Goal: Task Accomplishment & Management: Complete application form

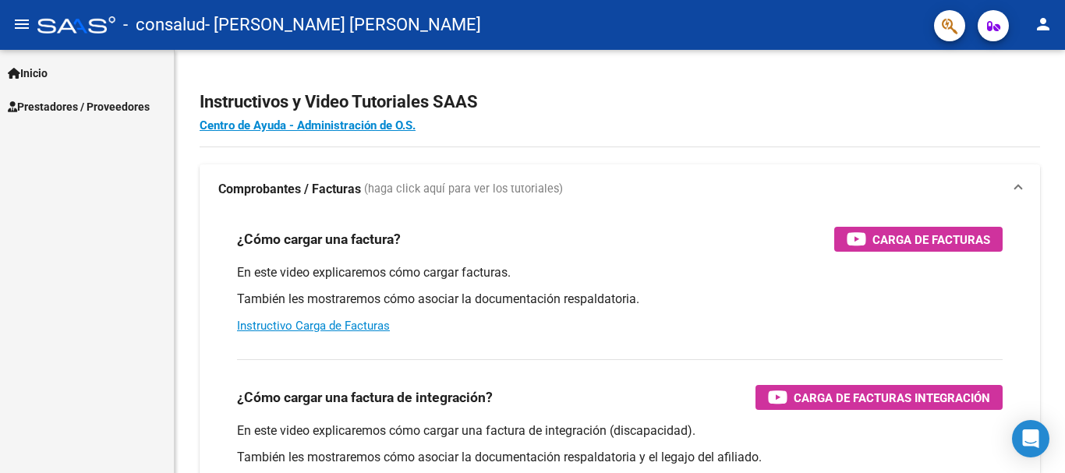
click at [35, 75] on span "Inicio" at bounding box center [28, 73] width 40 height 17
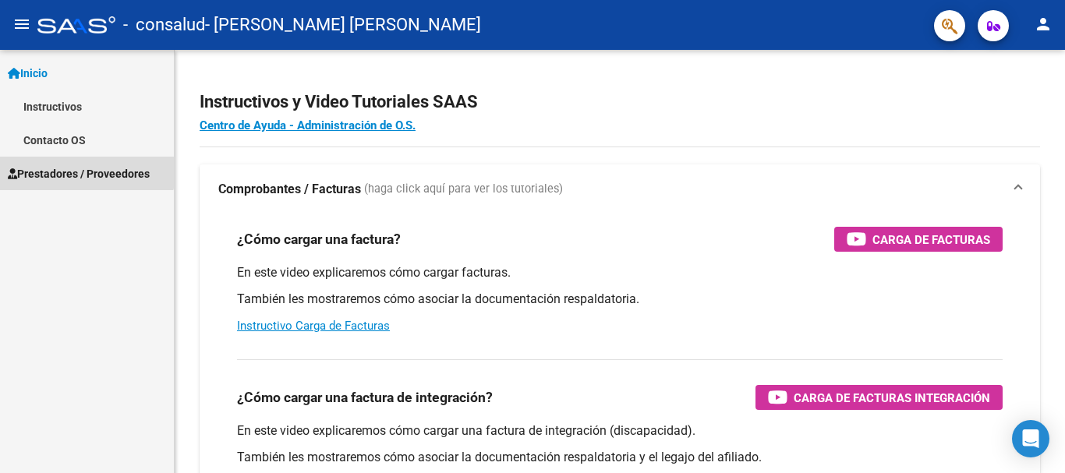
click at [62, 162] on link "Prestadores / Proveedores" at bounding box center [87, 174] width 174 height 34
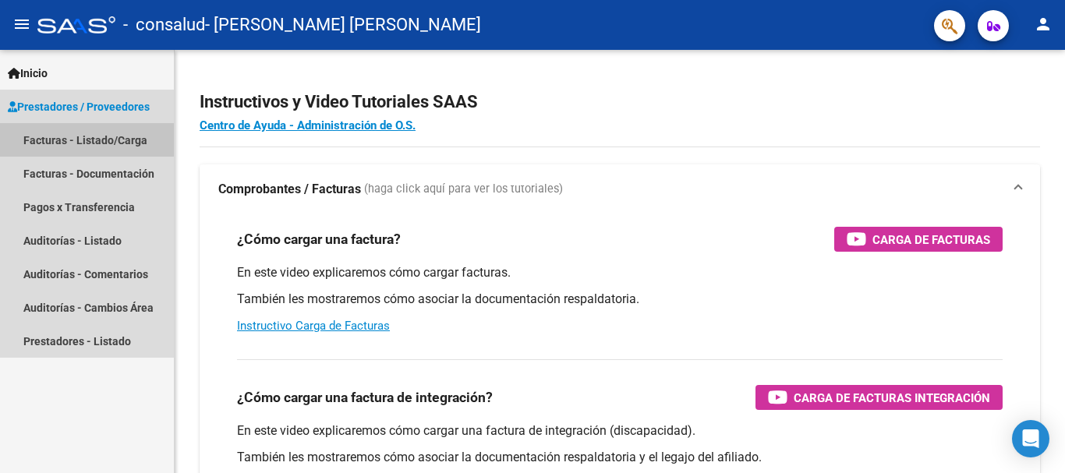
click at [69, 131] on link "Facturas - Listado/Carga" at bounding box center [87, 140] width 174 height 34
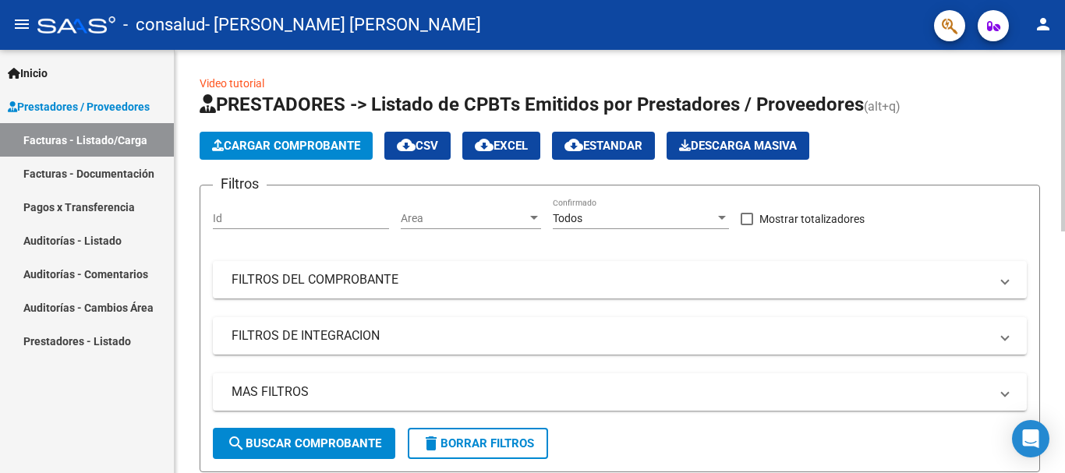
click at [236, 149] on span "Cargar Comprobante" at bounding box center [286, 146] width 148 height 14
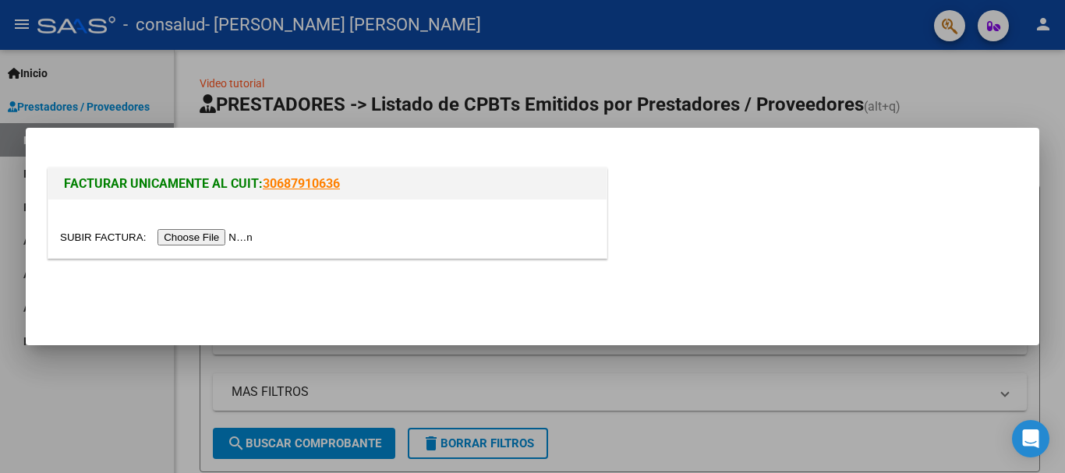
click at [218, 232] on input "file" at bounding box center [158, 237] width 197 height 16
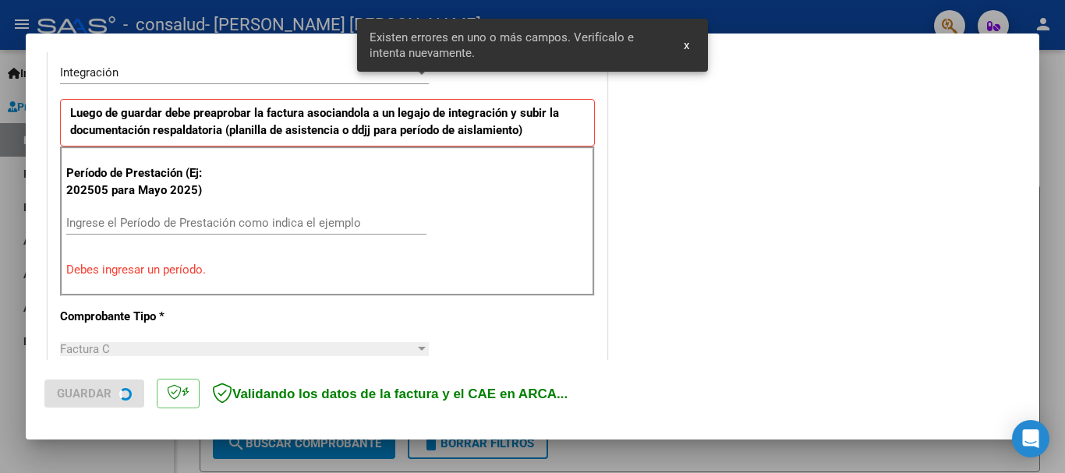
scroll to position [389, 0]
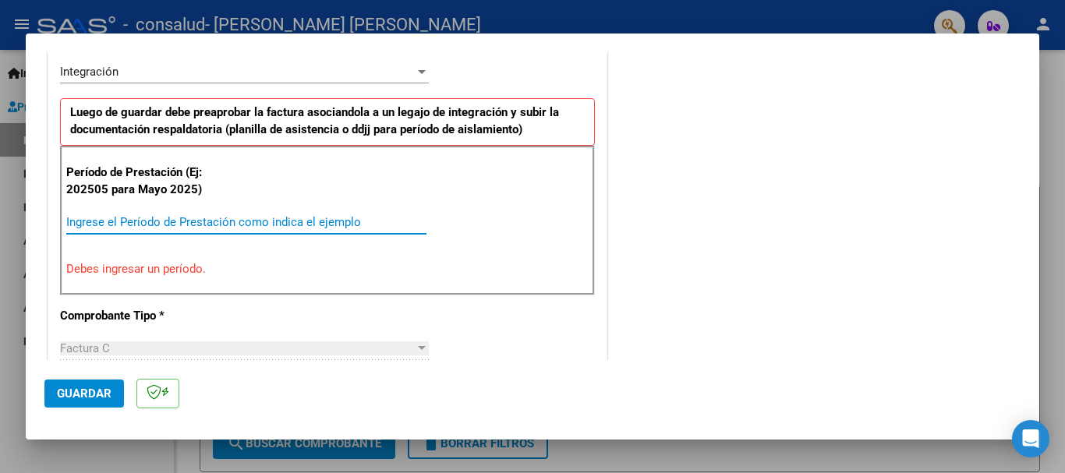
click at [144, 221] on input "Ingrese el Período de Prestación como indica el ejemplo" at bounding box center [246, 222] width 360 height 14
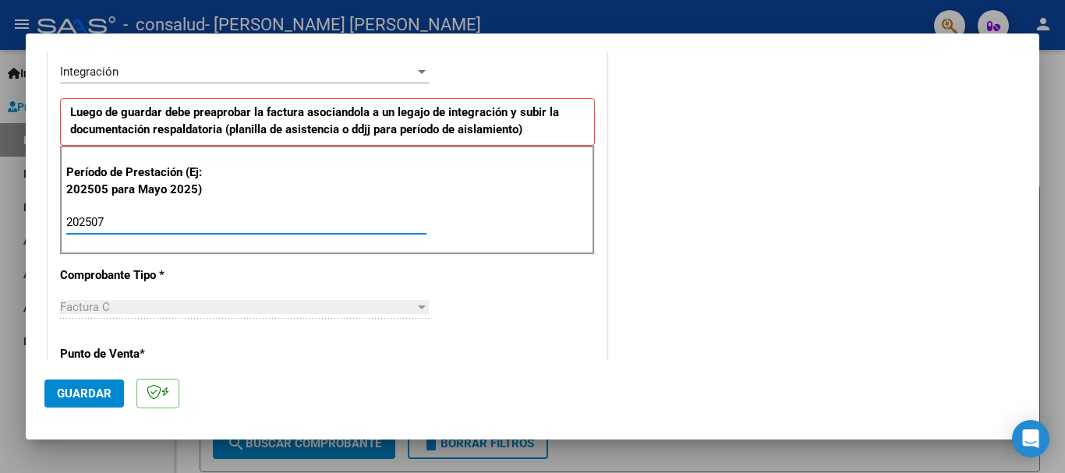
type input "202507"
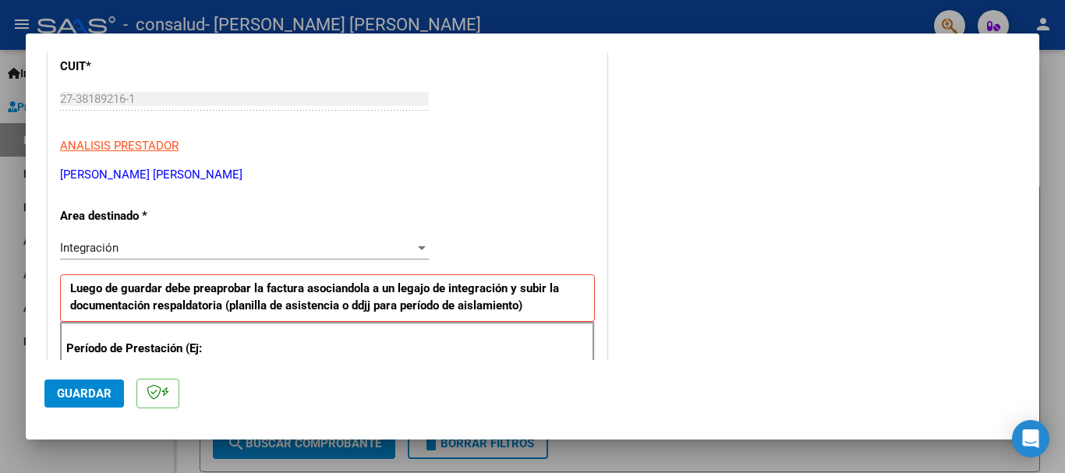
scroll to position [209, 0]
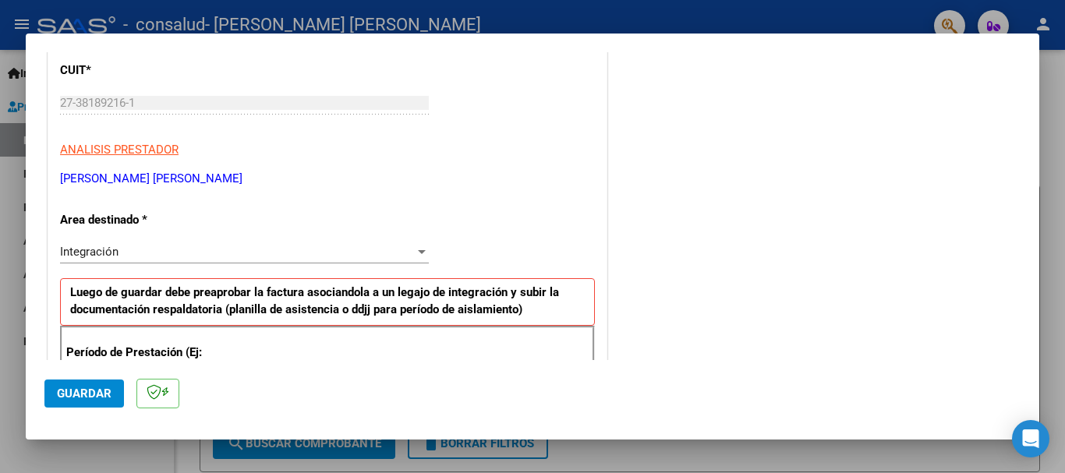
click at [394, 257] on div "Integración" at bounding box center [237, 252] width 355 height 14
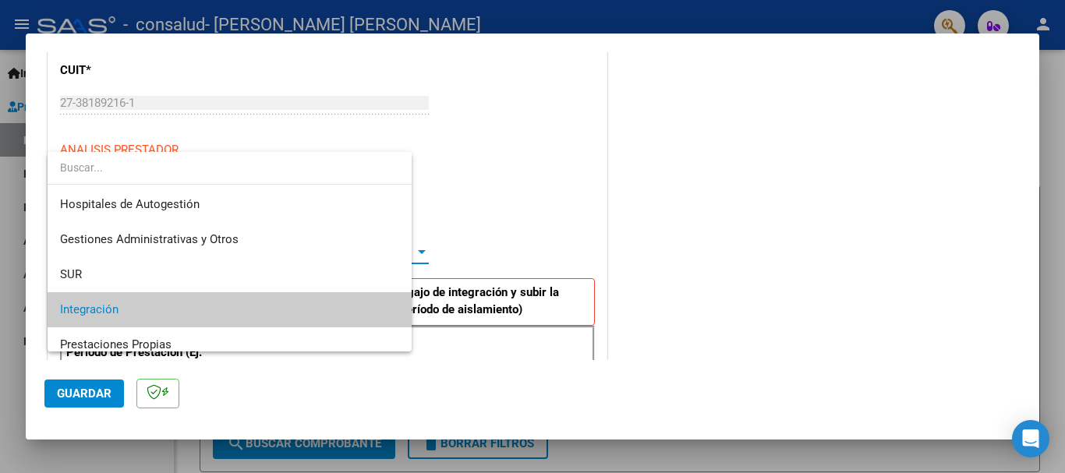
scroll to position [58, 0]
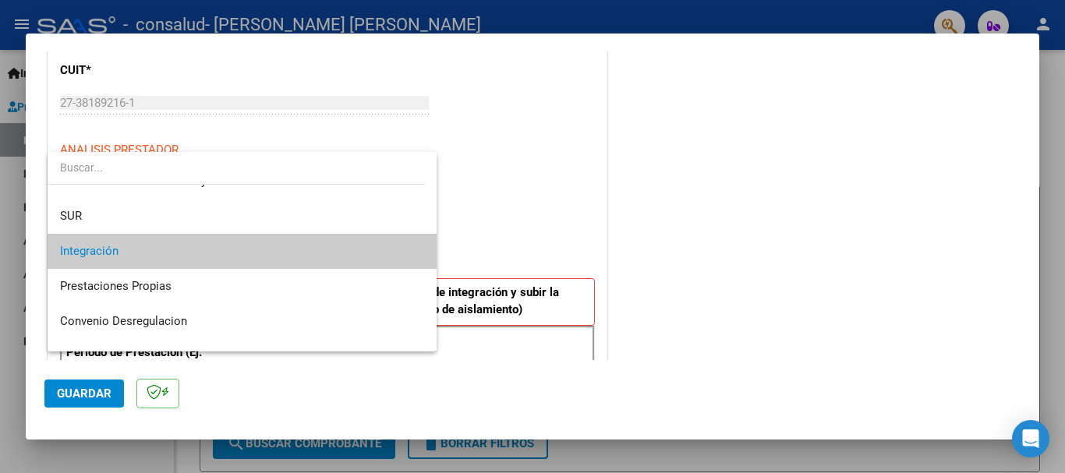
drag, startPoint x: 1031, startPoint y: 153, endPoint x: 1033, endPoint y: 86, distance: 67.1
click at [1033, 86] on div at bounding box center [532, 236] width 1065 height 473
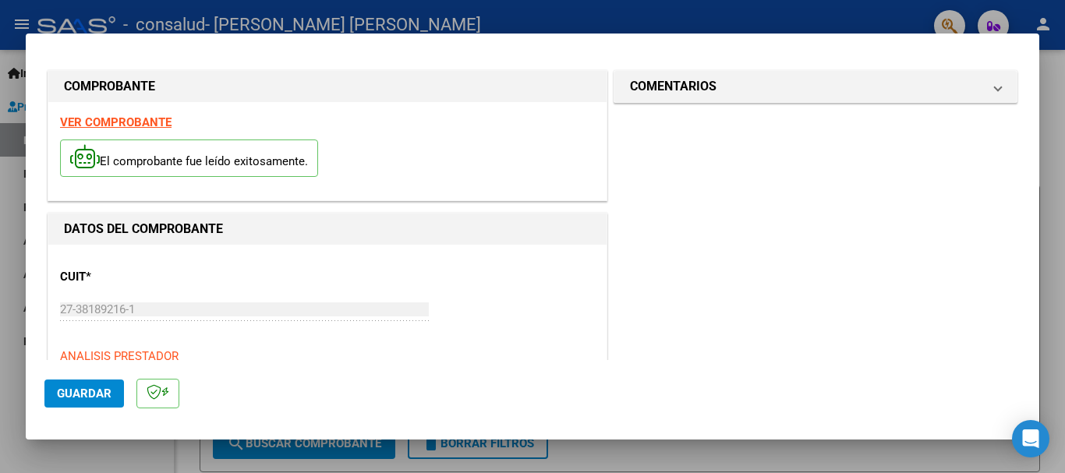
scroll to position [0, 0]
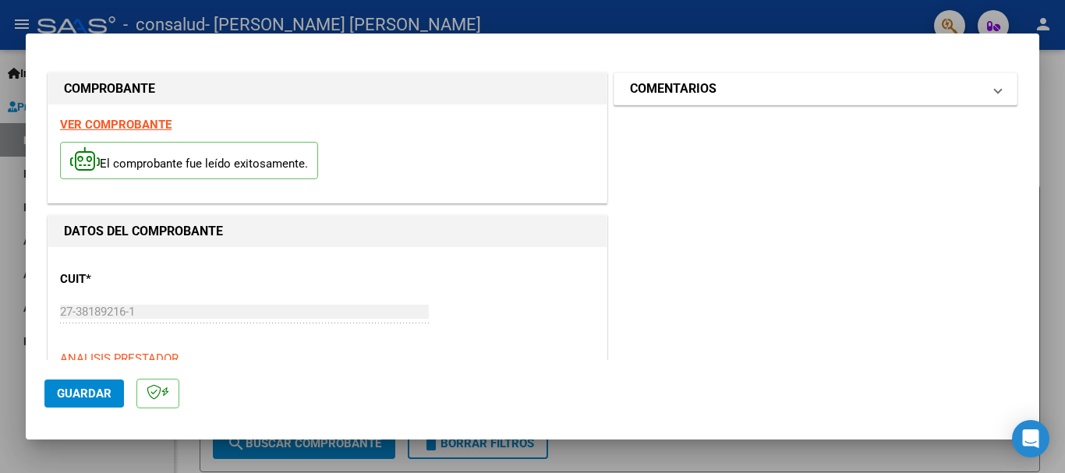
click at [965, 91] on mat-panel-title "COMENTARIOS" at bounding box center [806, 89] width 353 height 19
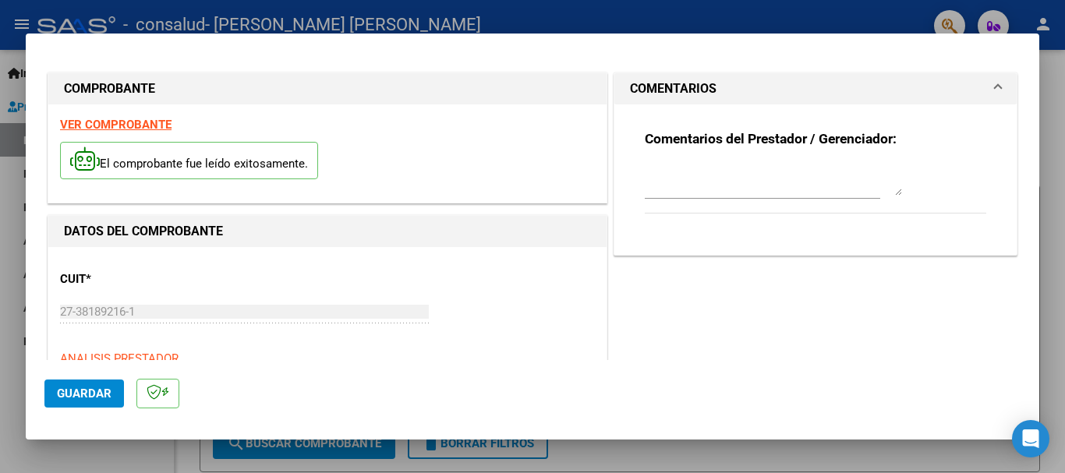
click at [1054, 97] on div at bounding box center [532, 236] width 1065 height 473
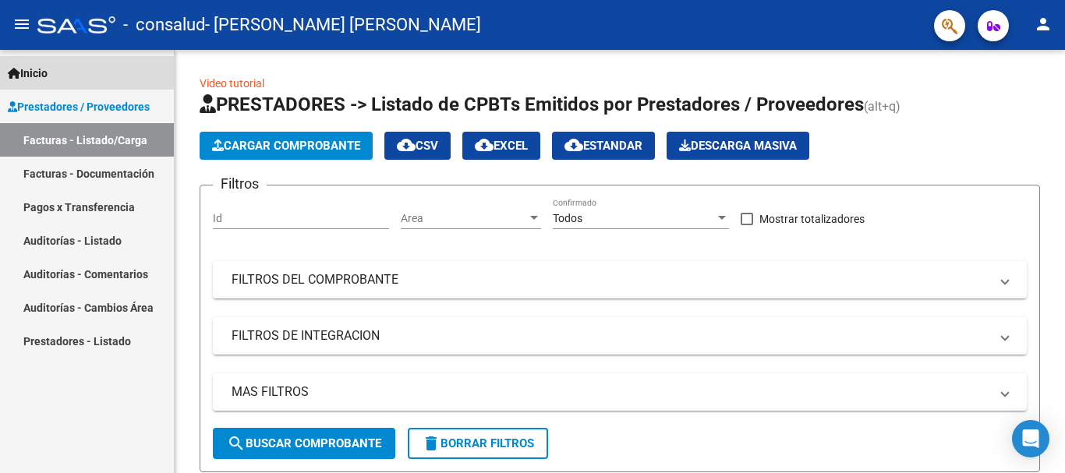
click at [48, 69] on span "Inicio" at bounding box center [28, 73] width 40 height 17
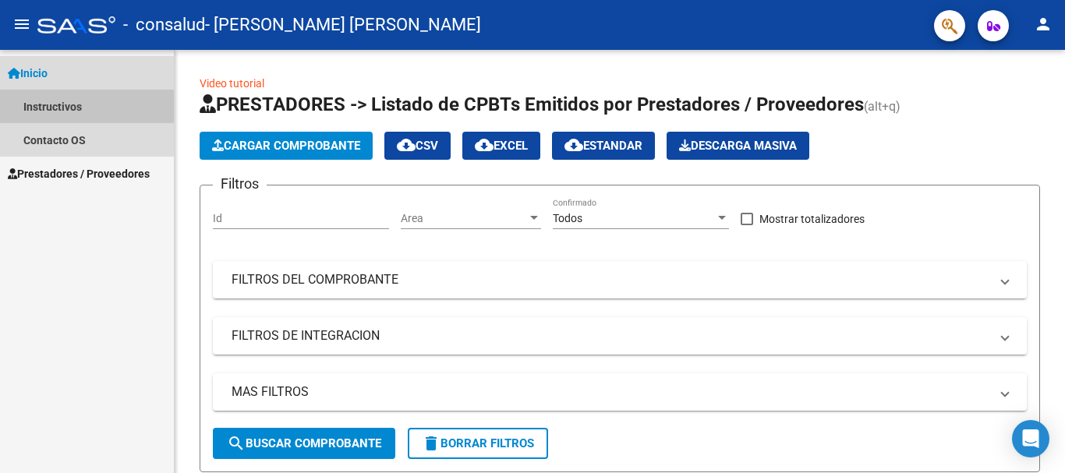
click at [59, 103] on link "Instructivos" at bounding box center [87, 107] width 174 height 34
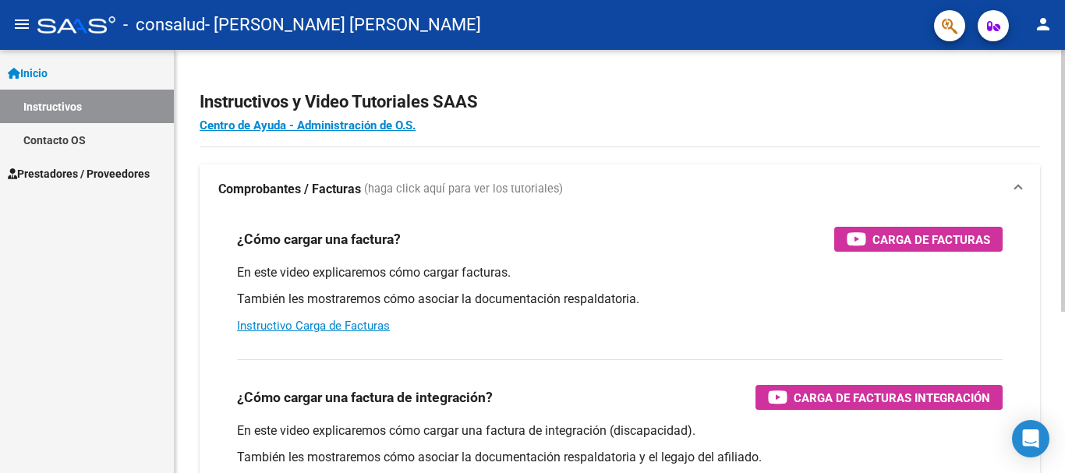
click at [201, 292] on div "¿Cómo cargar una factura? Carga de Facturas En este video explicaremos cómo car…" at bounding box center [620, 436] width 841 height 445
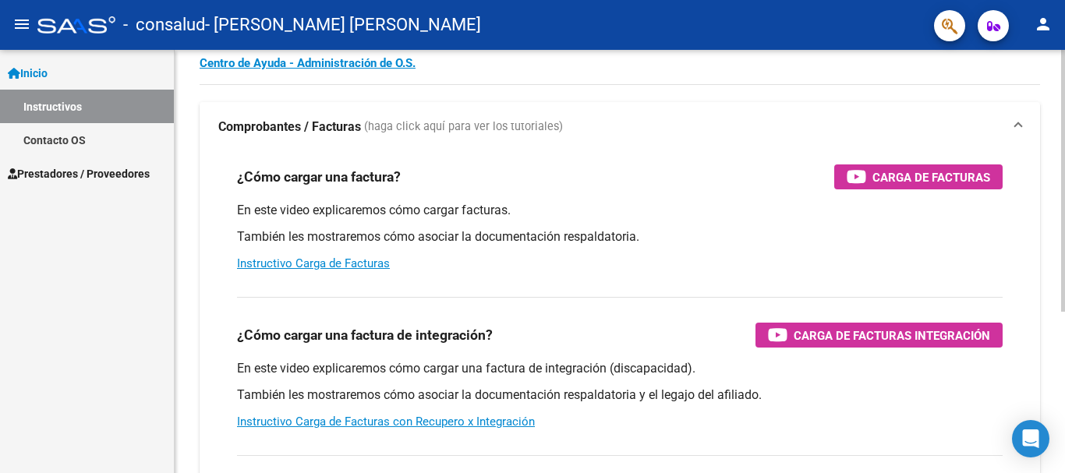
scroll to position [187, 0]
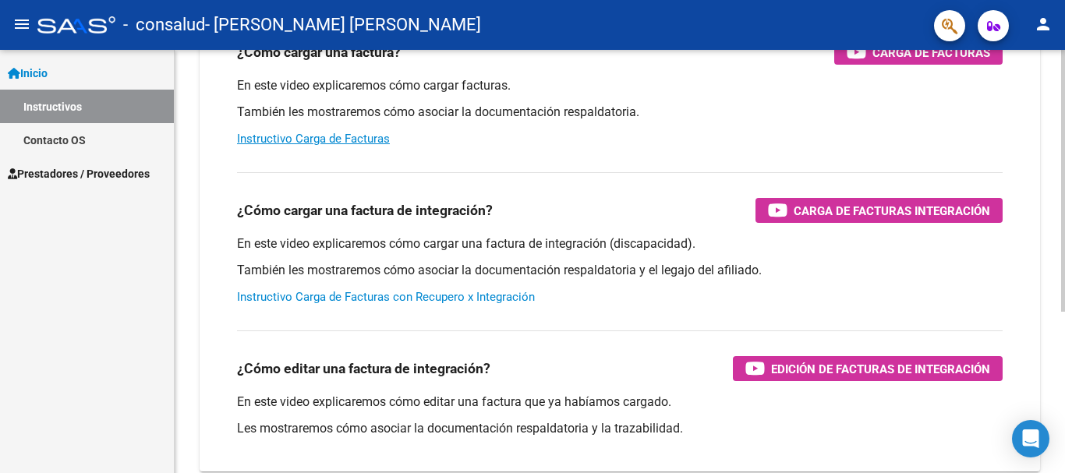
click at [267, 299] on link "Instructivo Carga de Facturas con Recupero x Integración" at bounding box center [386, 297] width 298 height 14
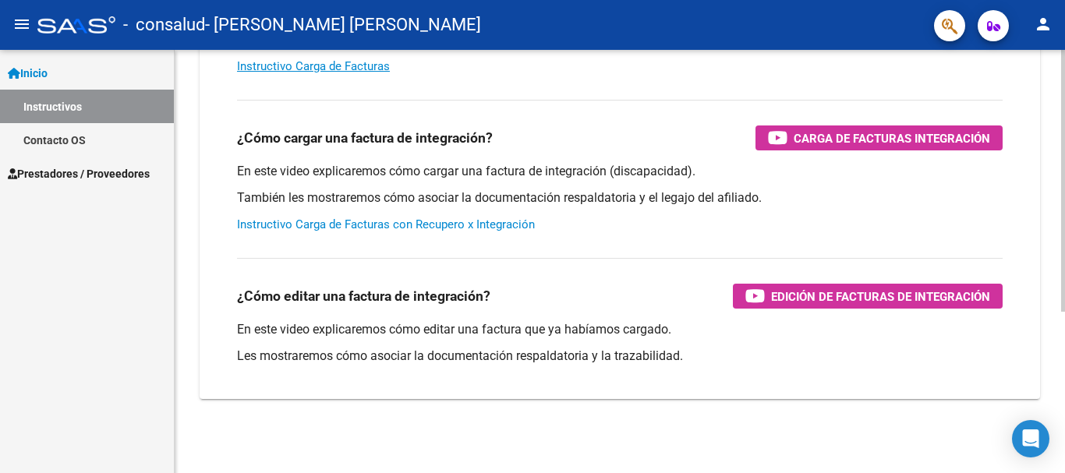
scroll to position [261, 0]
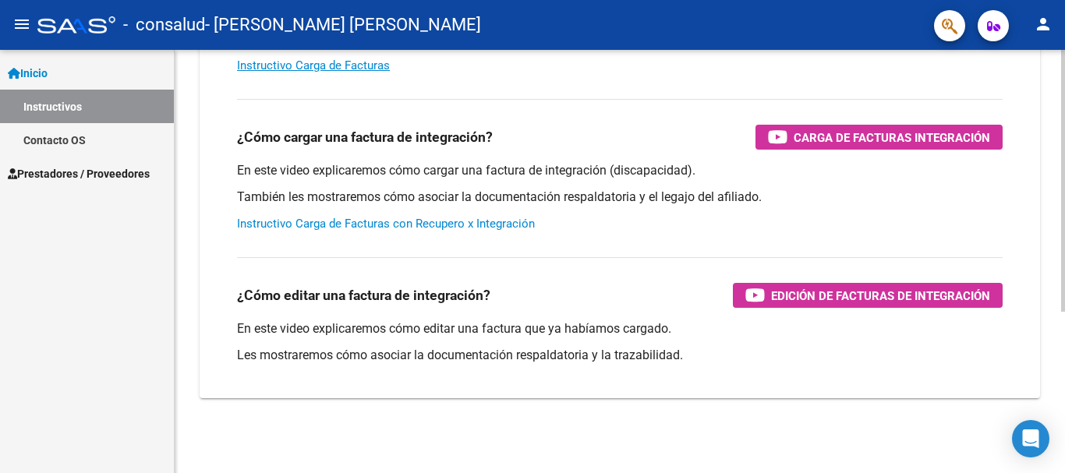
click at [264, 227] on link "Instructivo Carga de Facturas con Recupero x Integración" at bounding box center [386, 224] width 298 height 14
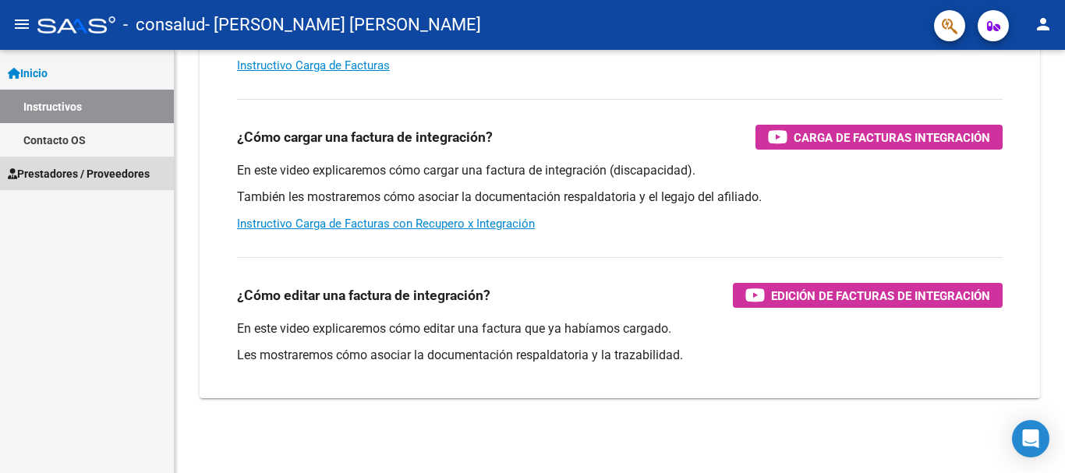
click at [59, 178] on span "Prestadores / Proveedores" at bounding box center [79, 173] width 142 height 17
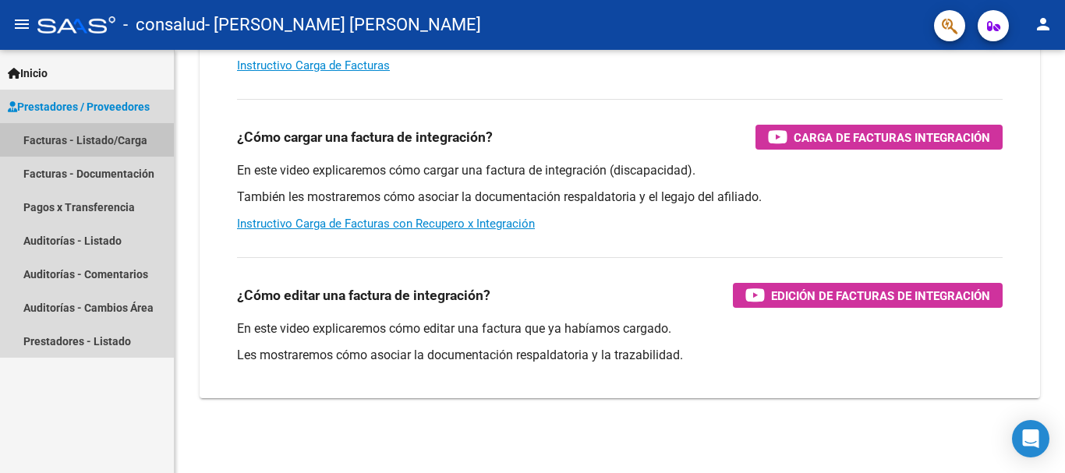
click at [104, 144] on link "Facturas - Listado/Carga" at bounding box center [87, 140] width 174 height 34
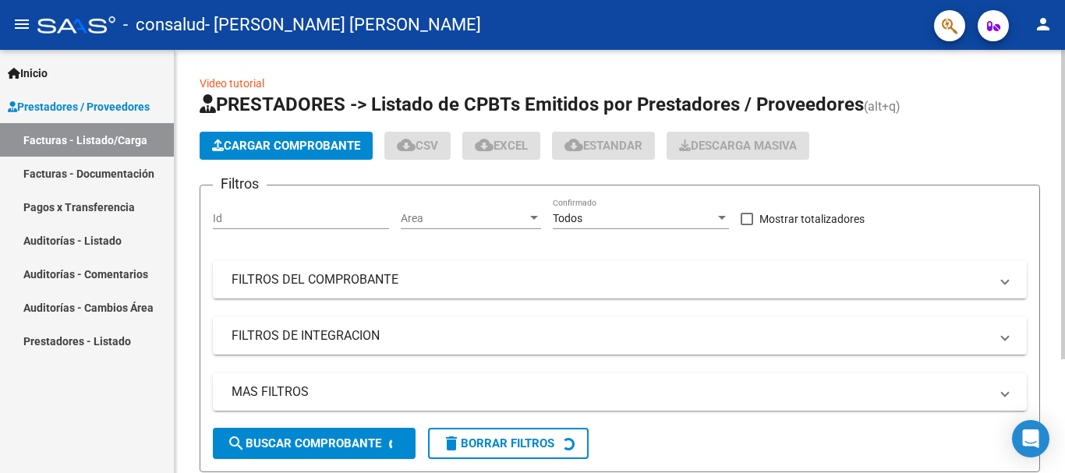
click at [256, 142] on span "Cargar Comprobante" at bounding box center [286, 146] width 148 height 14
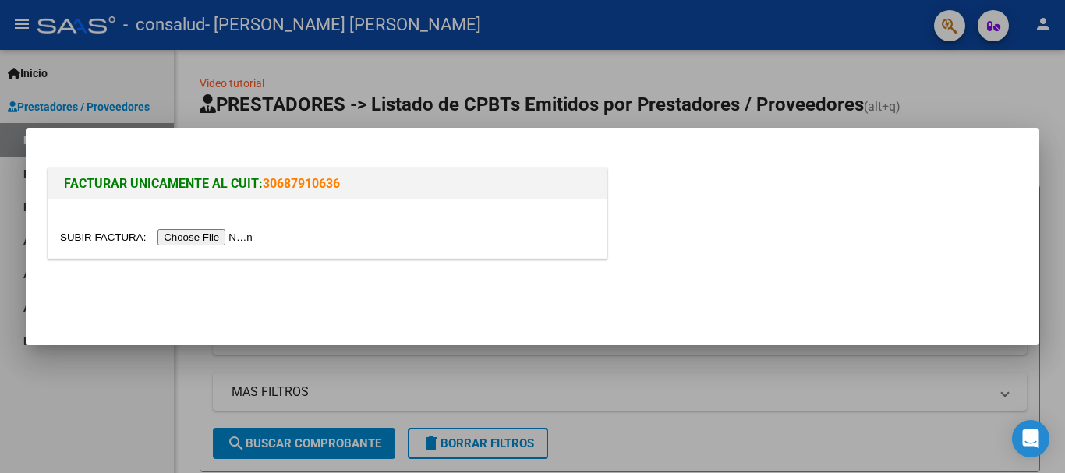
click at [121, 362] on div at bounding box center [532, 236] width 1065 height 473
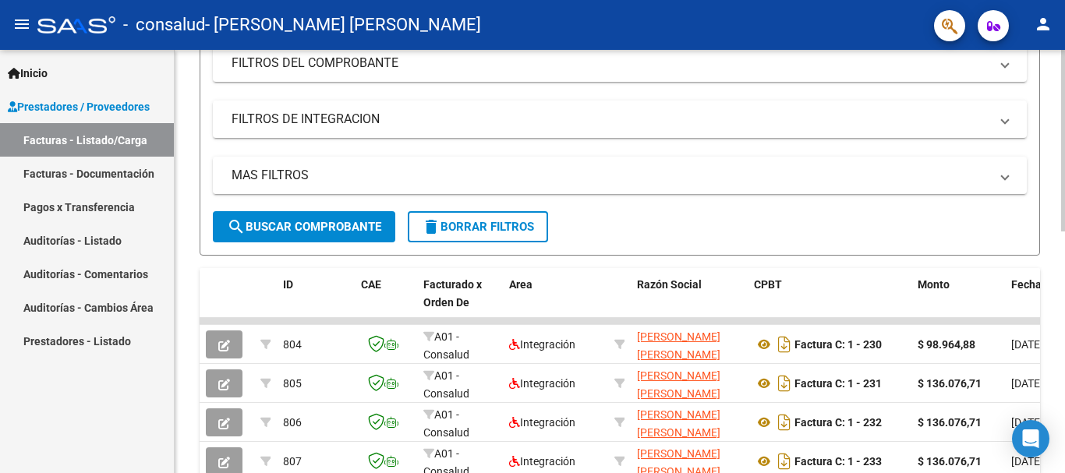
scroll to position [215, 0]
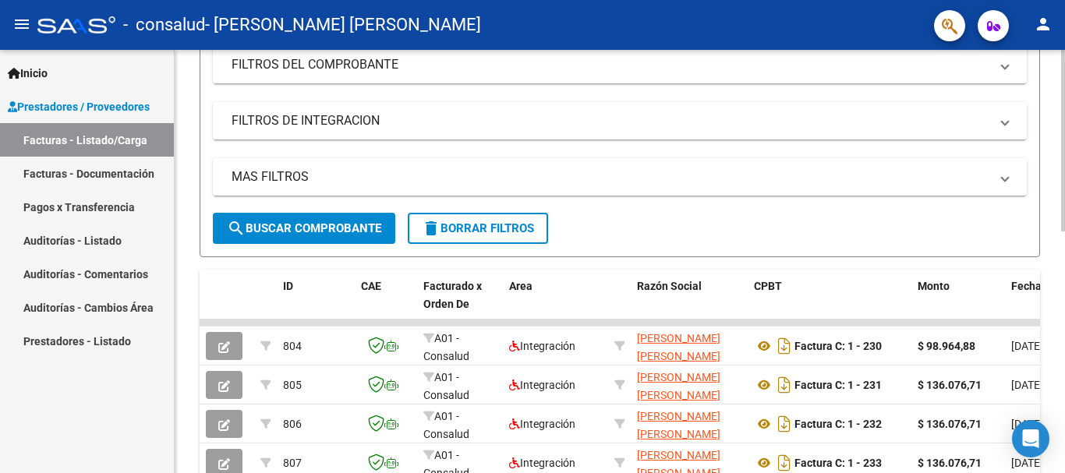
click at [1053, 256] on div "Video tutorial PRESTADORES -> Listado de CPBTs Emitidos por Prestadores / Prove…" at bounding box center [622, 323] width 895 height 977
click at [186, 175] on div "Video tutorial PRESTADORES -> Listado de CPBTs Emitidos por Prestadores / Prove…" at bounding box center [620, 323] width 891 height 977
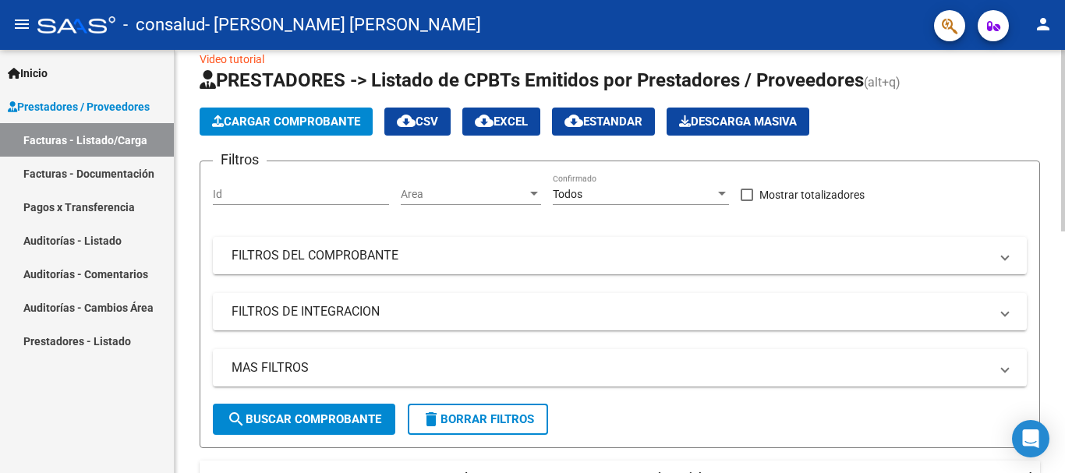
scroll to position [0, 0]
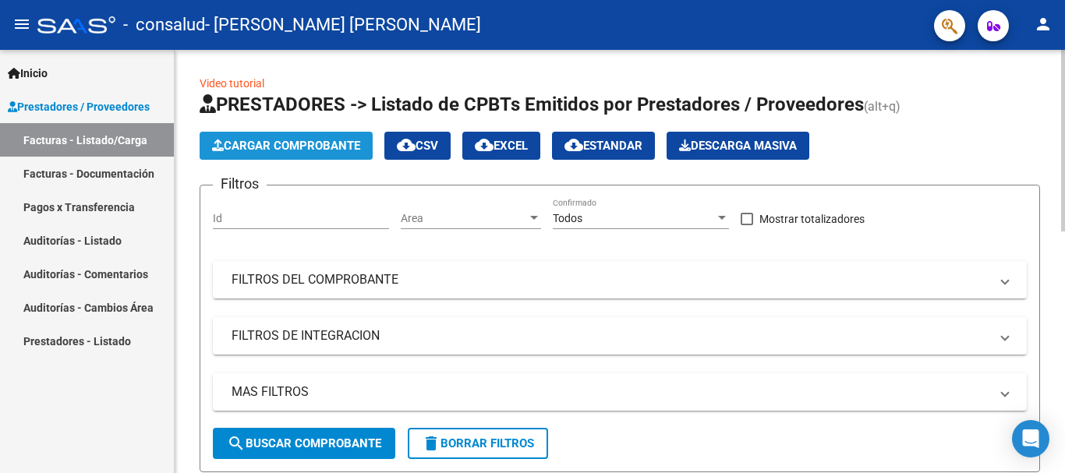
click at [245, 149] on span "Cargar Comprobante" at bounding box center [286, 146] width 148 height 14
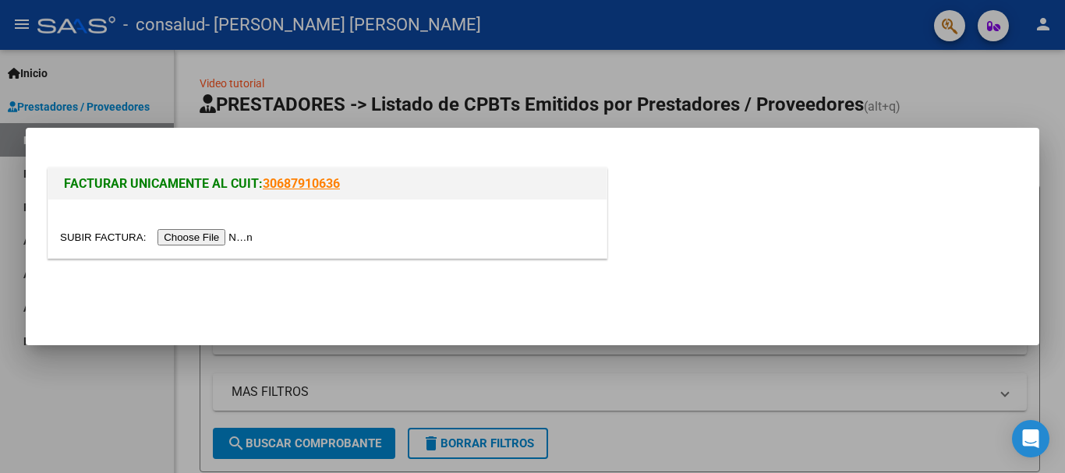
click at [192, 230] on input "file" at bounding box center [158, 237] width 197 height 16
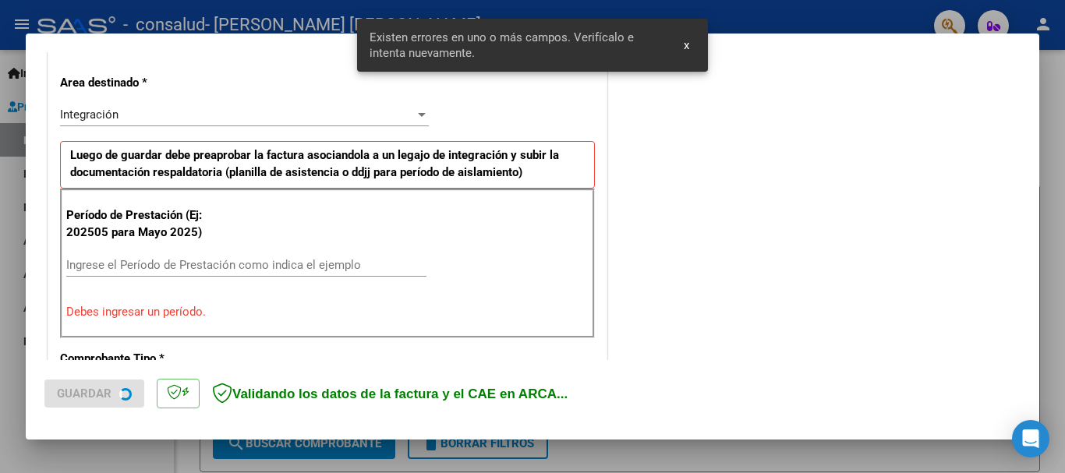
scroll to position [360, 0]
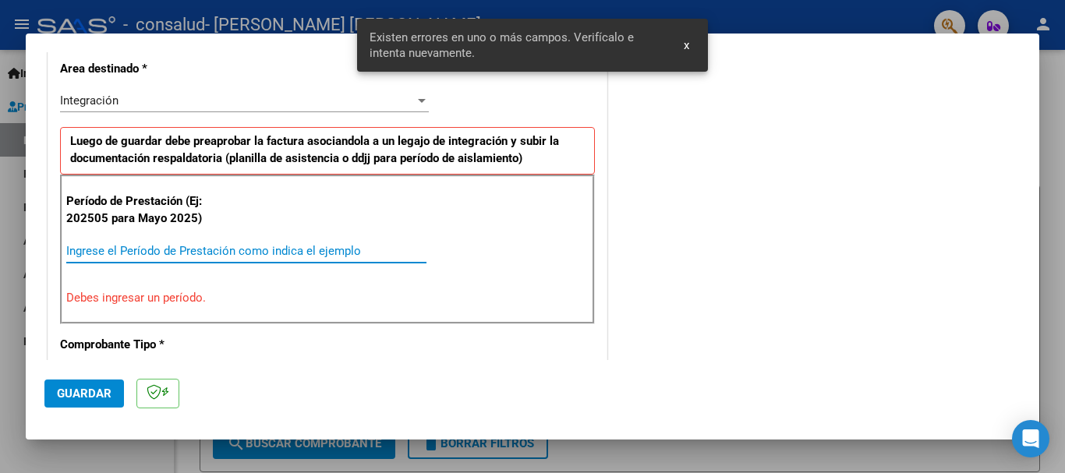
click at [137, 252] on input "Ingrese el Período de Prestación como indica el ejemplo" at bounding box center [246, 251] width 360 height 14
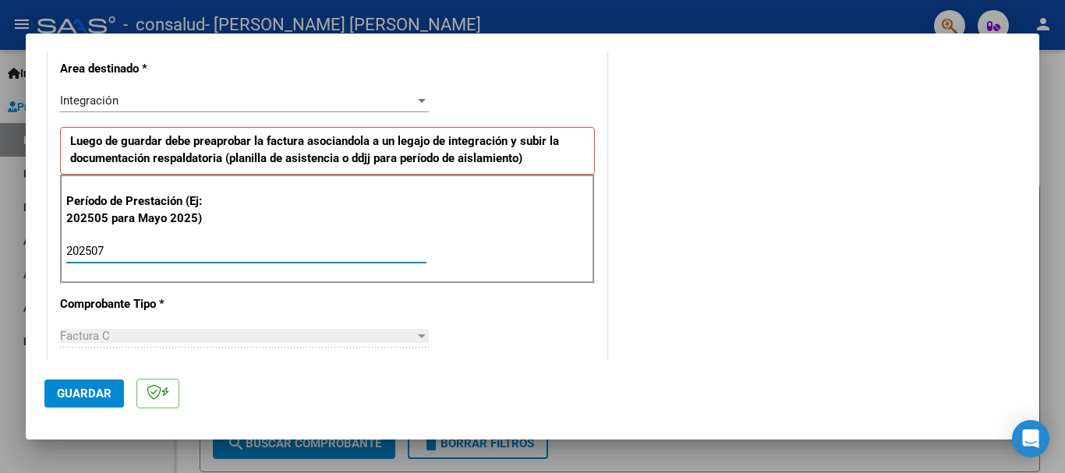
type input "202507"
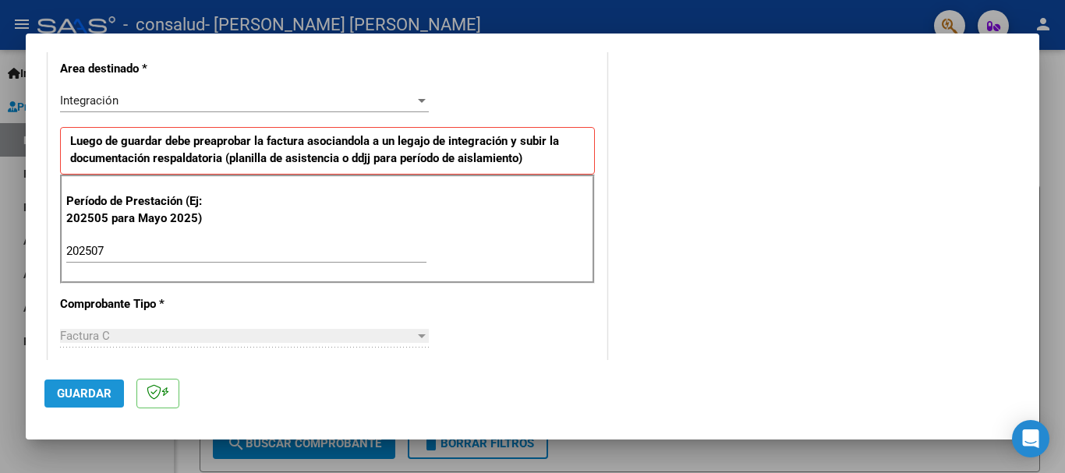
click at [100, 388] on span "Guardar" at bounding box center [84, 394] width 55 height 14
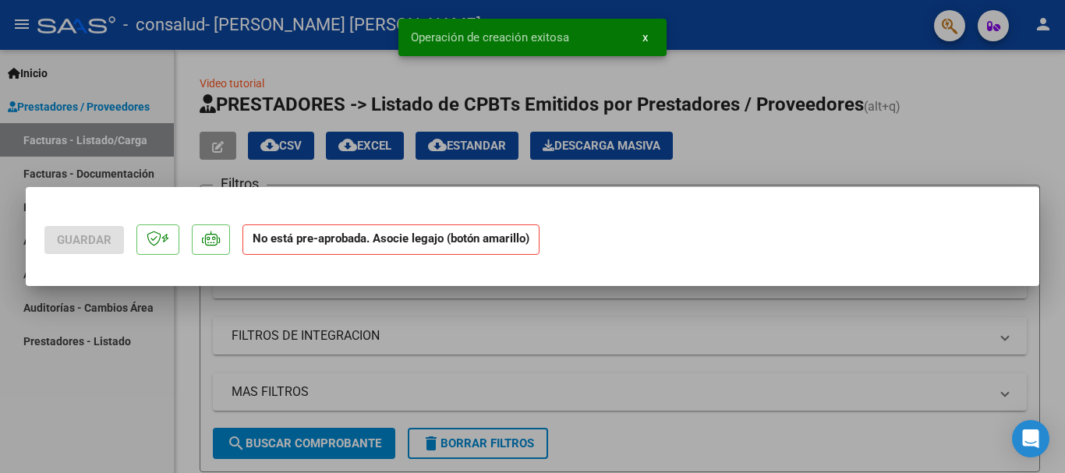
scroll to position [0, 0]
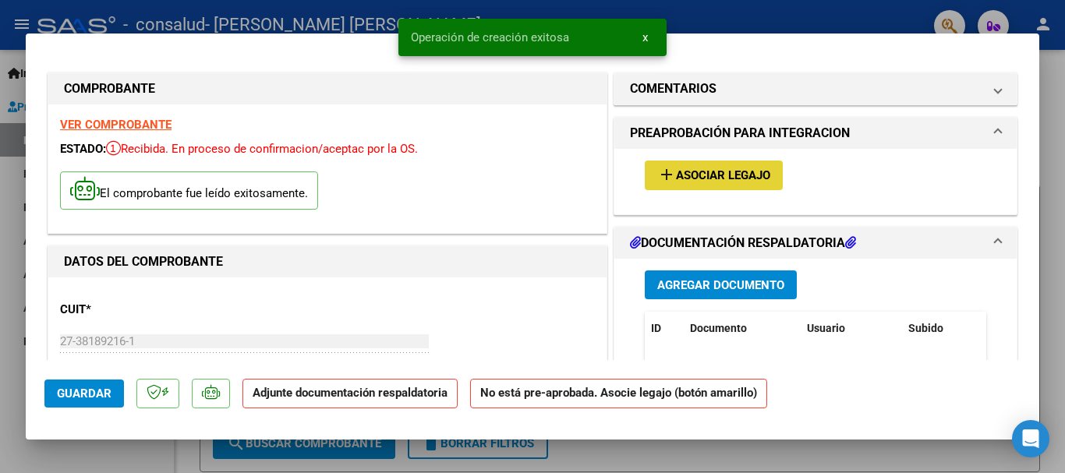
click at [676, 180] on span "Asociar Legajo" at bounding box center [723, 176] width 94 height 14
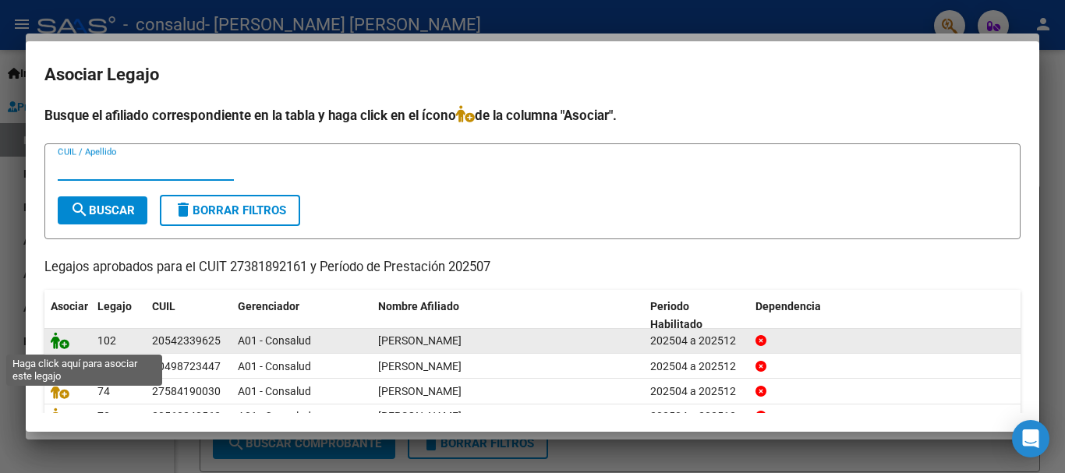
click at [67, 346] on icon at bounding box center [60, 340] width 19 height 17
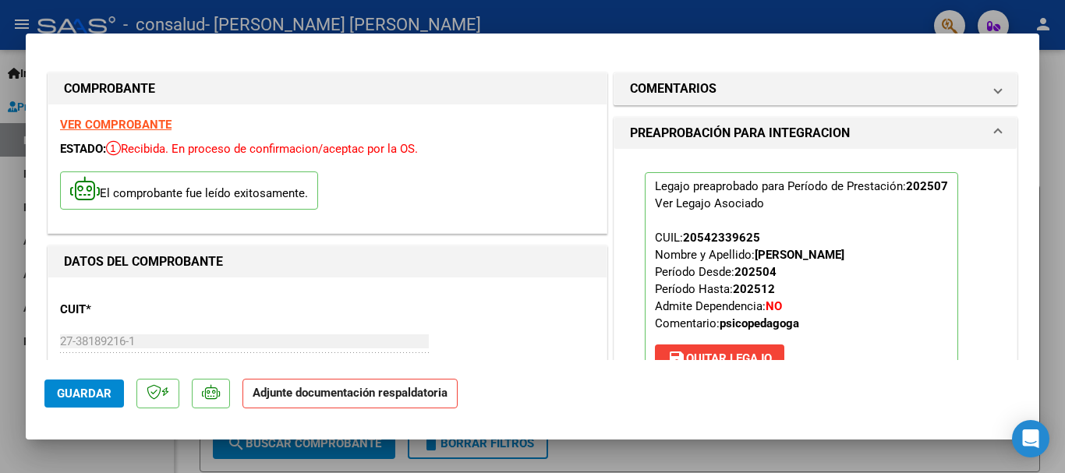
click at [363, 395] on strong "Adjunte documentación respaldatoria" at bounding box center [350, 393] width 195 height 14
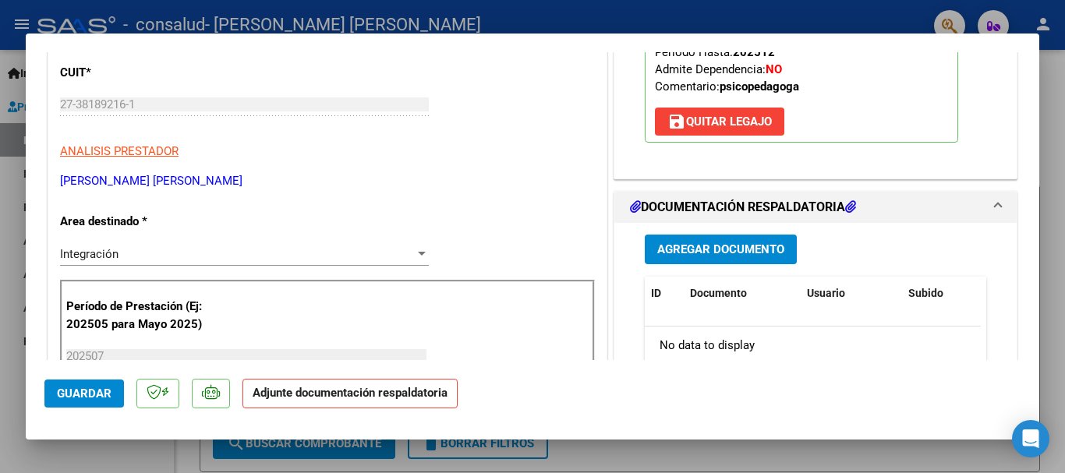
scroll to position [253, 0]
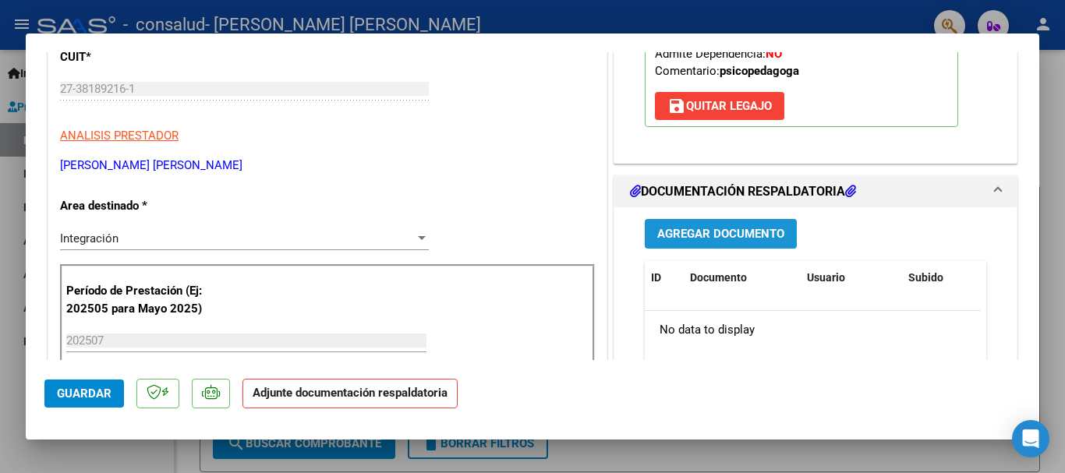
click at [744, 232] on span "Agregar Documento" at bounding box center [721, 235] width 127 height 14
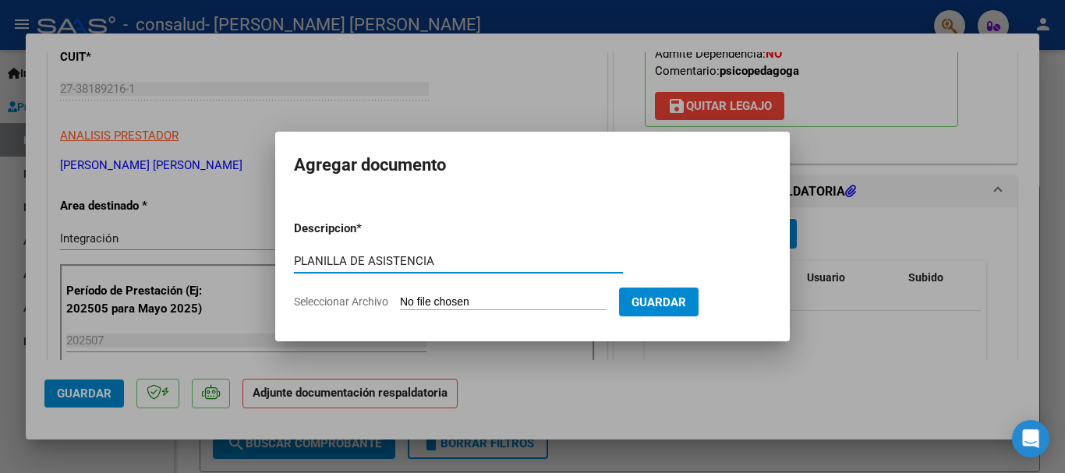
drag, startPoint x: 444, startPoint y: 257, endPoint x: 293, endPoint y: 260, distance: 150.6
click at [293, 260] on mat-dialog-content "Descripcion * PLANILLA DE ASISTENCIA Escriba aquí una descripcion Seleccionar A…" at bounding box center [532, 259] width 515 height 126
type input "PLANILLA DE ASISTENCIA"
click at [448, 305] on input "Seleccionar Archivo" at bounding box center [503, 303] width 207 height 15
type input "C:\fakepath\[PERSON_NAME] [PERSON_NAME] FC 1-234 DOCUMENTO.pdf"
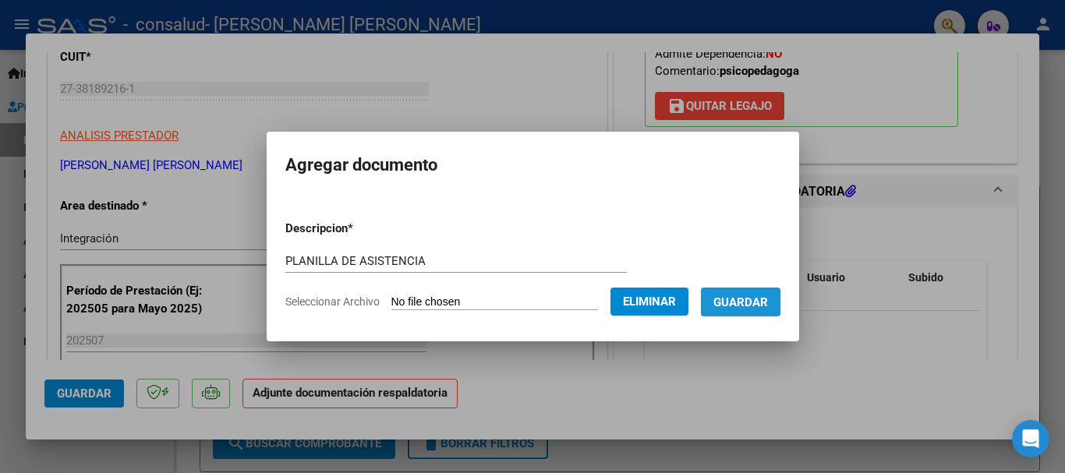
click at [750, 296] on span "Guardar" at bounding box center [741, 303] width 55 height 14
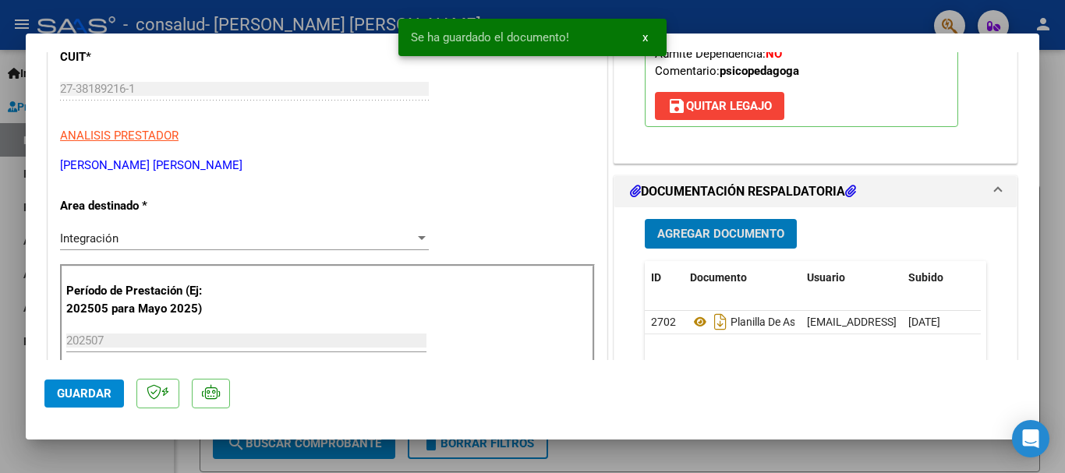
click at [87, 390] on span "Guardar" at bounding box center [84, 394] width 55 height 14
click at [1044, 100] on div at bounding box center [532, 236] width 1065 height 473
type input "$ 0,00"
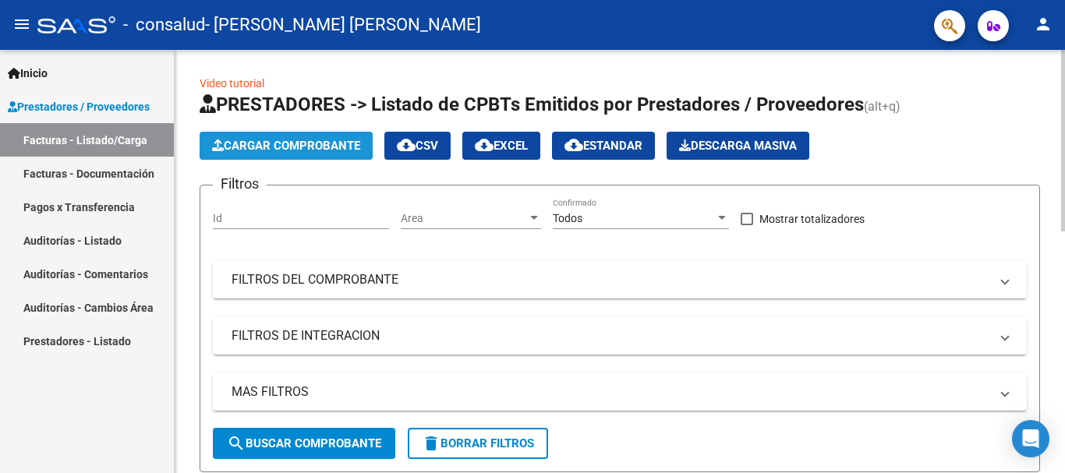
click at [318, 147] on span "Cargar Comprobante" at bounding box center [286, 146] width 148 height 14
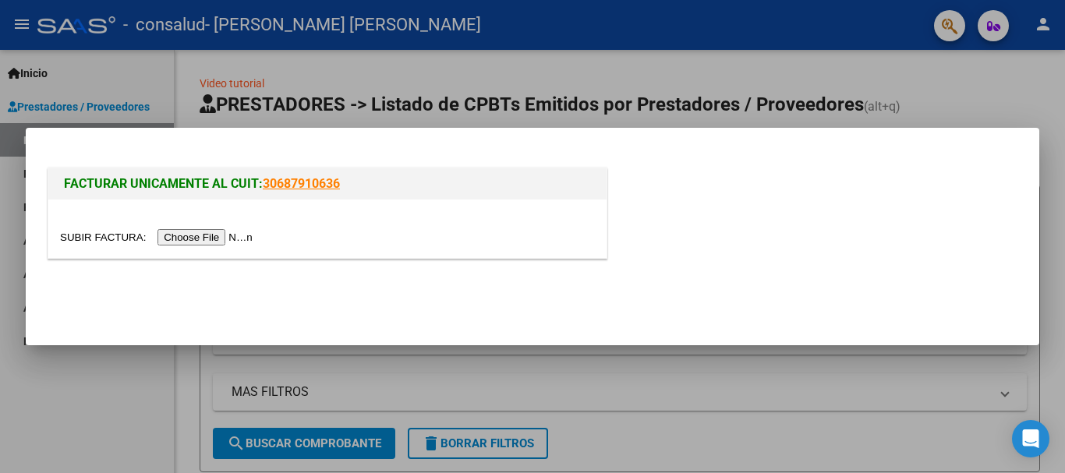
click at [232, 239] on input "file" at bounding box center [158, 237] width 197 height 16
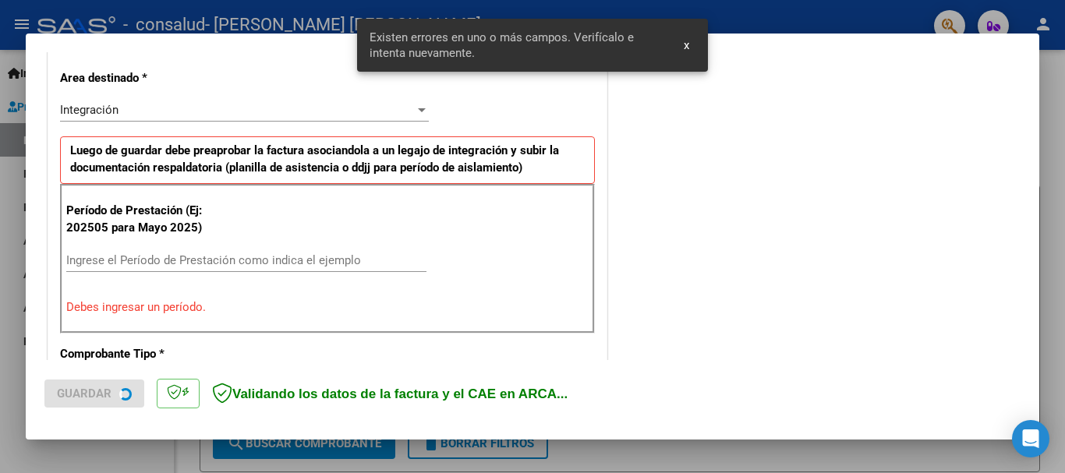
scroll to position [360, 0]
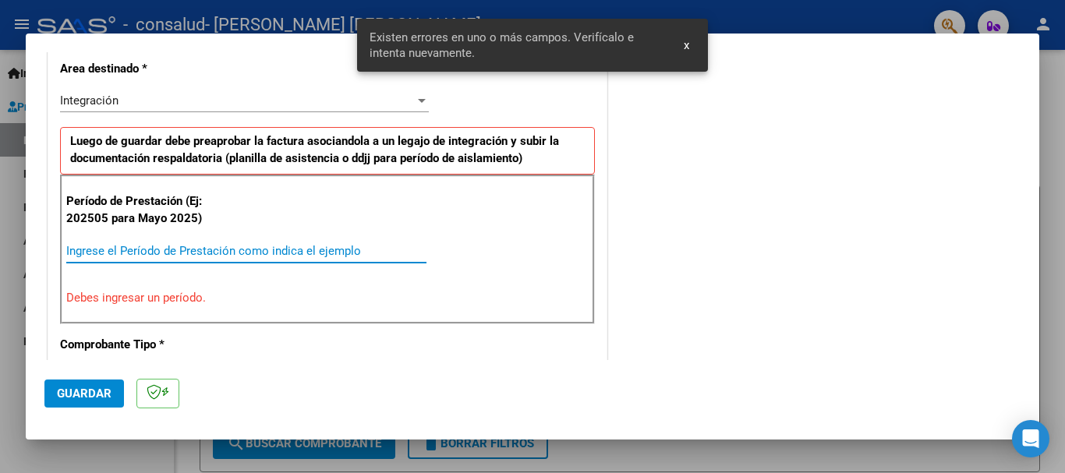
click at [231, 248] on input "Ingrese el Período de Prestación como indica el ejemplo" at bounding box center [246, 251] width 360 height 14
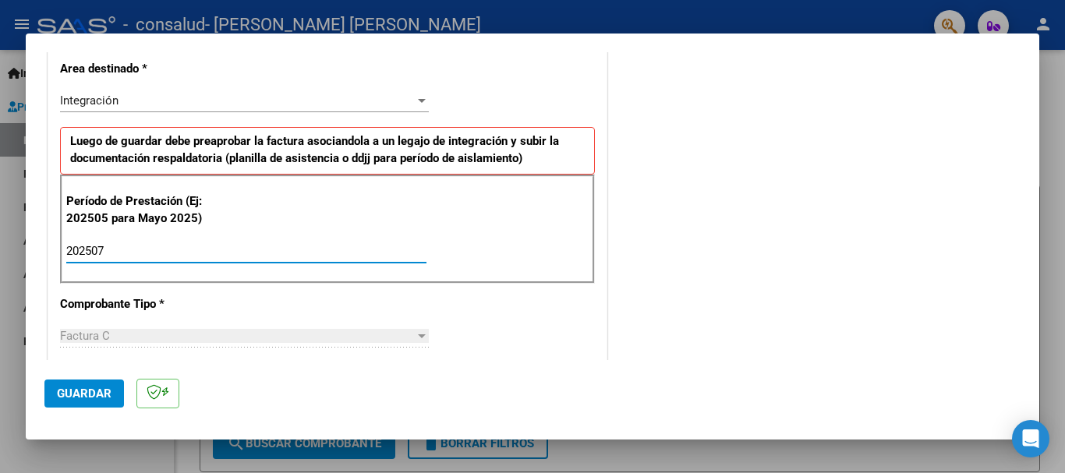
type input "202507"
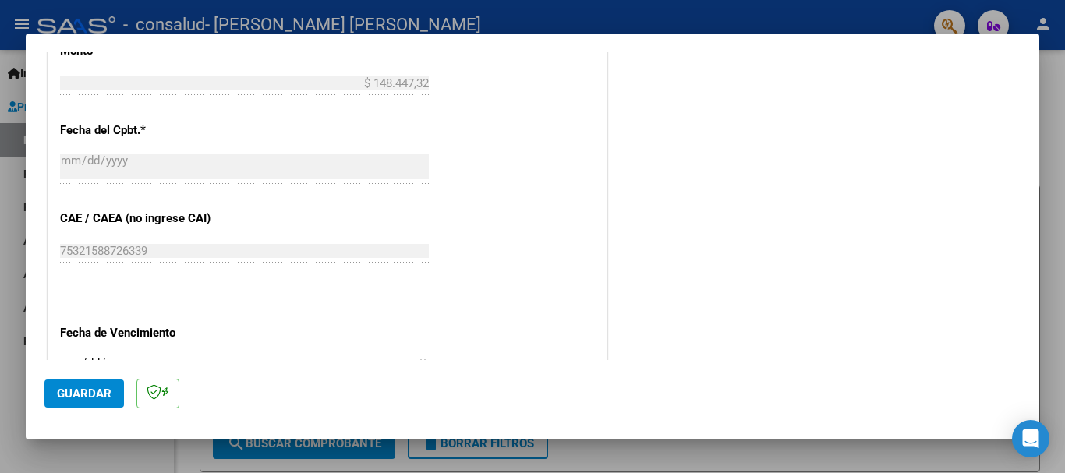
scroll to position [858, 0]
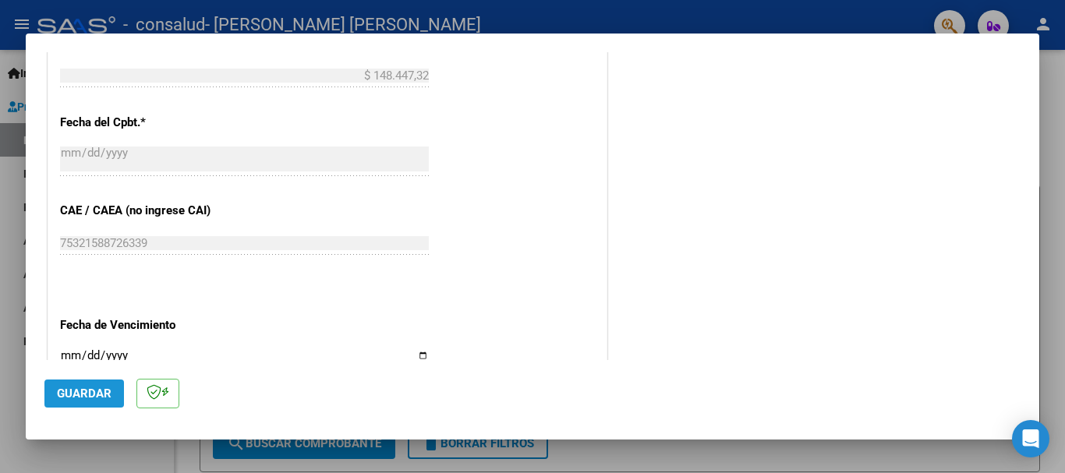
click at [119, 397] on button "Guardar" at bounding box center [84, 394] width 80 height 28
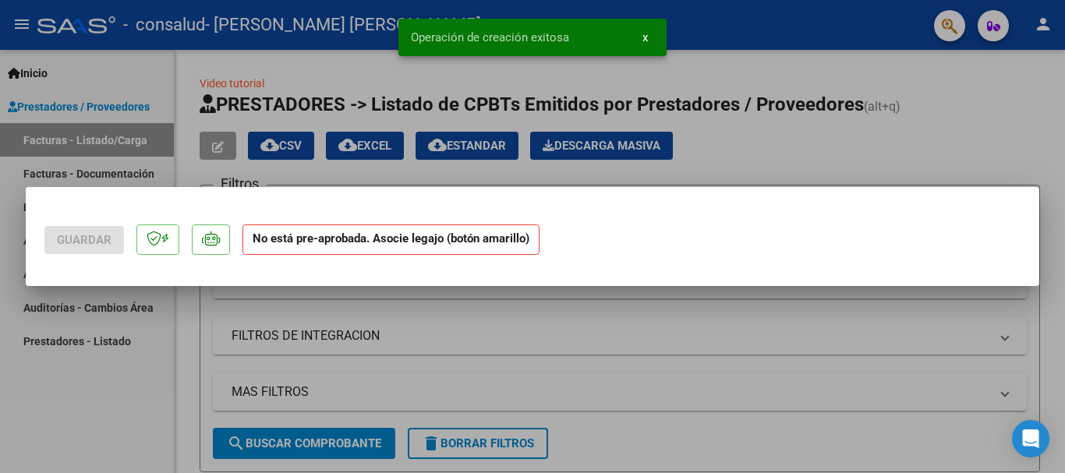
scroll to position [0, 0]
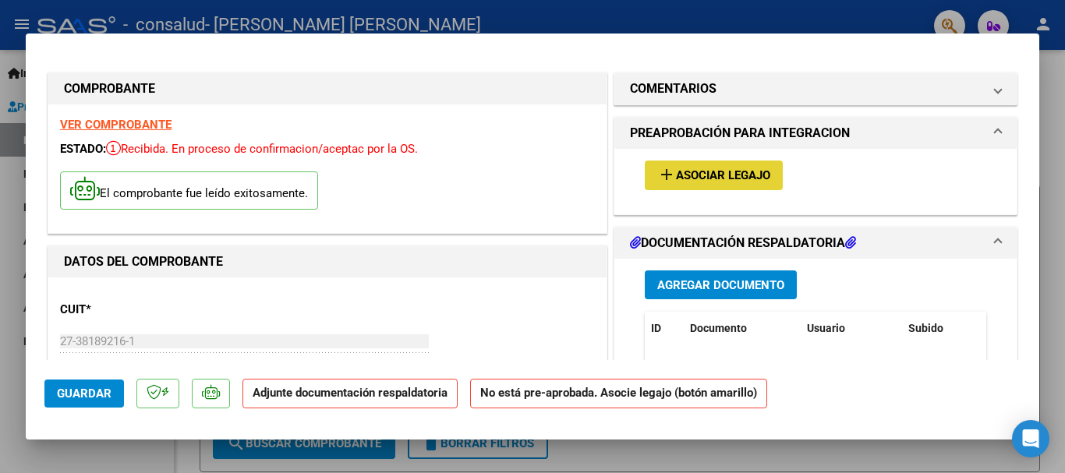
click at [702, 179] on span "Asociar Legajo" at bounding box center [723, 176] width 94 height 14
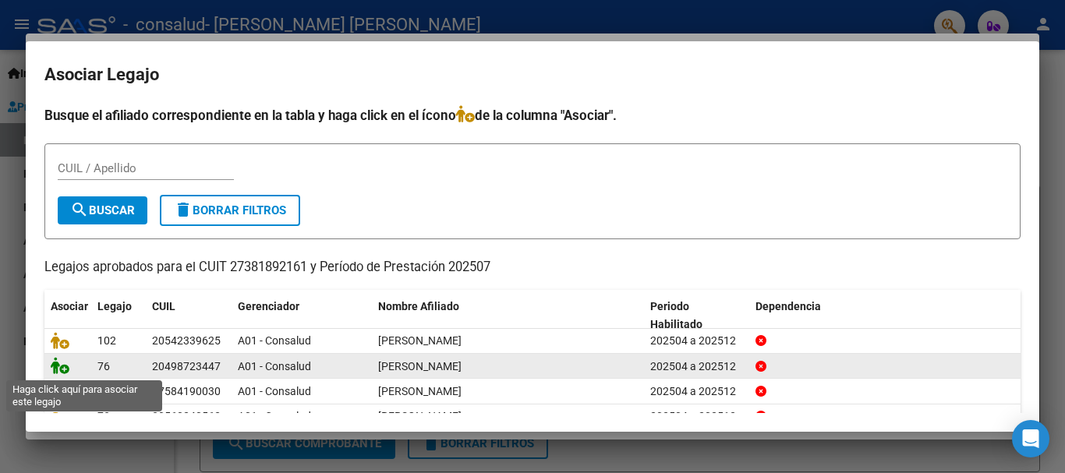
click at [65, 368] on icon at bounding box center [60, 365] width 19 height 17
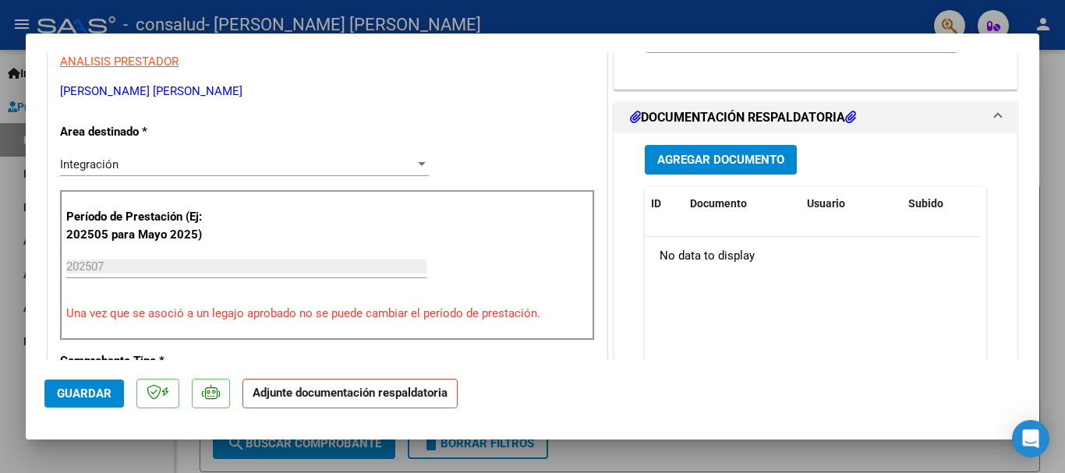
scroll to position [353, 0]
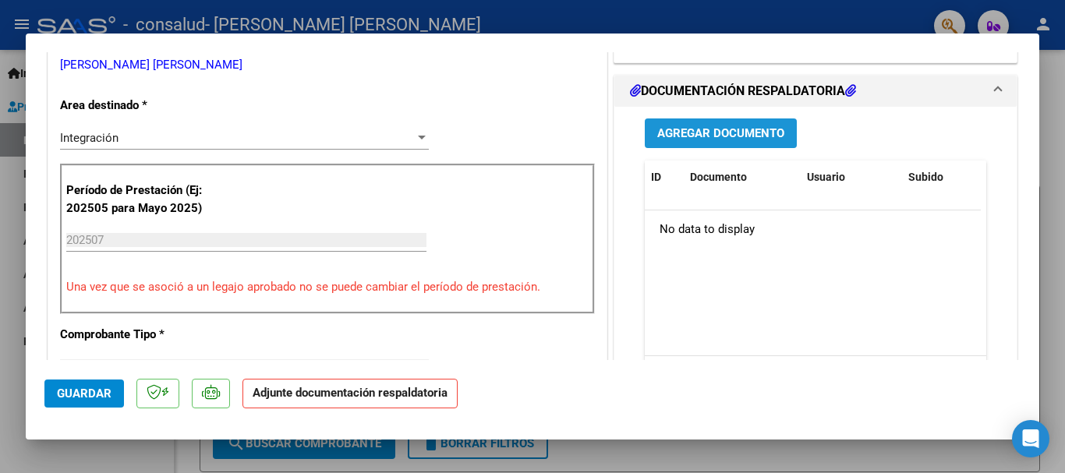
click at [697, 135] on span "Agregar Documento" at bounding box center [721, 134] width 127 height 14
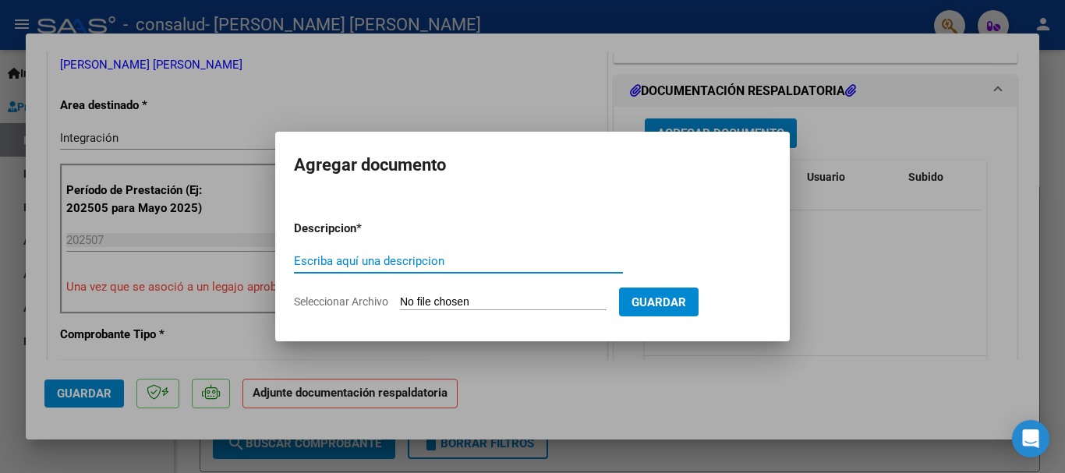
paste input "PLANILLA DE ASISTENCIA"
type input "PLANILLA DE ASISTENCIA"
click at [593, 299] on input "Seleccionar Archivo" at bounding box center [503, 303] width 207 height 15
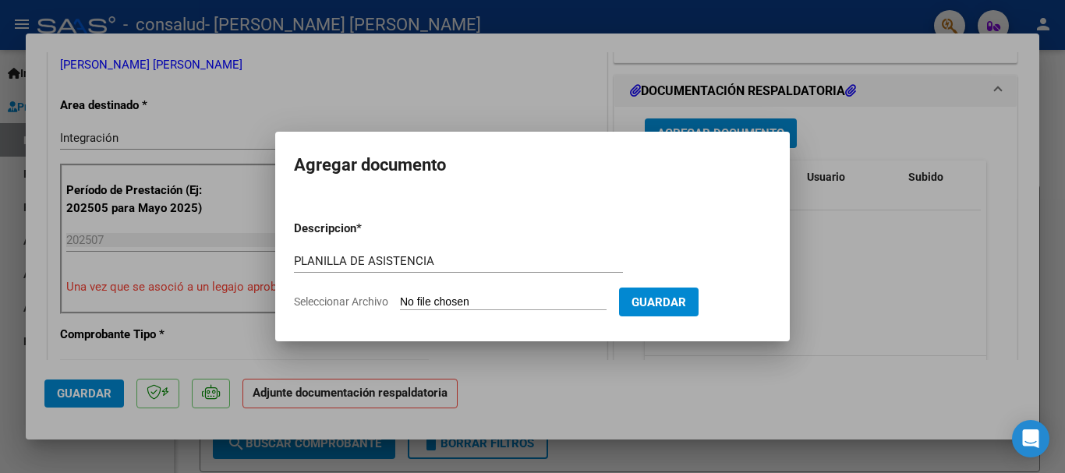
type input "C:\fakepath\[PERSON_NAME] [PERSON_NAME] FC 1-235 DOCUMENTO.pdf"
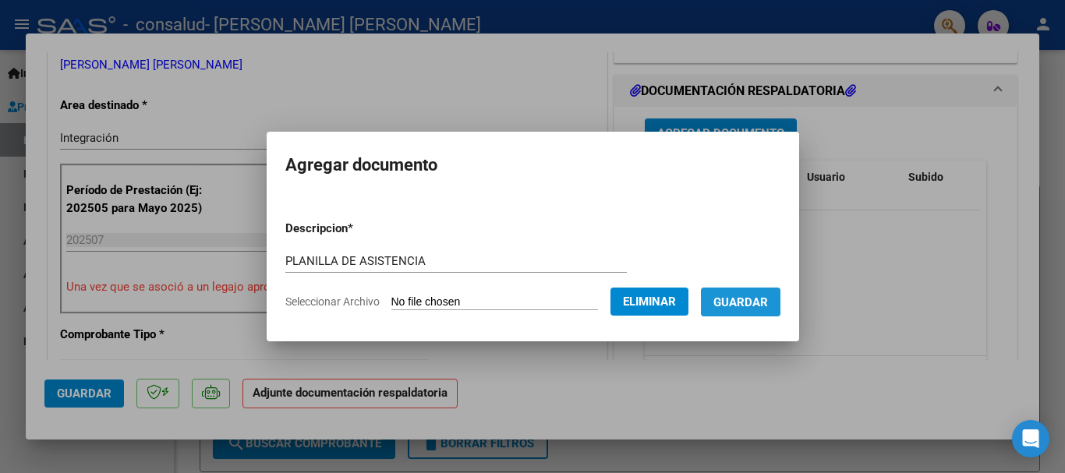
click at [748, 300] on span "Guardar" at bounding box center [741, 303] width 55 height 14
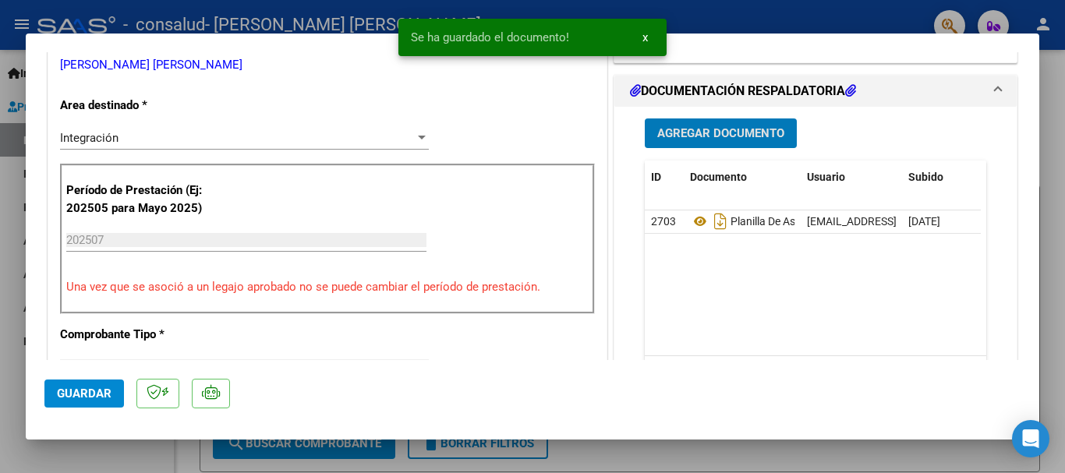
click at [1052, 95] on div at bounding box center [532, 236] width 1065 height 473
type input "$ 0,00"
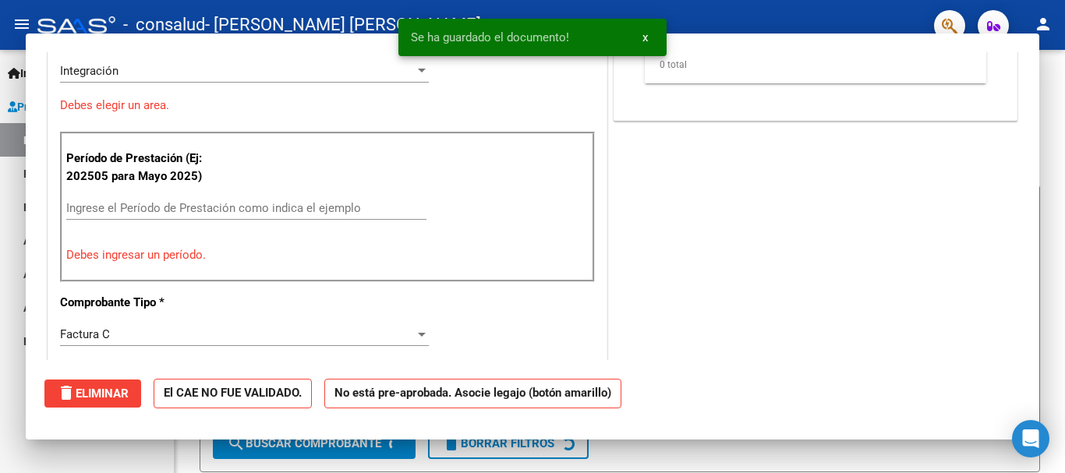
scroll to position [286, 0]
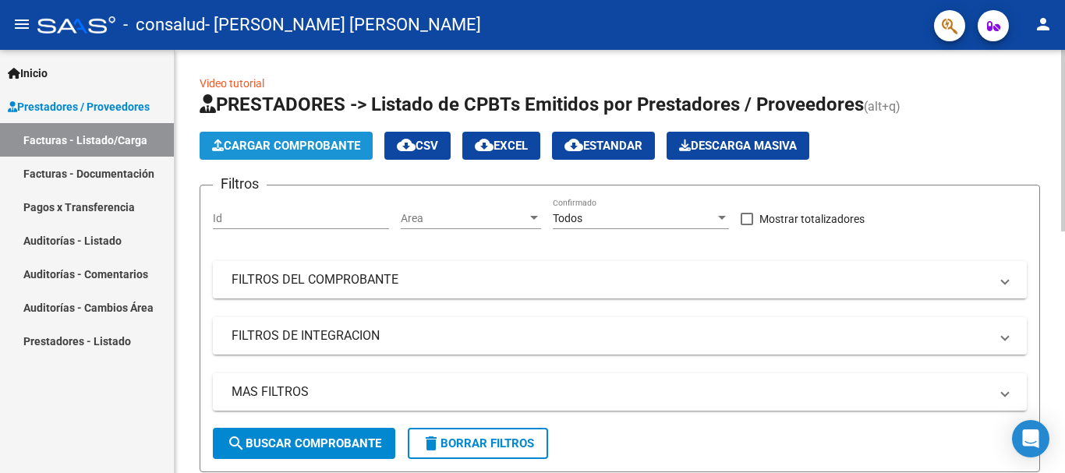
click at [319, 152] on span "Cargar Comprobante" at bounding box center [286, 146] width 148 height 14
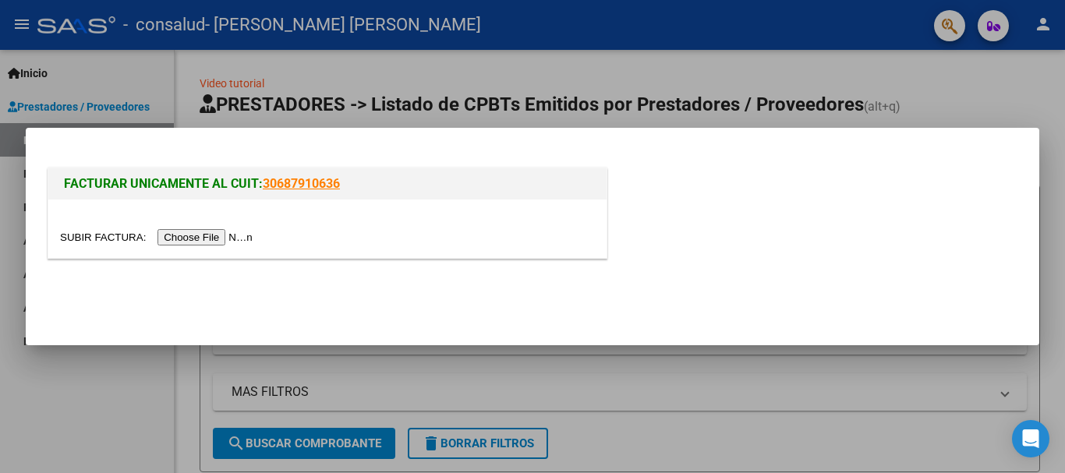
click at [241, 232] on input "file" at bounding box center [158, 237] width 197 height 16
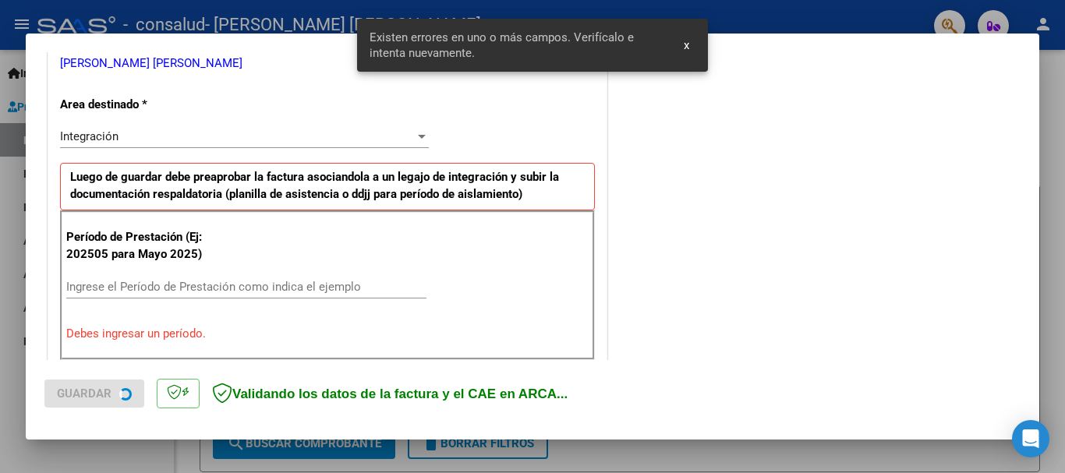
scroll to position [360, 0]
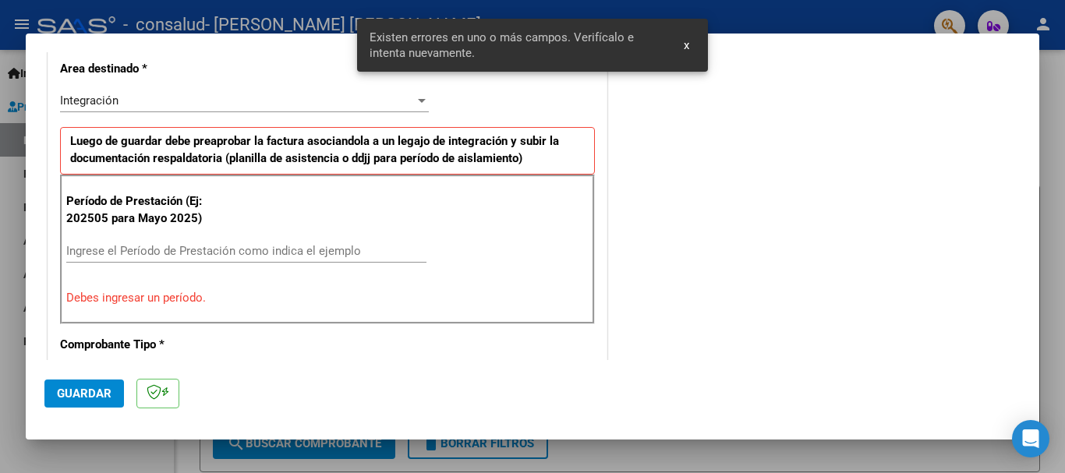
click at [230, 249] on input "Ingrese el Período de Prestación como indica el ejemplo" at bounding box center [246, 251] width 360 height 14
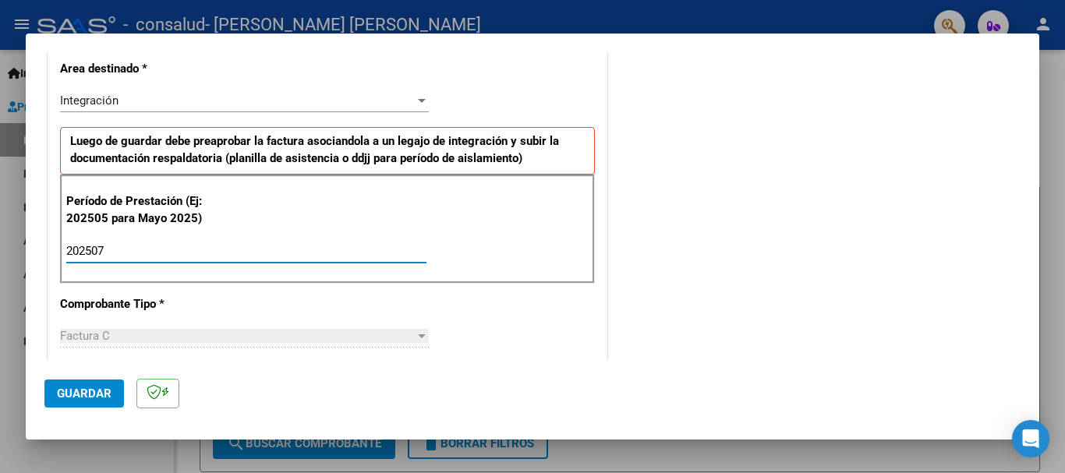
type input "202507"
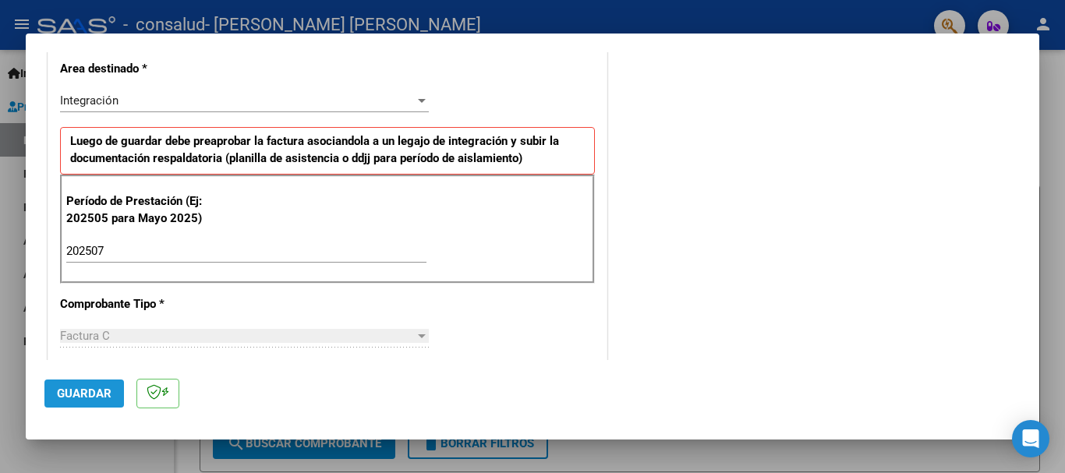
click at [106, 388] on span "Guardar" at bounding box center [84, 394] width 55 height 14
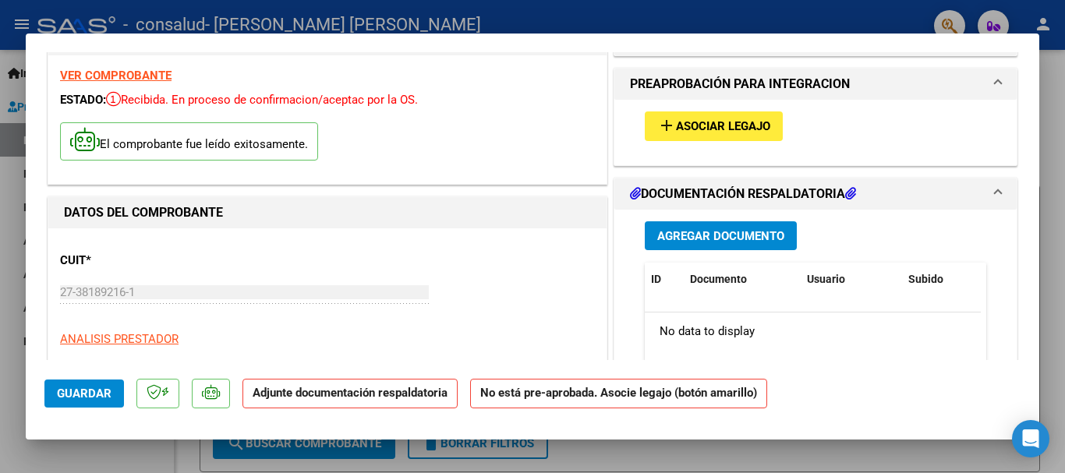
scroll to position [0, 0]
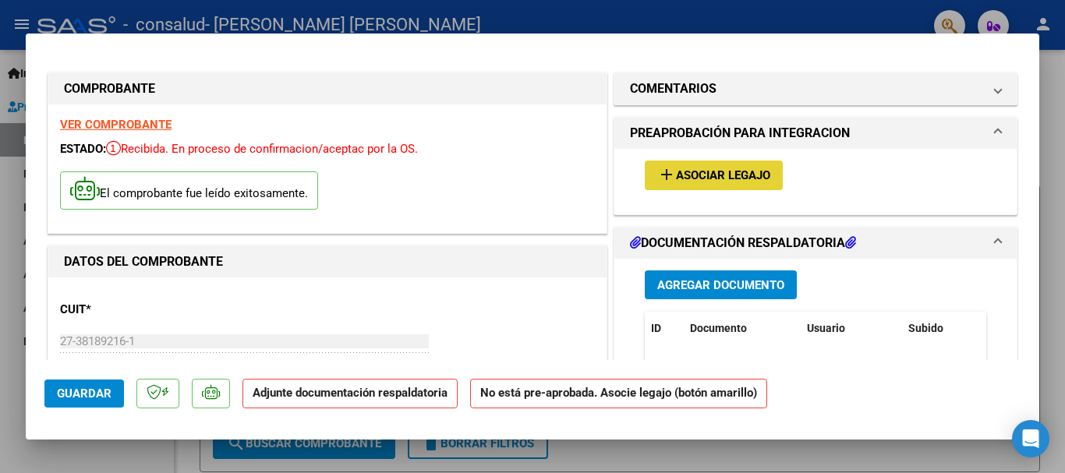
click at [732, 176] on span "Asociar Legajo" at bounding box center [723, 176] width 94 height 14
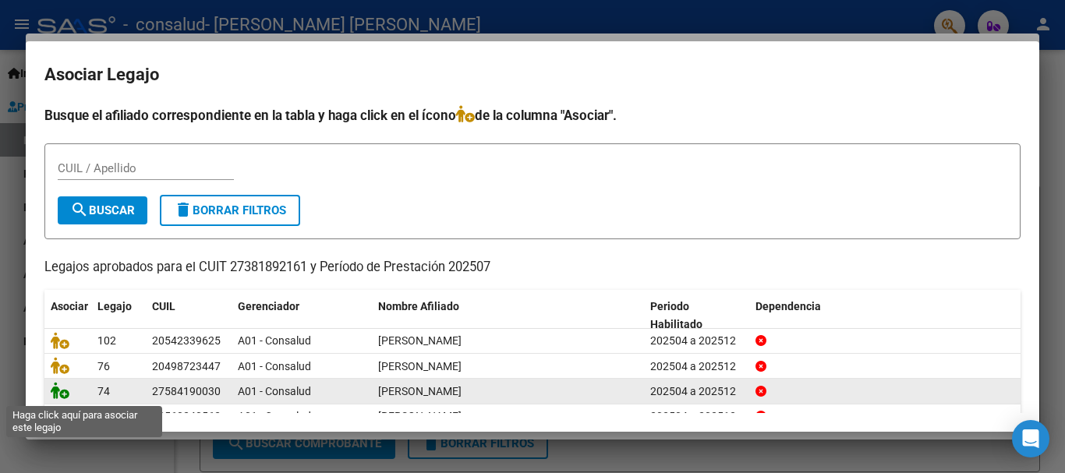
click at [62, 393] on icon at bounding box center [60, 390] width 19 height 17
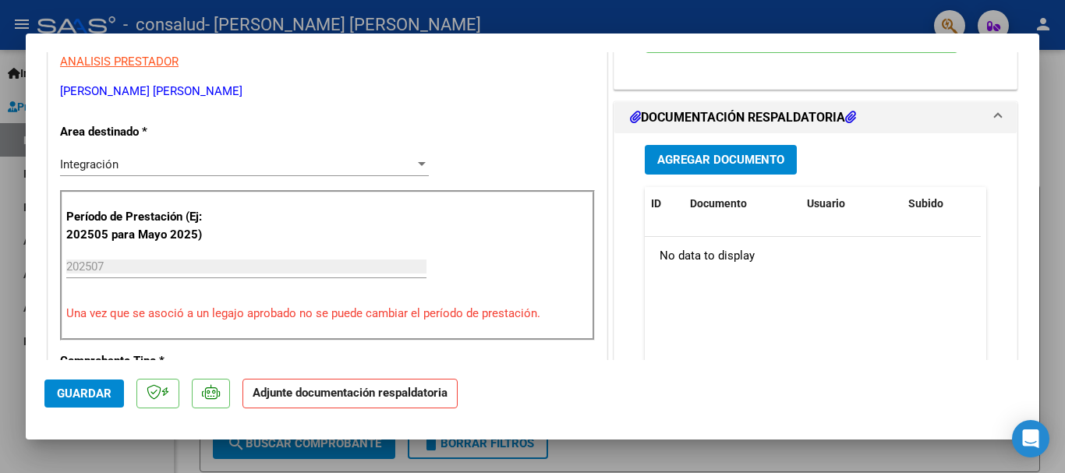
scroll to position [331, 0]
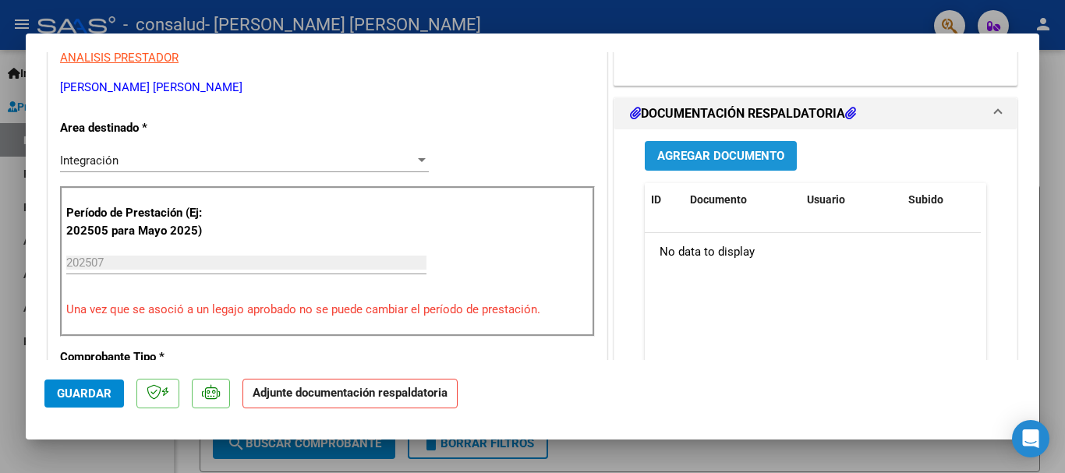
click at [782, 152] on button "Agregar Documento" at bounding box center [721, 155] width 152 height 29
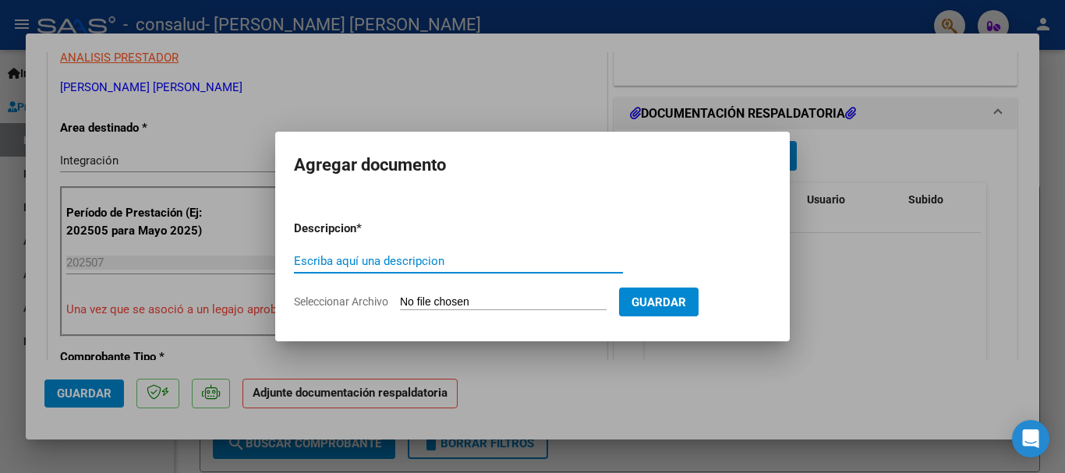
paste input "PLANILLA DE ASISTENCIA"
type input "PLANILLA DE ASISTENCIA"
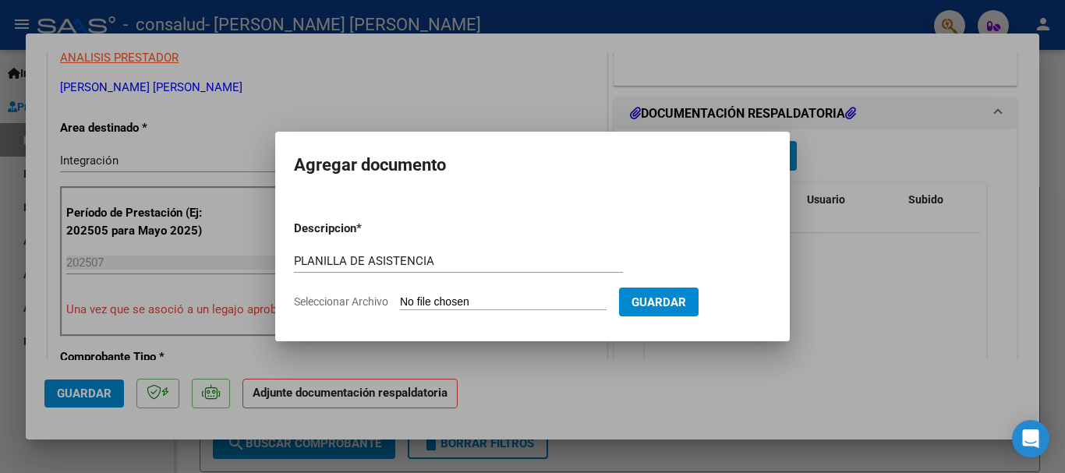
click at [530, 303] on input "Seleccionar Archivo" at bounding box center [503, 303] width 207 height 15
click at [694, 356] on div at bounding box center [532, 236] width 1065 height 473
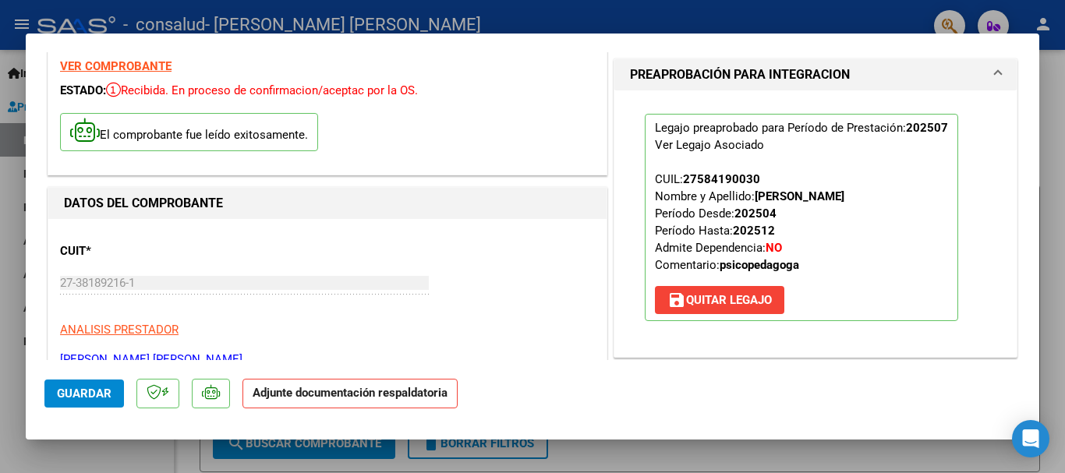
scroll to position [55, 0]
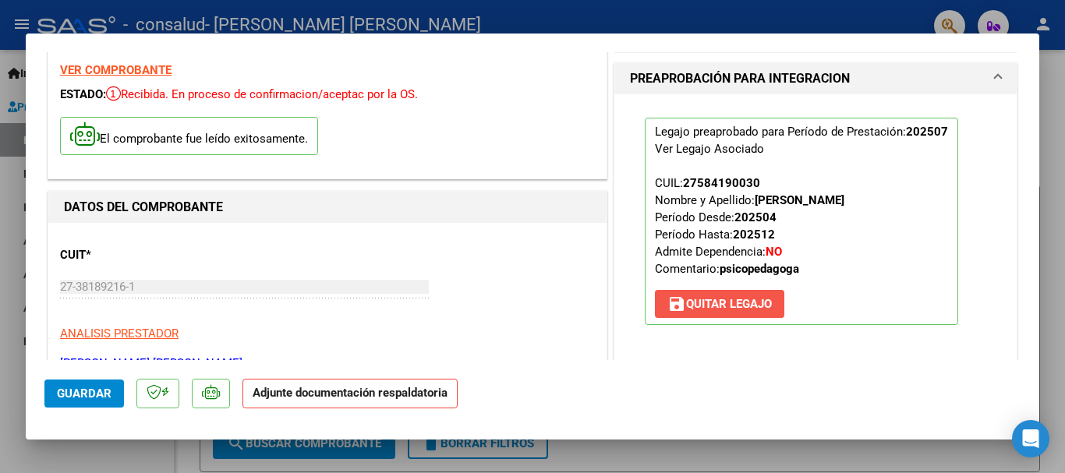
click at [766, 297] on span "save [PERSON_NAME]" at bounding box center [720, 304] width 105 height 14
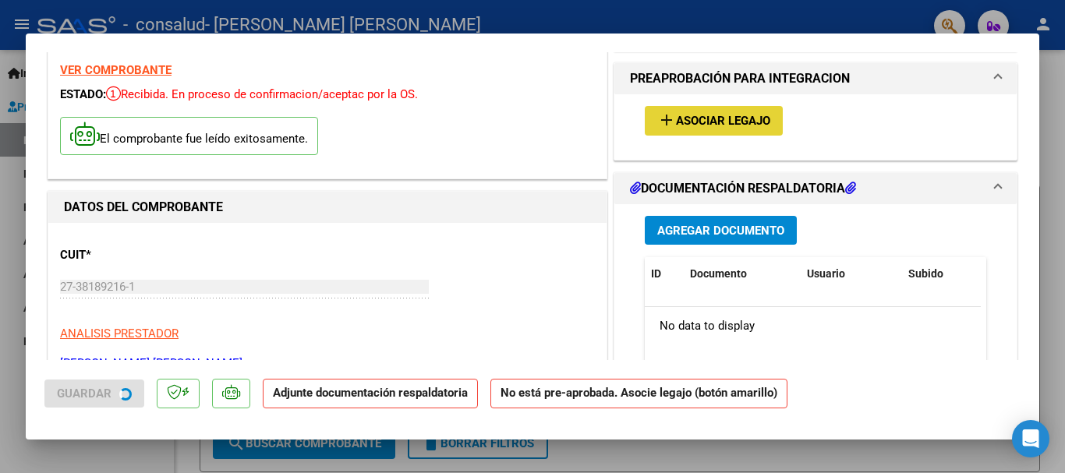
click at [730, 115] on span "Asociar Legajo" at bounding box center [723, 122] width 94 height 14
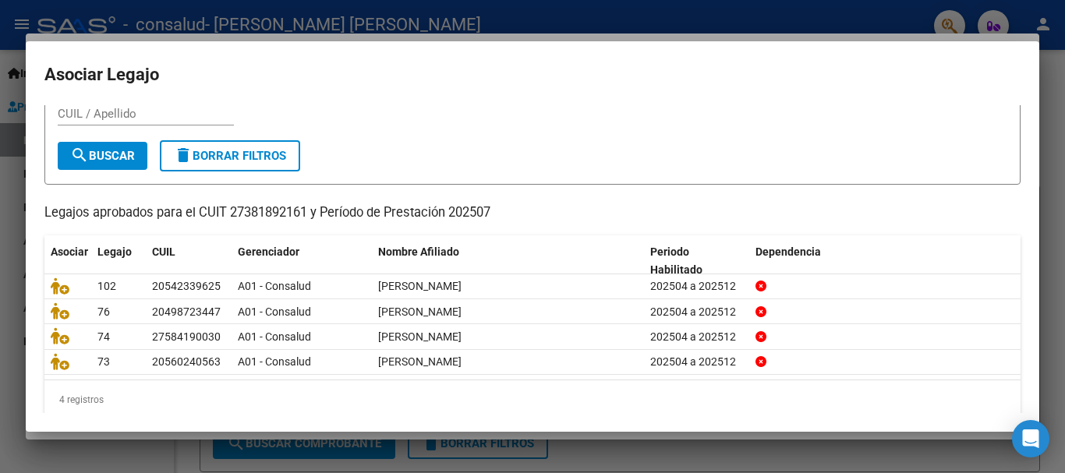
scroll to position [55, 0]
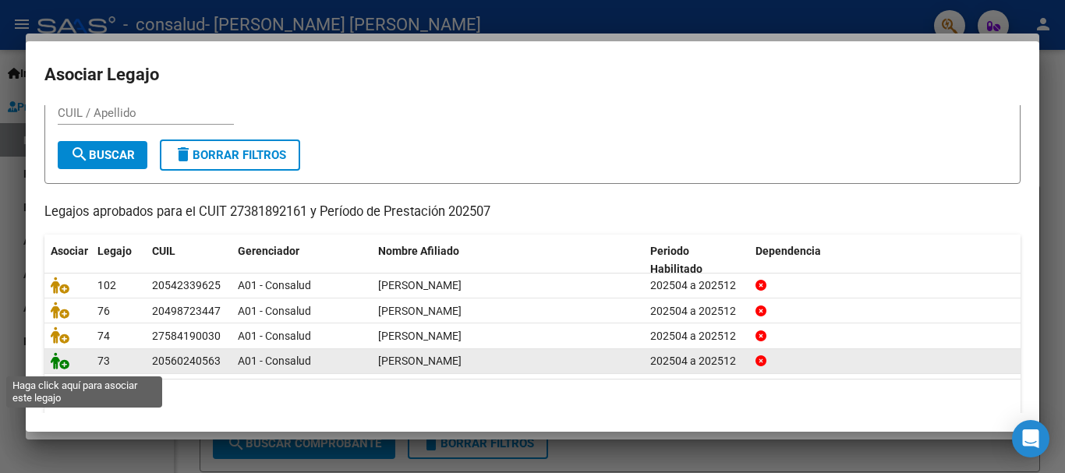
click at [65, 369] on icon at bounding box center [60, 361] width 19 height 17
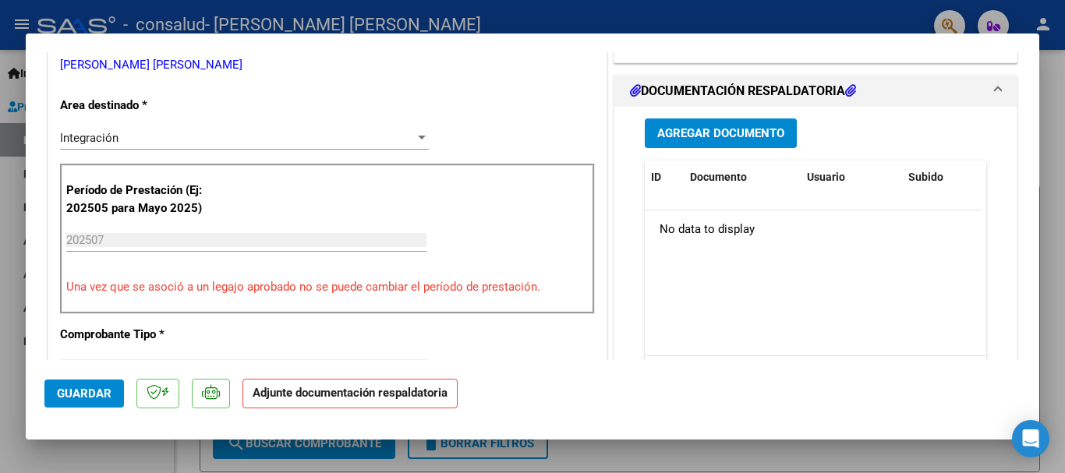
scroll to position [361, 0]
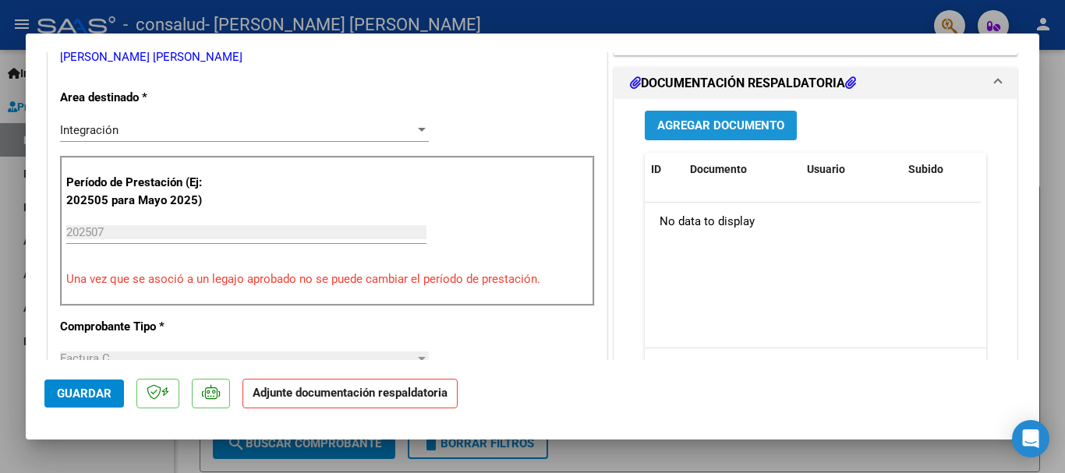
click at [774, 122] on span "Agregar Documento" at bounding box center [721, 126] width 127 height 14
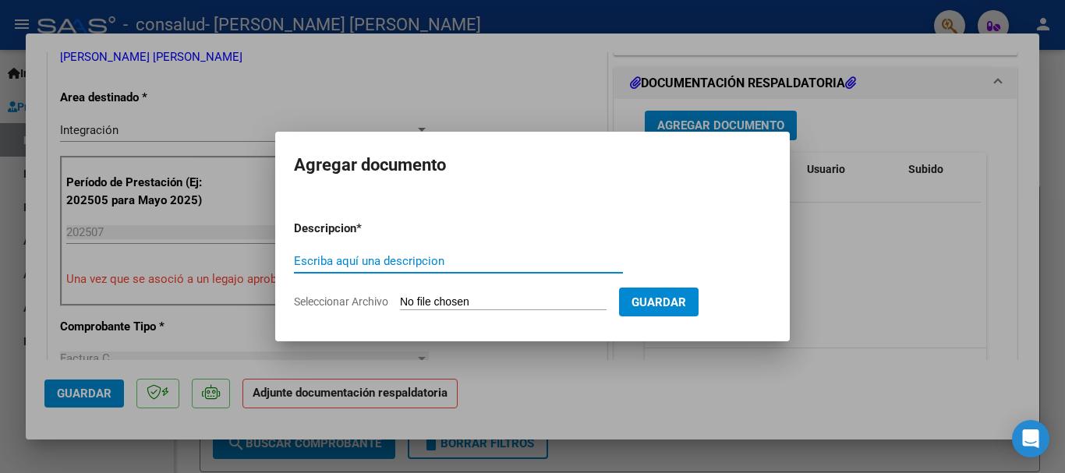
paste input "PLANILLA DE ASISTENCIA"
type input "PLANILLA DE ASISTENCIA"
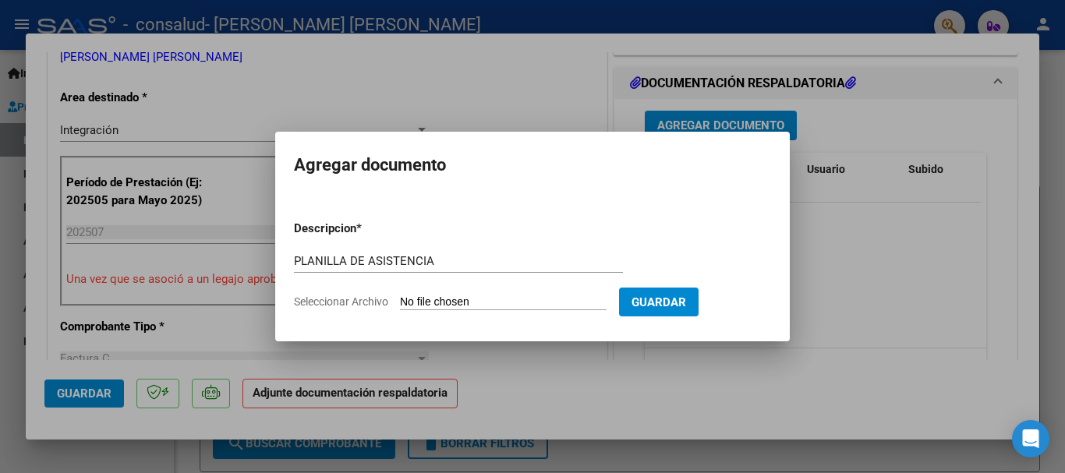
click at [501, 296] on input "Seleccionar Archivo" at bounding box center [503, 303] width 207 height 15
type input "C:\fakepath\[PERSON_NAME] [PERSON_NAME] FC 1-236 DOCUMENTO.pdf"
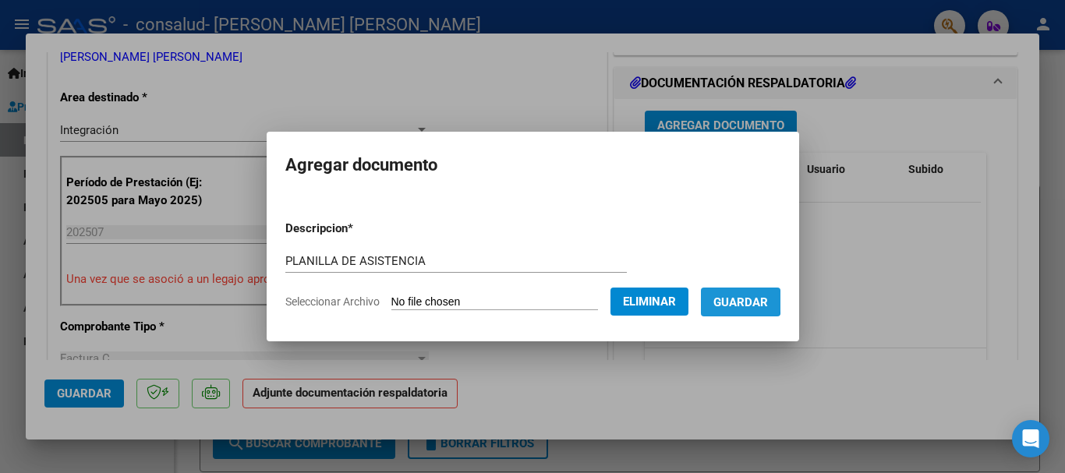
click at [743, 301] on span "Guardar" at bounding box center [741, 303] width 55 height 14
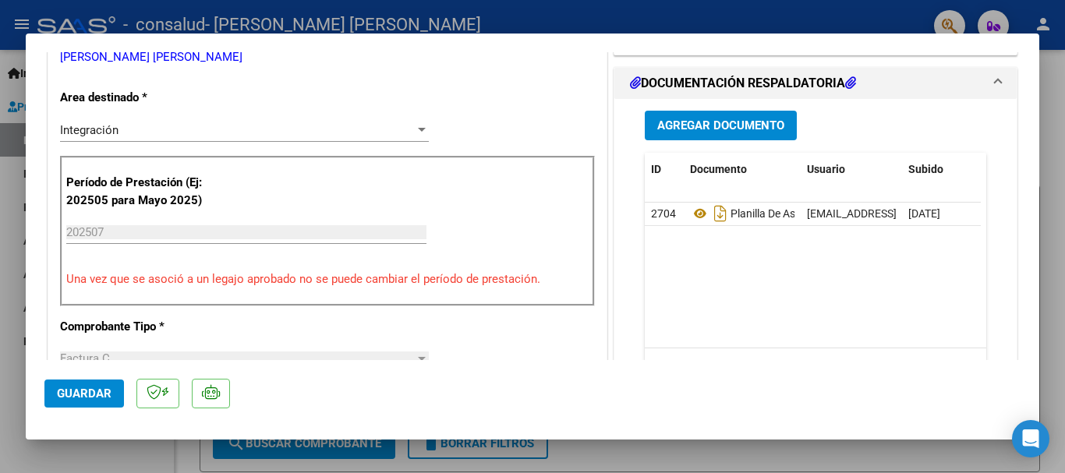
click at [1058, 85] on div at bounding box center [532, 236] width 1065 height 473
type input "$ 0,00"
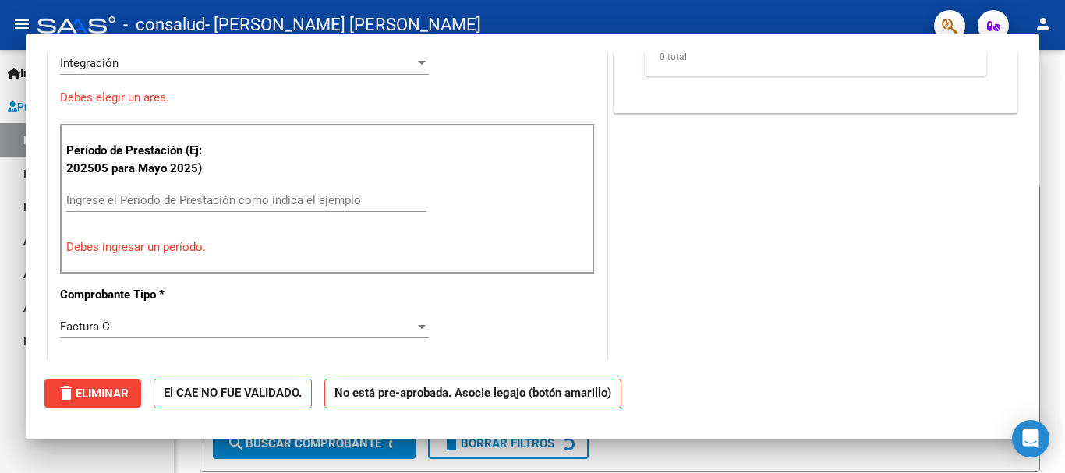
scroll to position [294, 0]
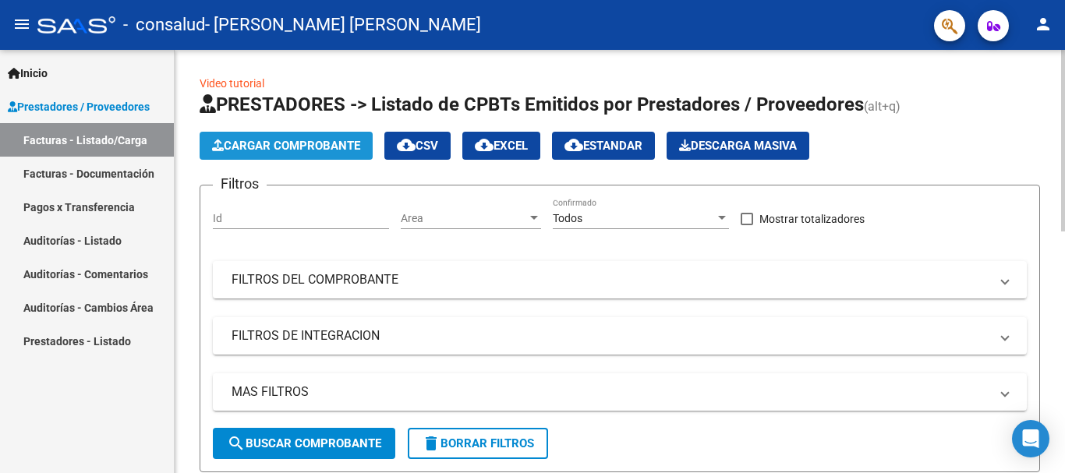
click at [298, 150] on span "Cargar Comprobante" at bounding box center [286, 146] width 148 height 14
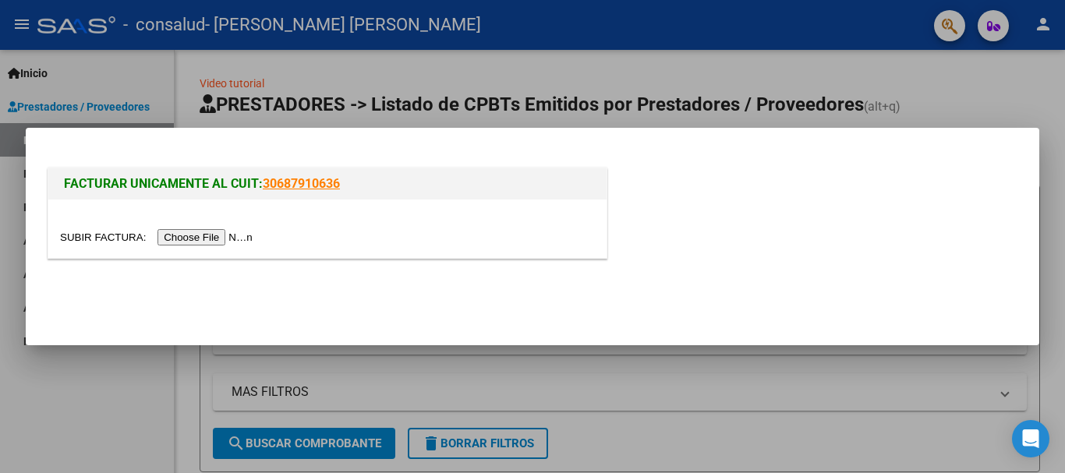
click at [237, 236] on input "file" at bounding box center [158, 237] width 197 height 16
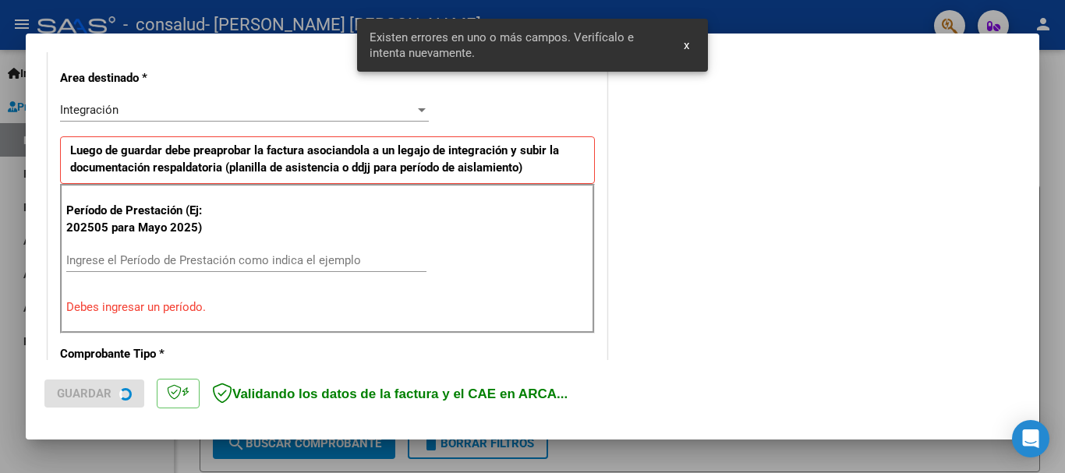
scroll to position [360, 0]
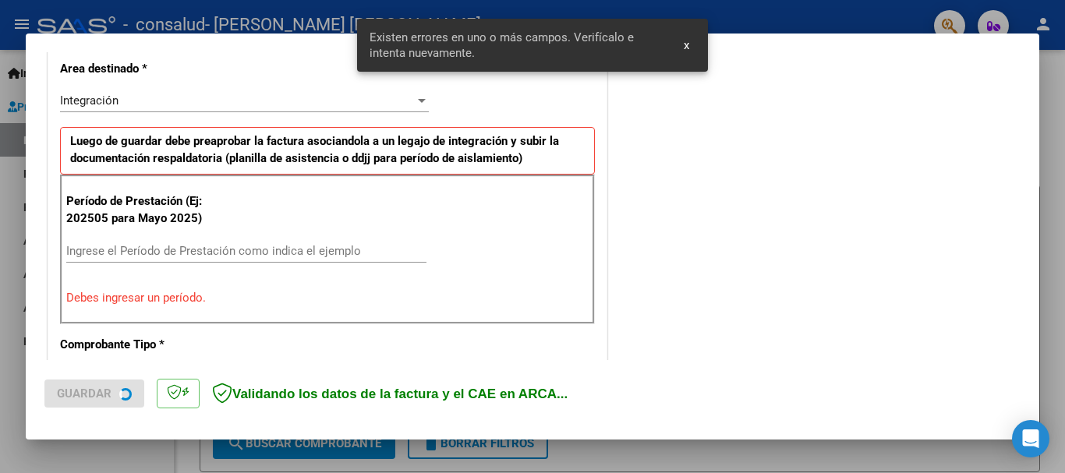
click at [214, 251] on input "Ingrese el Período de Prestación como indica el ejemplo" at bounding box center [246, 251] width 360 height 14
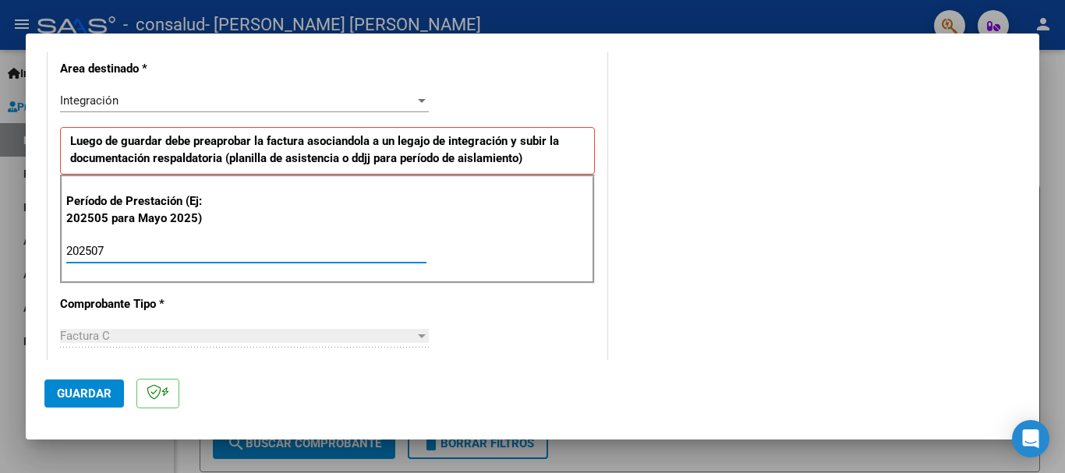
type input "202507"
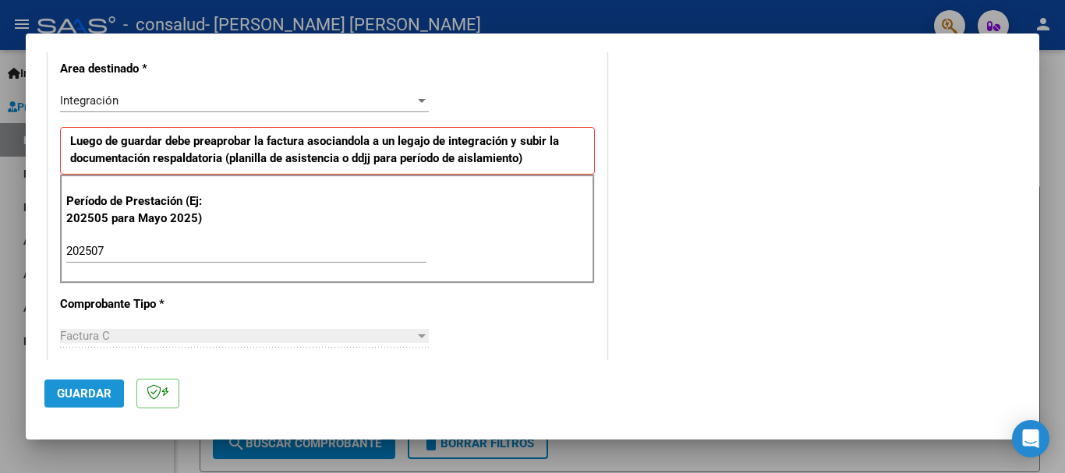
click at [73, 394] on span "Guardar" at bounding box center [84, 394] width 55 height 14
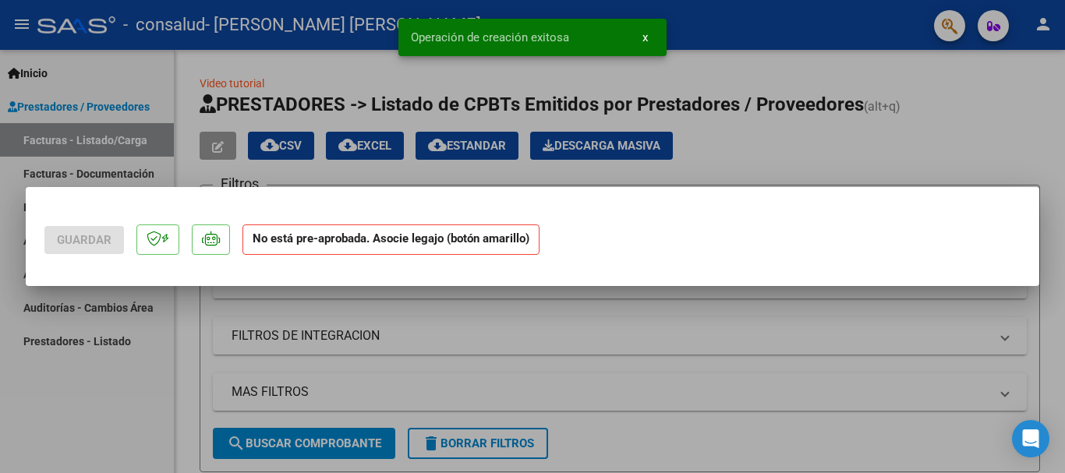
scroll to position [0, 0]
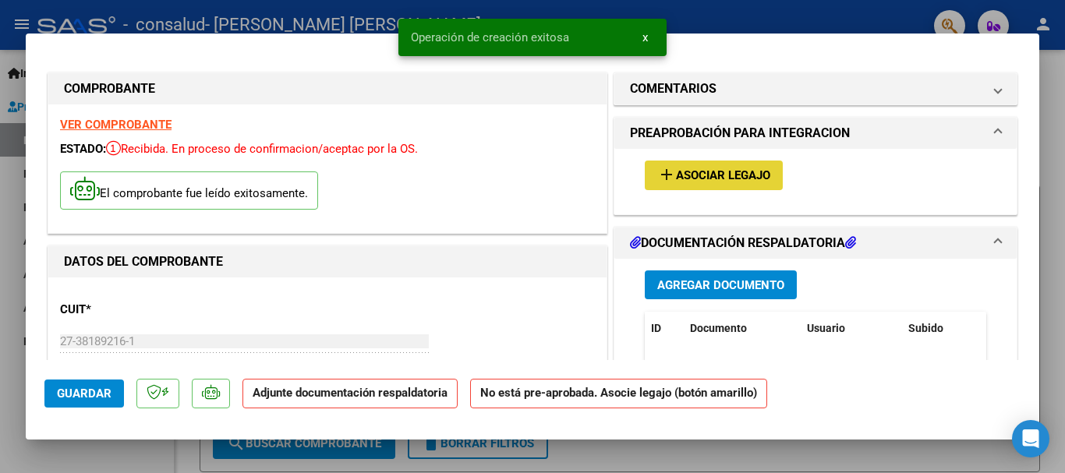
click at [689, 176] on span "Asociar Legajo" at bounding box center [723, 176] width 94 height 14
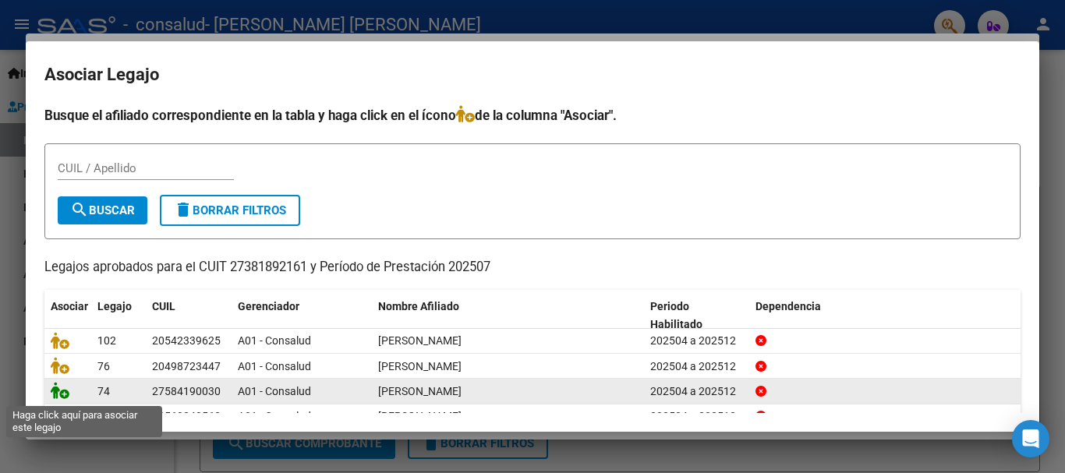
click at [58, 392] on icon at bounding box center [60, 390] width 19 height 17
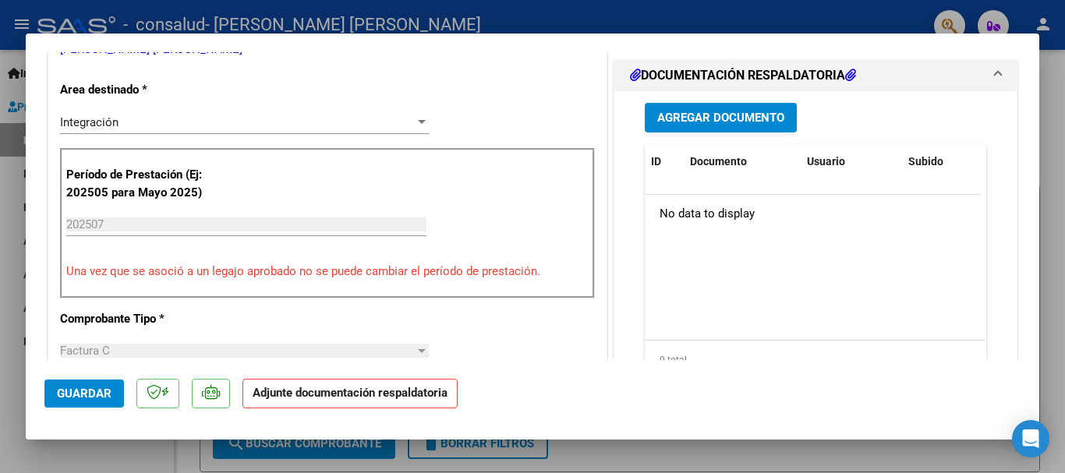
scroll to position [385, 0]
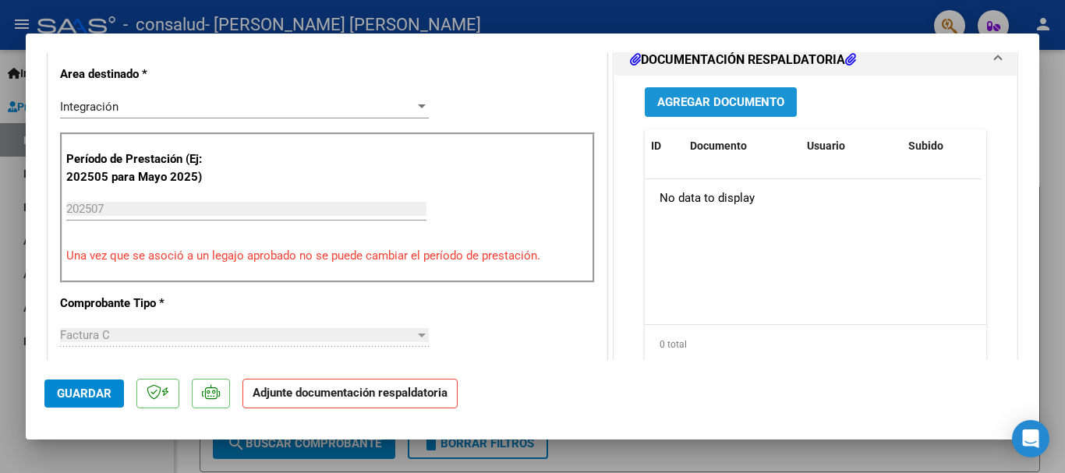
click at [711, 101] on span "Agregar Documento" at bounding box center [721, 103] width 127 height 14
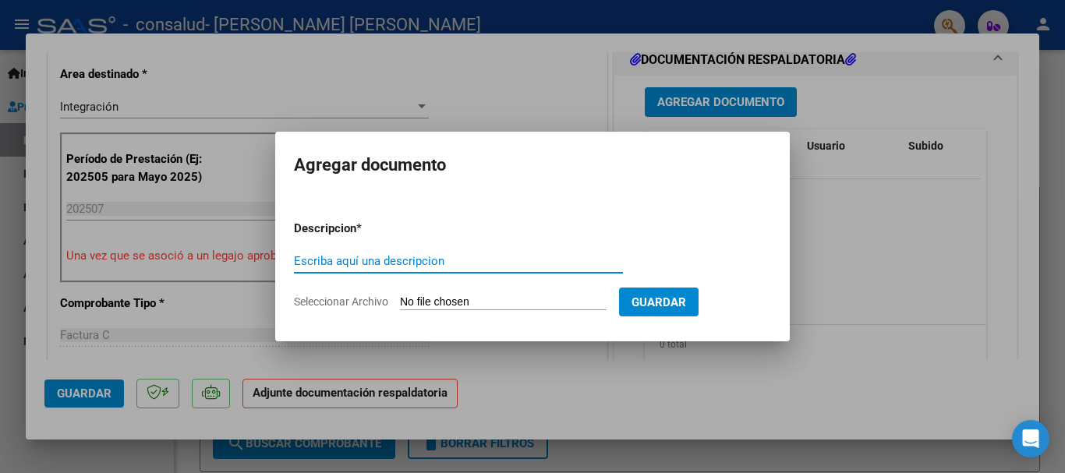
paste input "PLANILLA DE ASISTENCIA"
type input "PLANILLA DE ASISTENCIA"
click at [463, 300] on input "Seleccionar Archivo" at bounding box center [503, 303] width 207 height 15
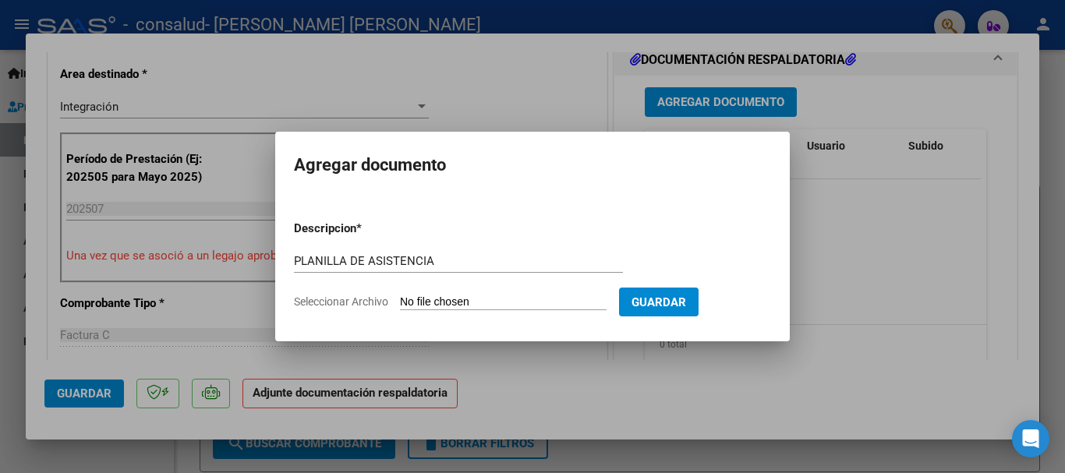
type input "C:\fakepath\[PERSON_NAME] [PERSON_NAME] FC 1-237 DOCUMENTO.pdf"
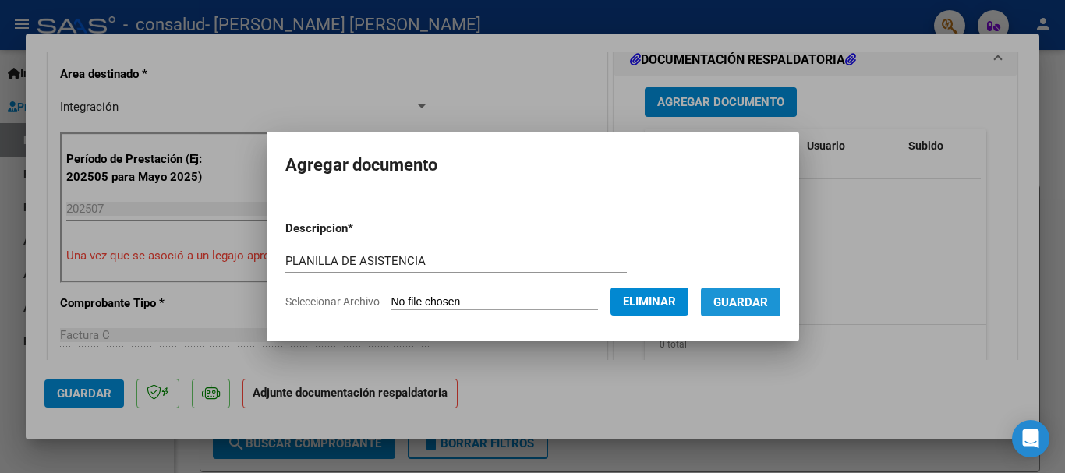
click at [746, 303] on span "Guardar" at bounding box center [741, 303] width 55 height 14
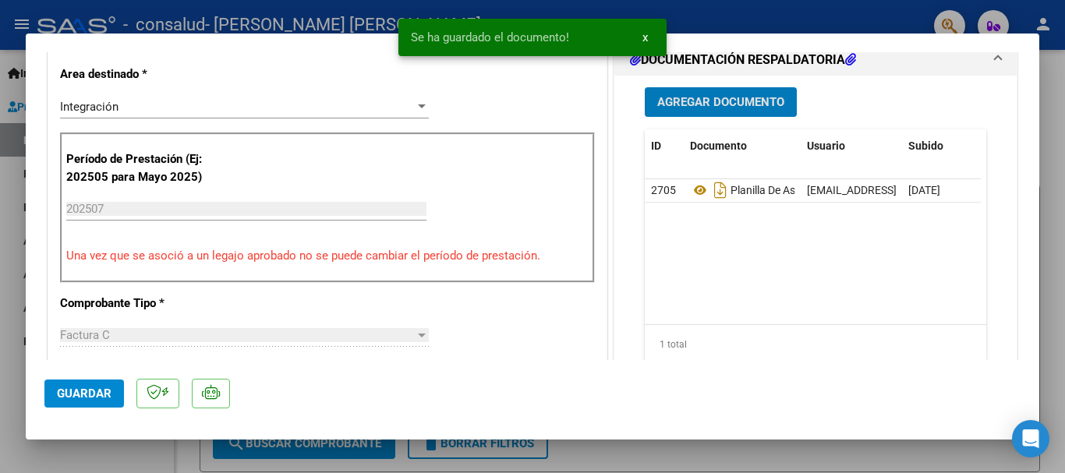
click at [1049, 106] on div at bounding box center [532, 236] width 1065 height 473
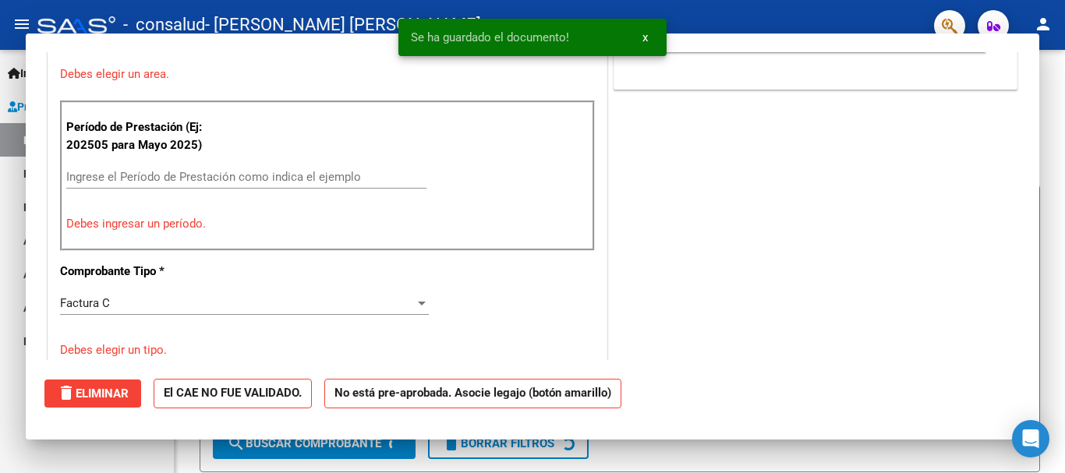
scroll to position [0, 0]
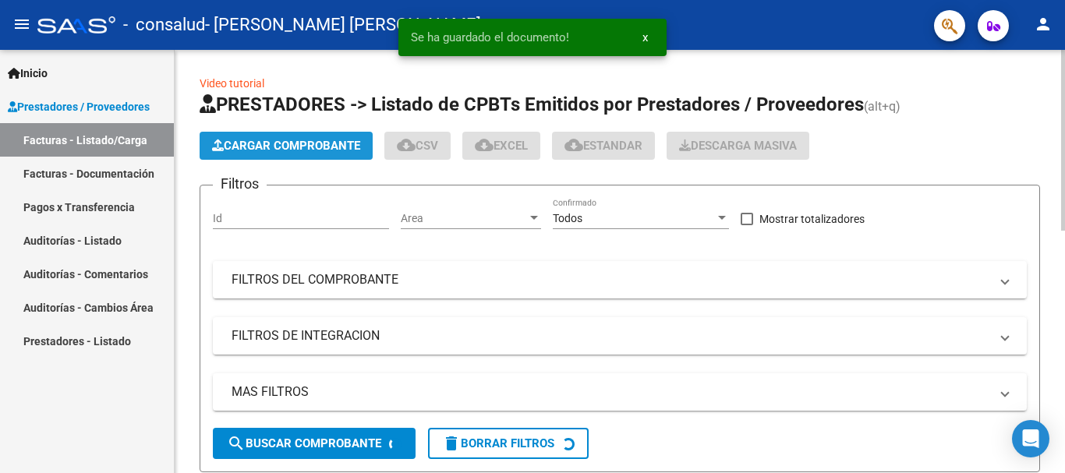
click at [318, 154] on button "Cargar Comprobante" at bounding box center [286, 146] width 173 height 28
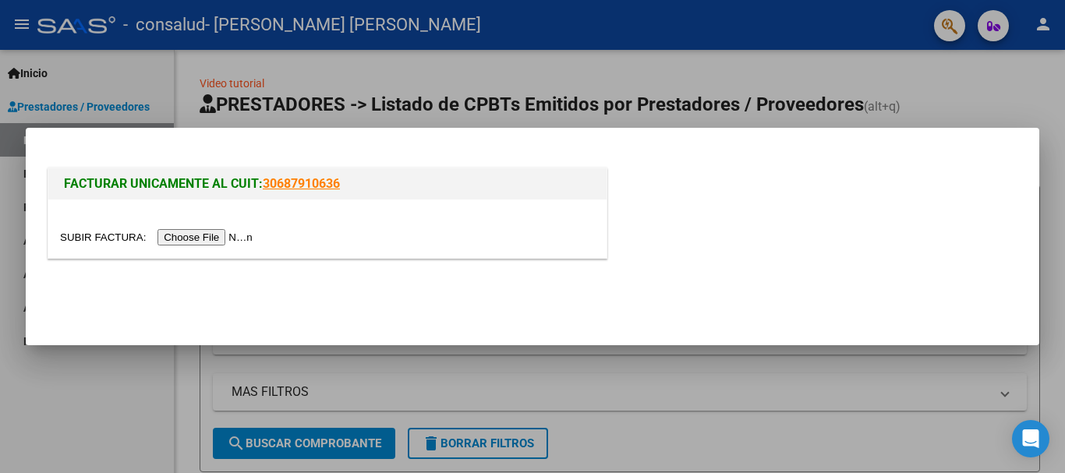
click at [218, 236] on input "file" at bounding box center [158, 237] width 197 height 16
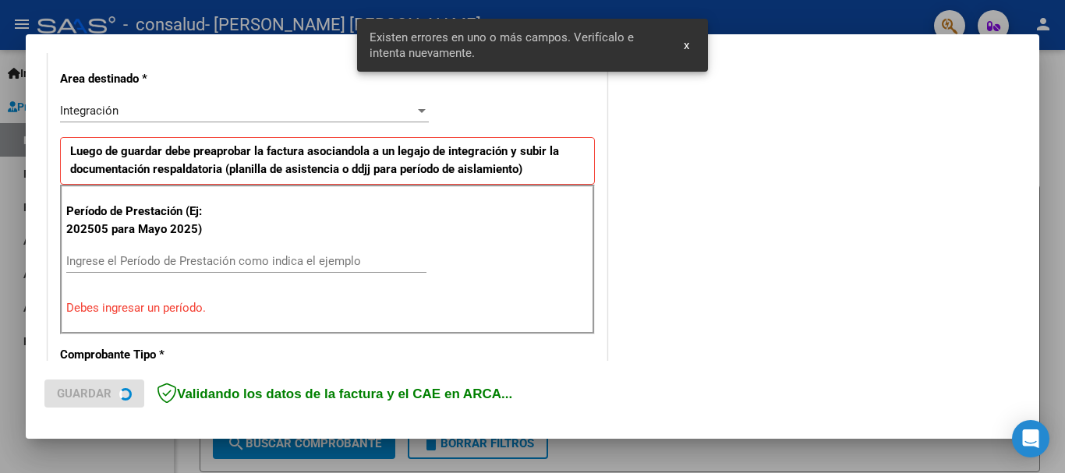
scroll to position [360, 0]
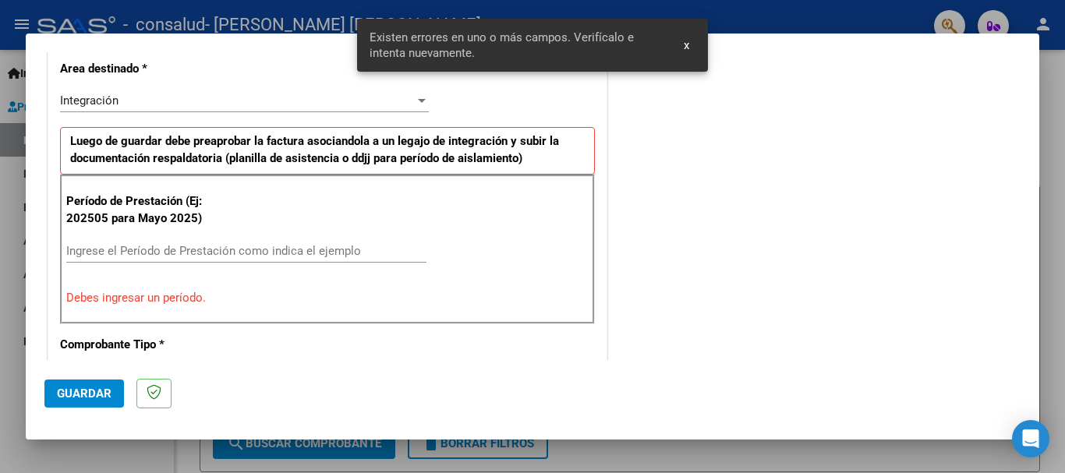
click at [226, 258] on div "Ingrese el Período de Prestación como indica el ejemplo" at bounding box center [246, 250] width 360 height 23
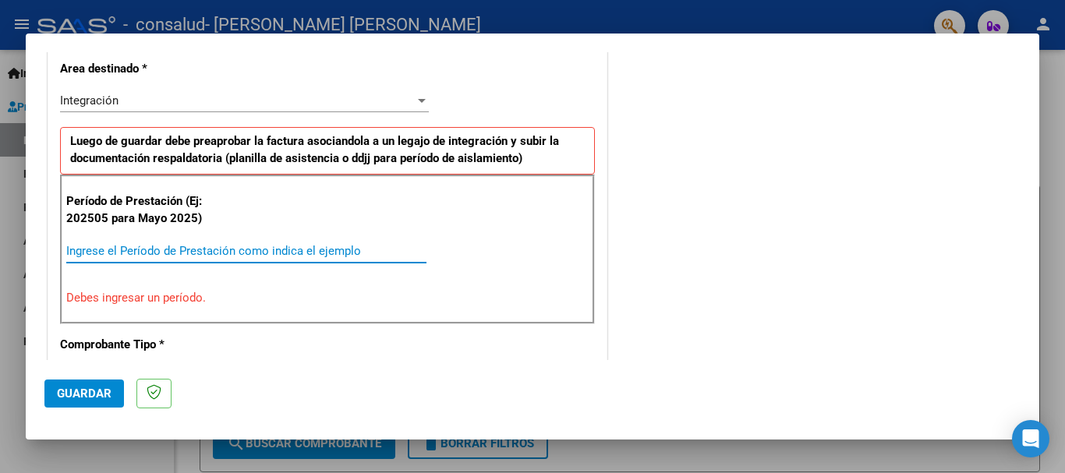
click at [226, 251] on input "Ingrese el Período de Prestación como indica el ejemplo" at bounding box center [246, 251] width 360 height 14
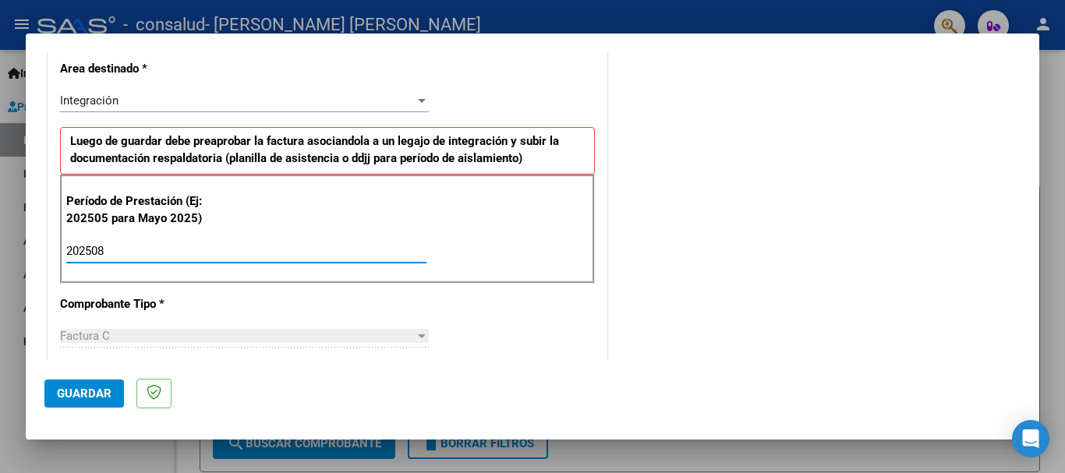
type input "202508"
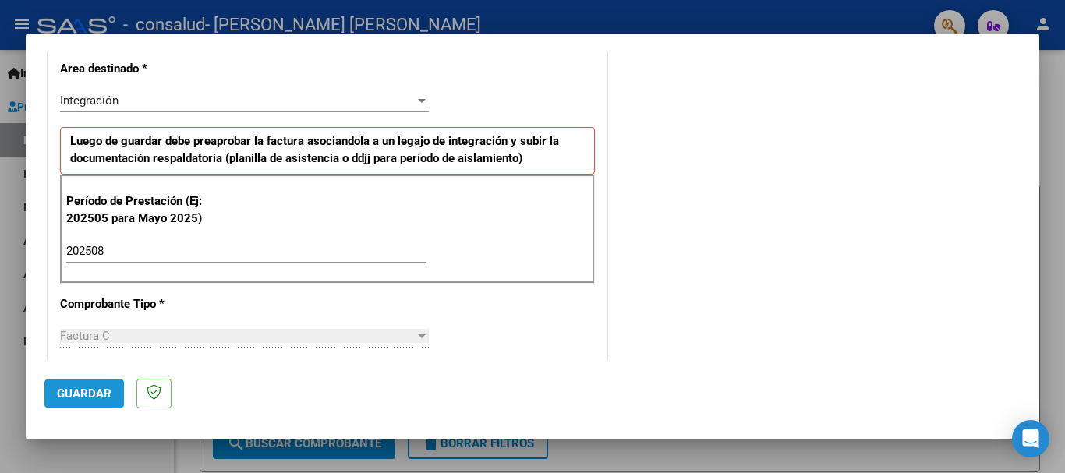
click at [87, 391] on span "Guardar" at bounding box center [84, 394] width 55 height 14
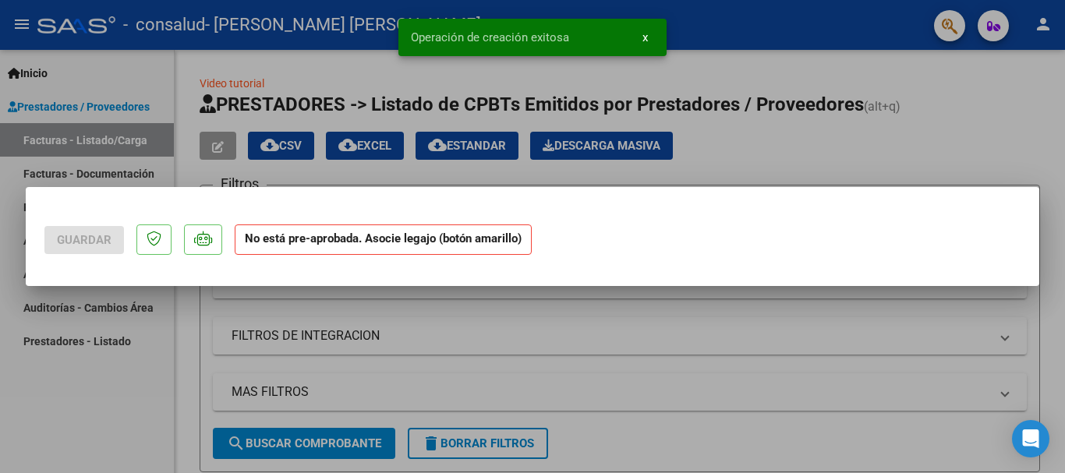
scroll to position [0, 0]
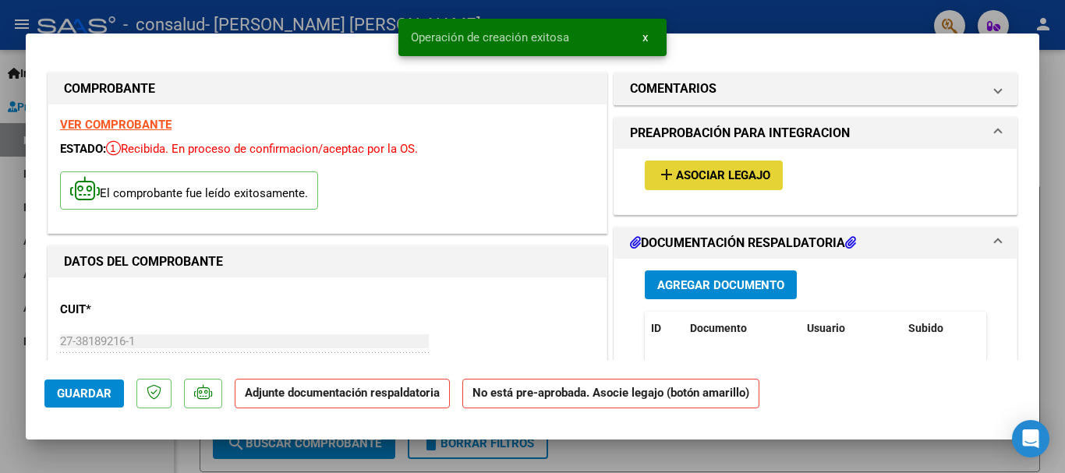
click at [739, 175] on span "Asociar Legajo" at bounding box center [723, 176] width 94 height 14
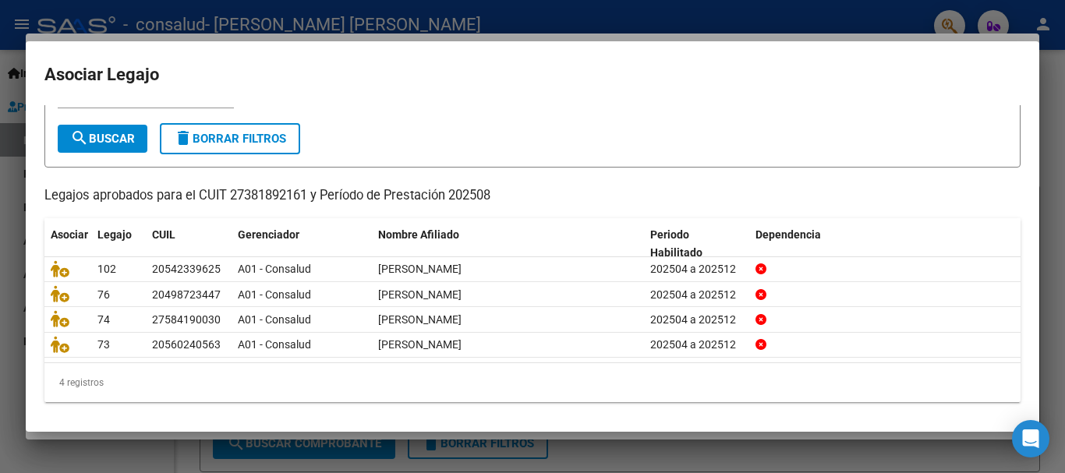
scroll to position [76, 0]
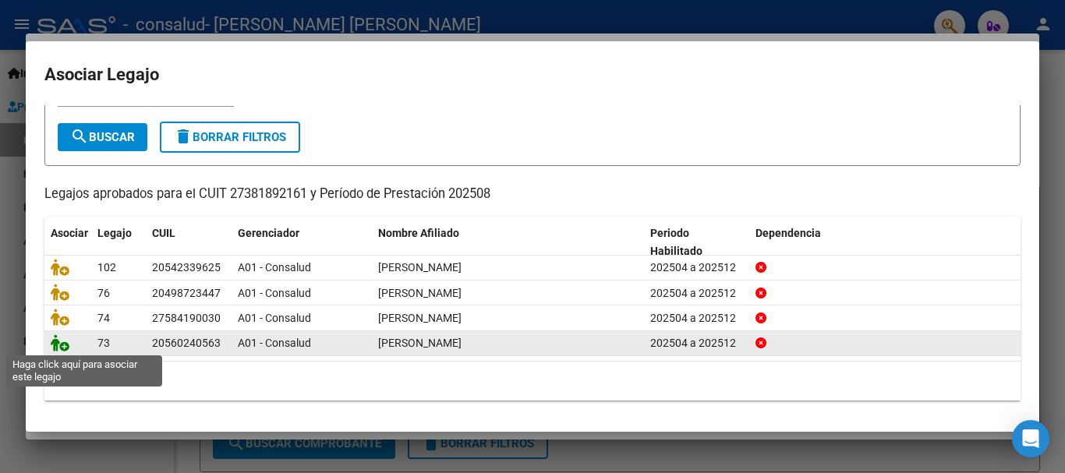
click at [63, 343] on icon at bounding box center [60, 343] width 19 height 17
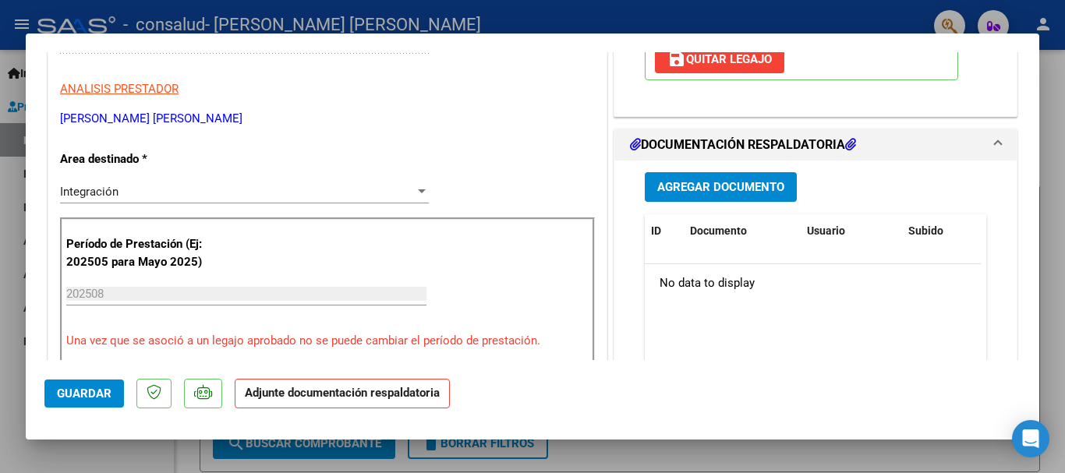
scroll to position [315, 0]
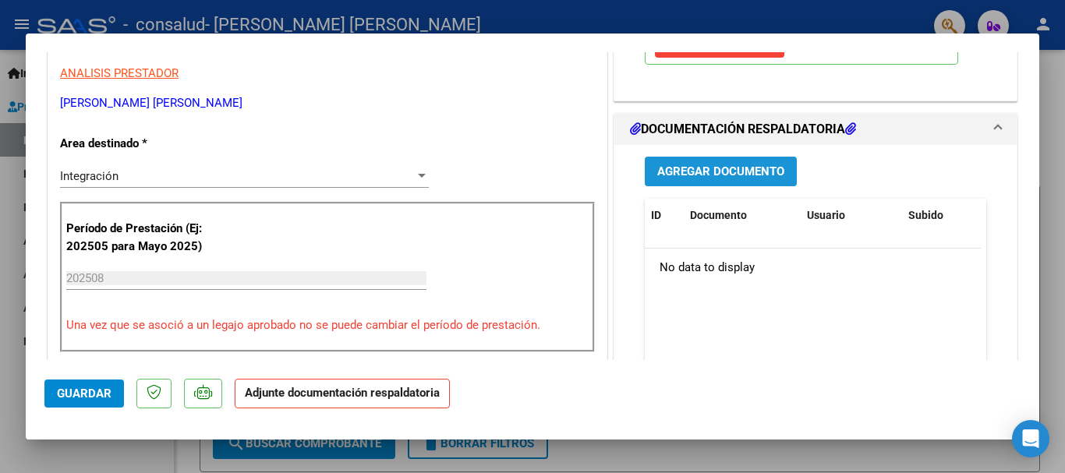
click at [701, 176] on span "Agregar Documento" at bounding box center [721, 172] width 127 height 14
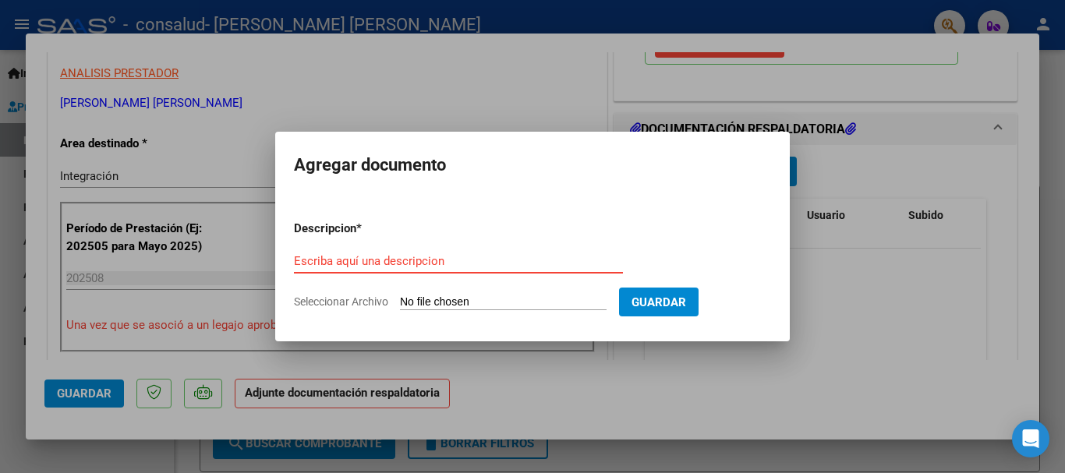
drag, startPoint x: 380, startPoint y: 253, endPoint x: 360, endPoint y: 264, distance: 22.7
paste input "PLANILLA DE ASISTENCIA"
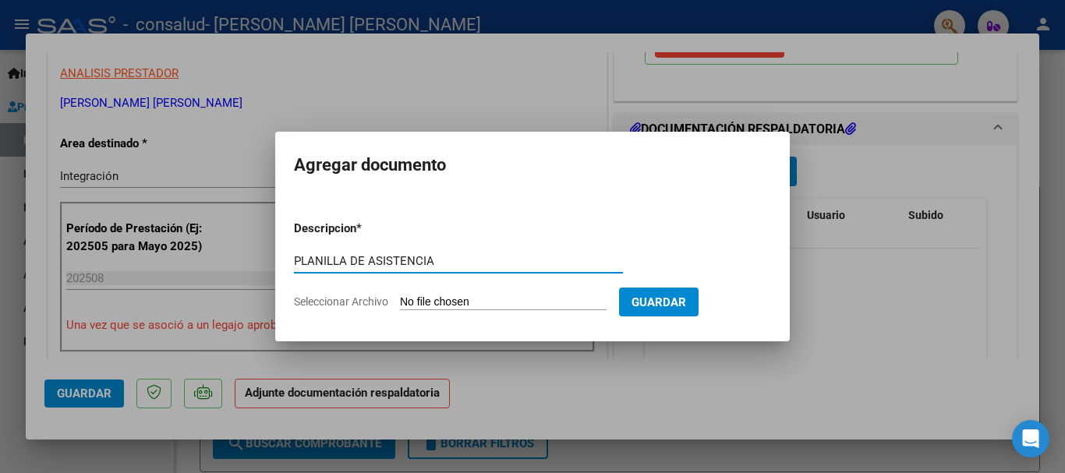
type input "PLANILLA DE ASISTENCIA"
click at [438, 303] on input "Seleccionar Archivo" at bounding box center [503, 303] width 207 height 15
type input "C:\fakepath\[PERSON_NAME] [PERSON_NAME] FC 1-238 DOCUMENTO.pdf"
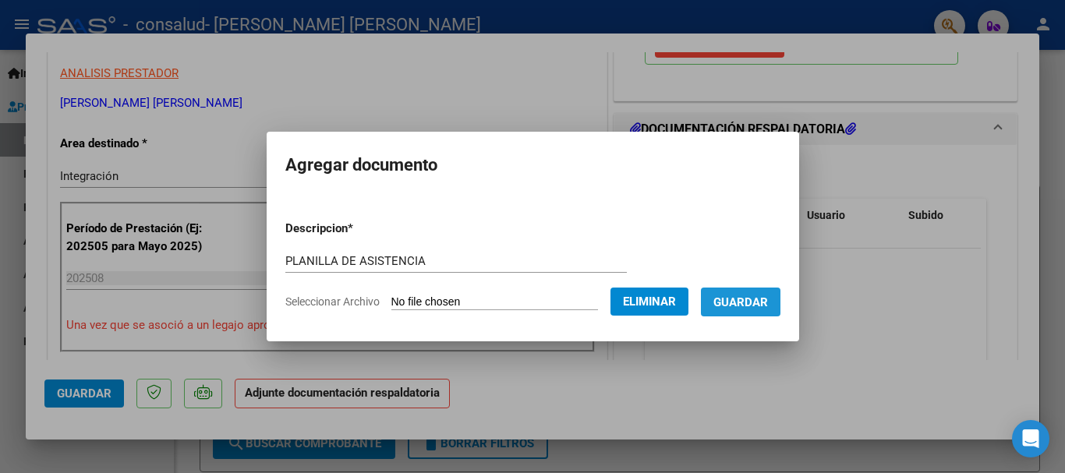
click at [765, 298] on span "Guardar" at bounding box center [741, 303] width 55 height 14
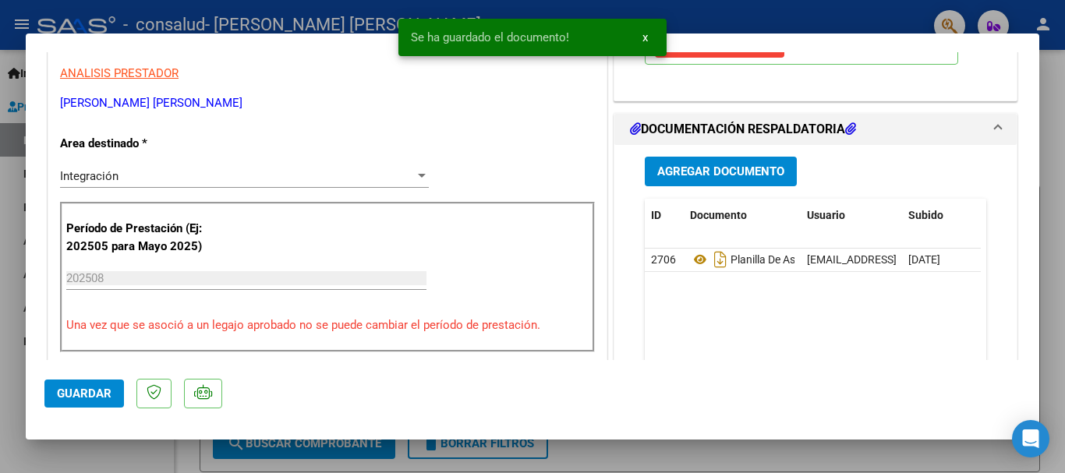
click at [1050, 136] on div at bounding box center [532, 236] width 1065 height 473
type input "$ 0,00"
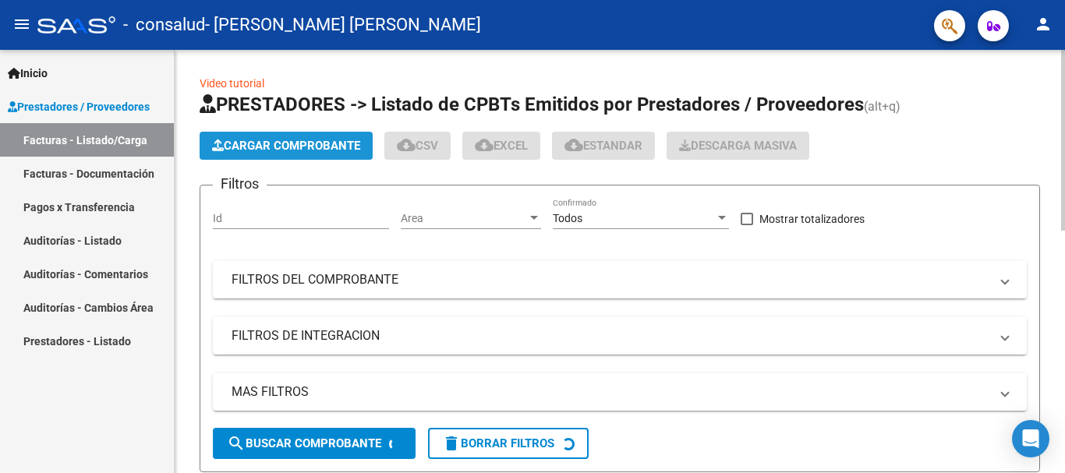
click at [355, 136] on button "Cargar Comprobante" at bounding box center [286, 146] width 173 height 28
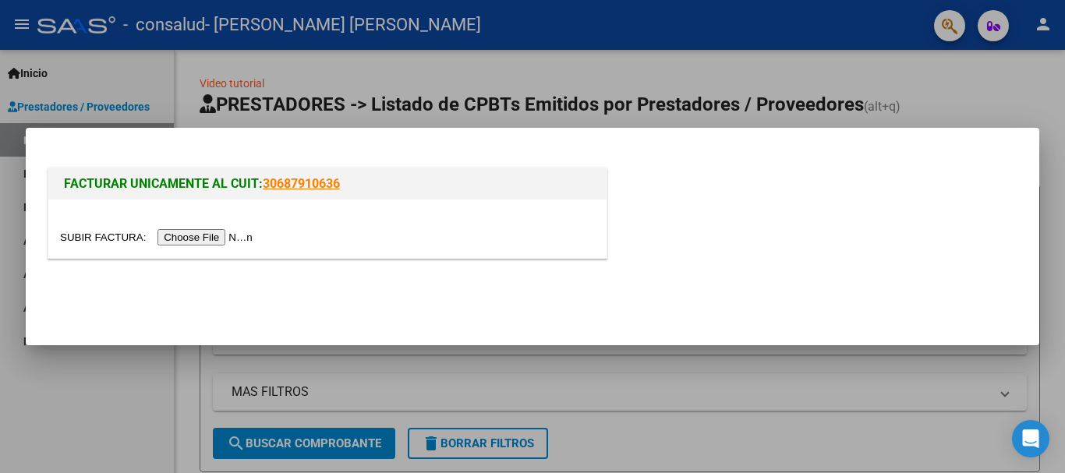
click at [245, 237] on input "file" at bounding box center [158, 237] width 197 height 16
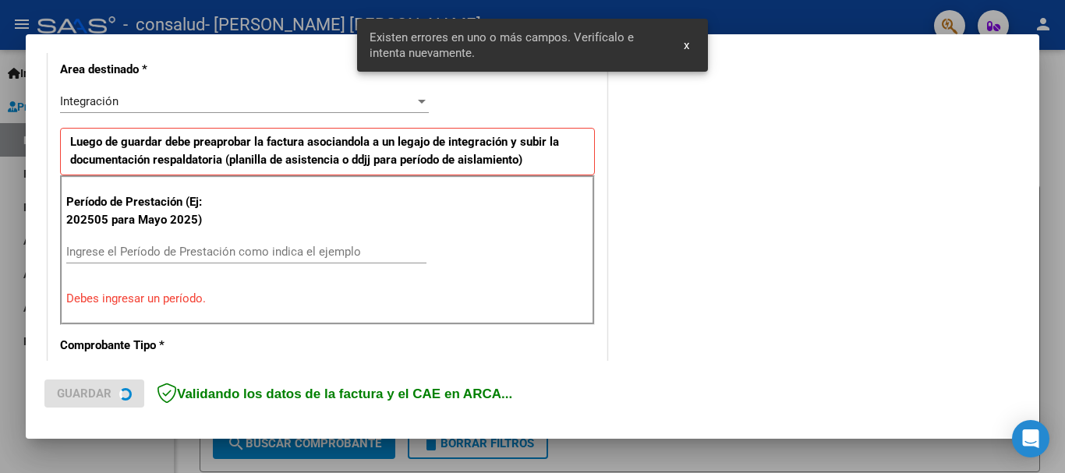
scroll to position [389, 0]
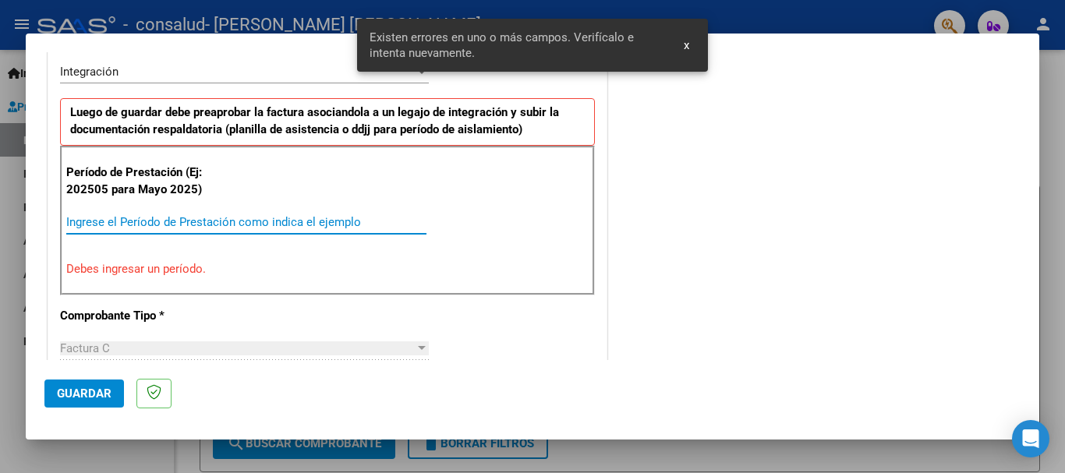
click at [232, 225] on input "Ingrese el Período de Prestación como indica el ejemplo" at bounding box center [246, 222] width 360 height 14
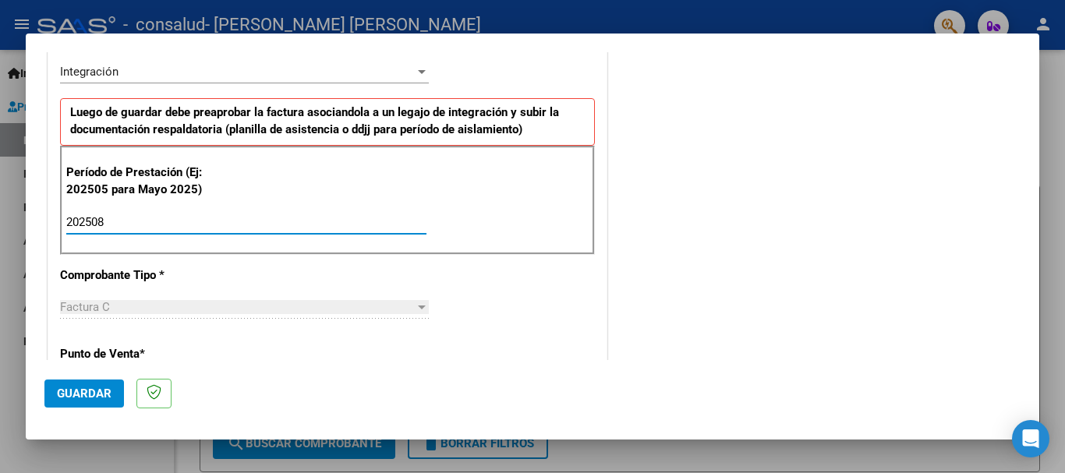
type input "202508"
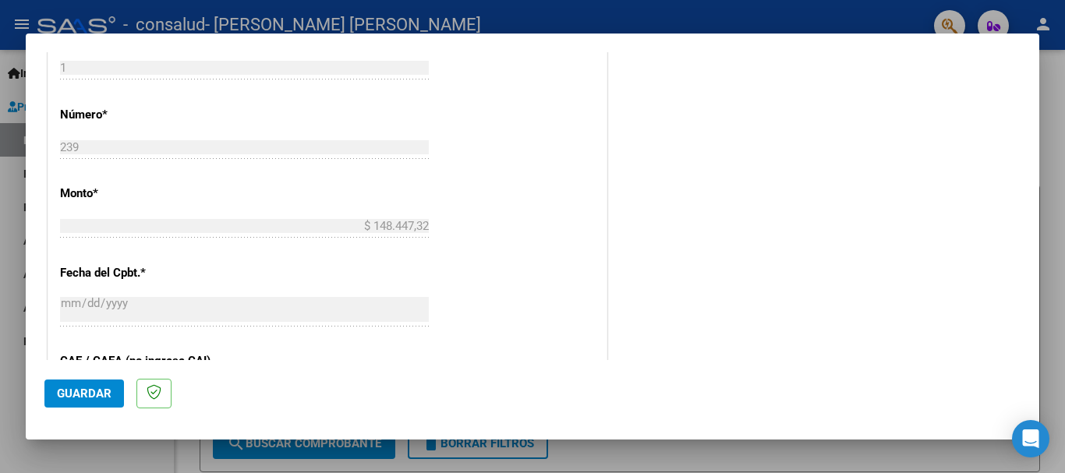
scroll to position [714, 0]
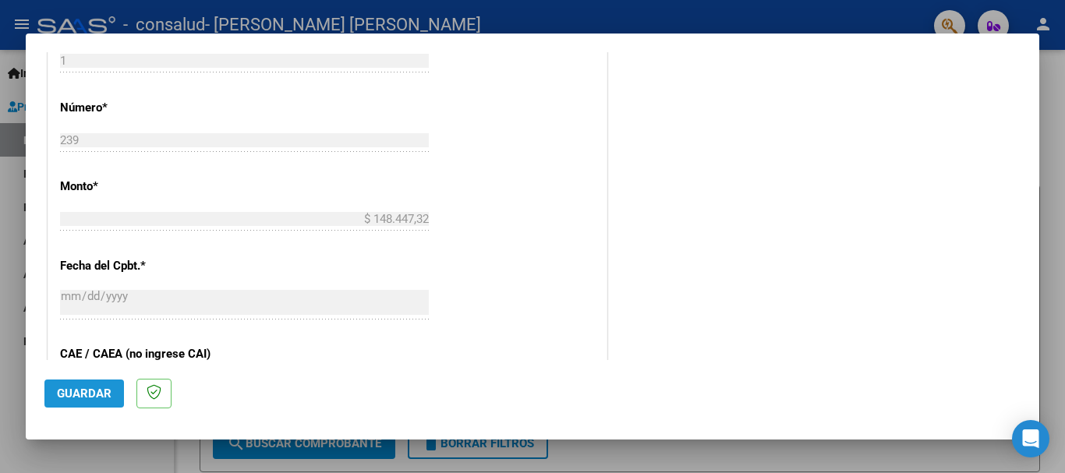
click at [72, 407] on button "Guardar" at bounding box center [84, 394] width 80 height 28
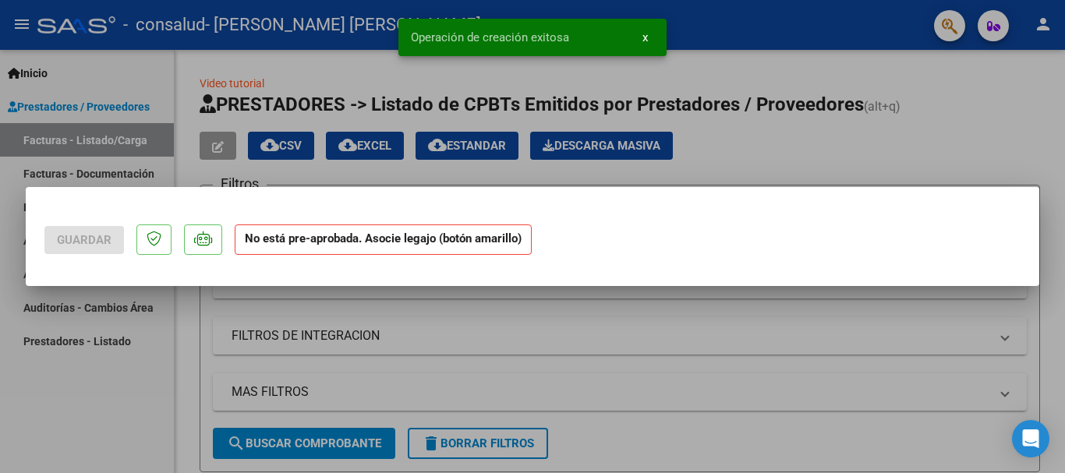
scroll to position [0, 0]
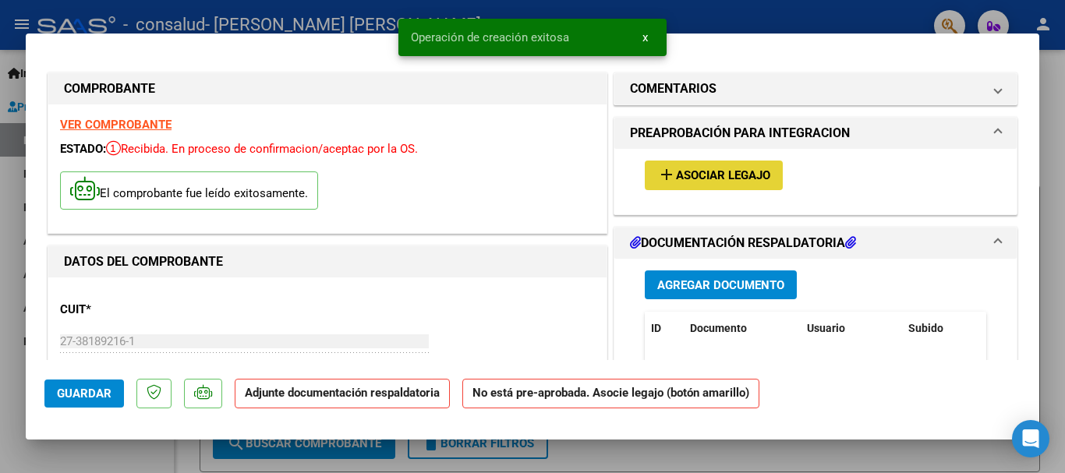
click at [748, 169] on span "Asociar Legajo" at bounding box center [723, 176] width 94 height 14
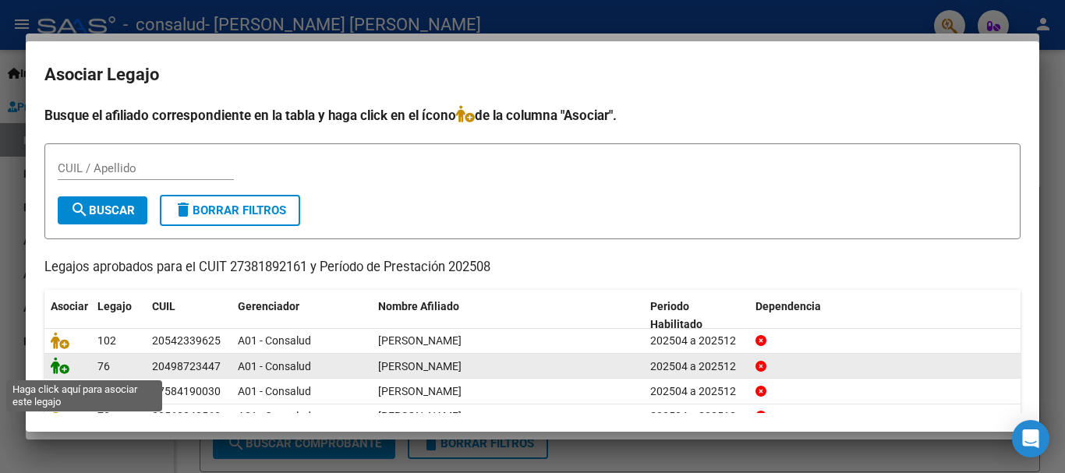
click at [62, 368] on icon at bounding box center [60, 365] width 19 height 17
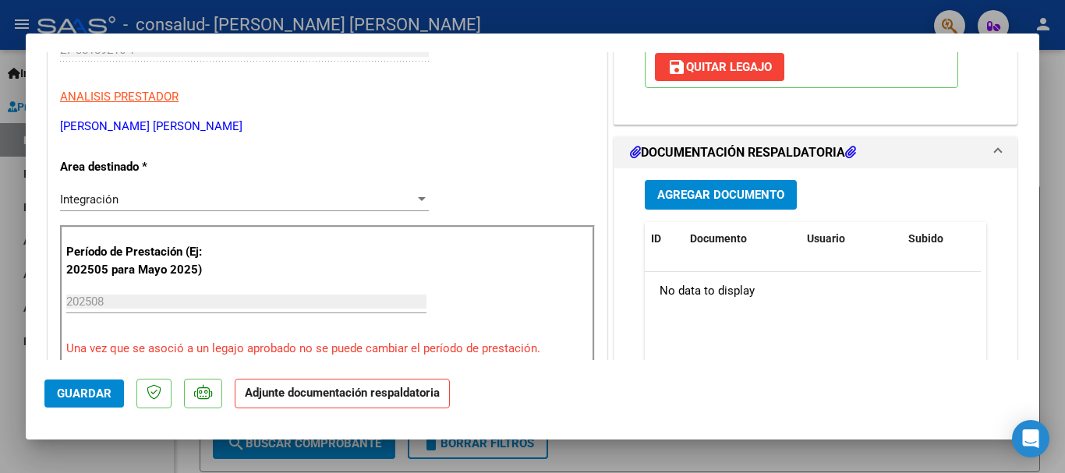
scroll to position [300, 0]
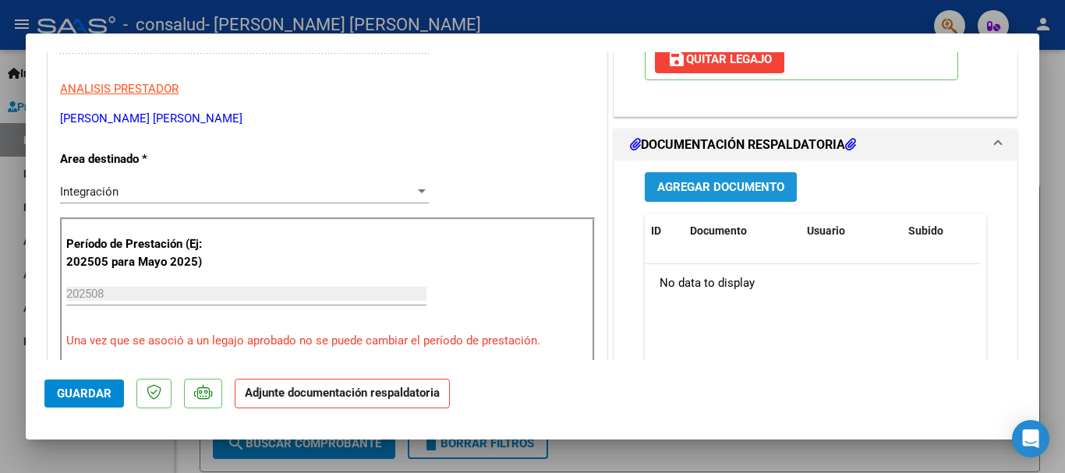
click at [698, 197] on button "Agregar Documento" at bounding box center [721, 186] width 152 height 29
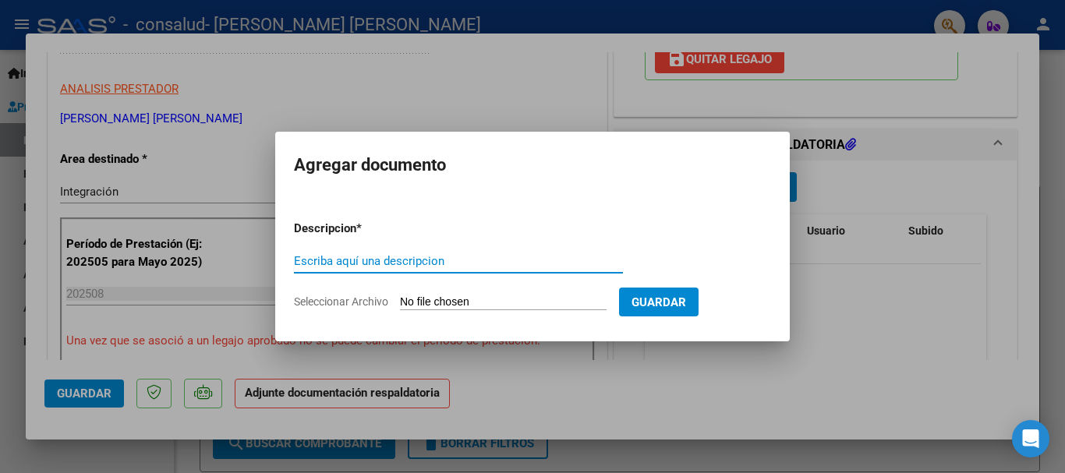
click at [456, 265] on input "Escriba aquí una descripcion" at bounding box center [458, 261] width 329 height 14
paste input "PLANILLA DE ASISTENCIA"
type input "PLANILLA DE ASISTENCIA"
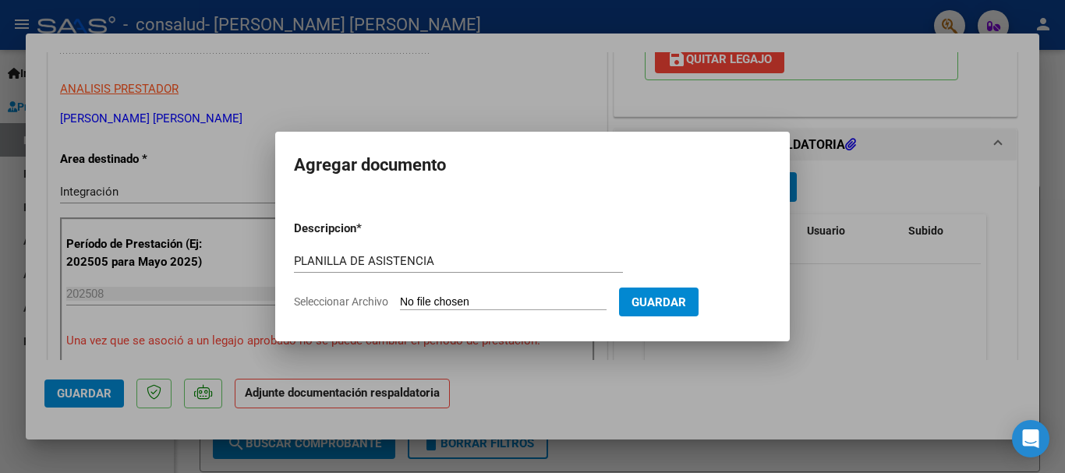
click at [452, 300] on input "Seleccionar Archivo" at bounding box center [503, 303] width 207 height 15
type input "C:\fakepath\[PERSON_NAME] [PERSON_NAME] FC 1-239 DOCUMENTO.pdf"
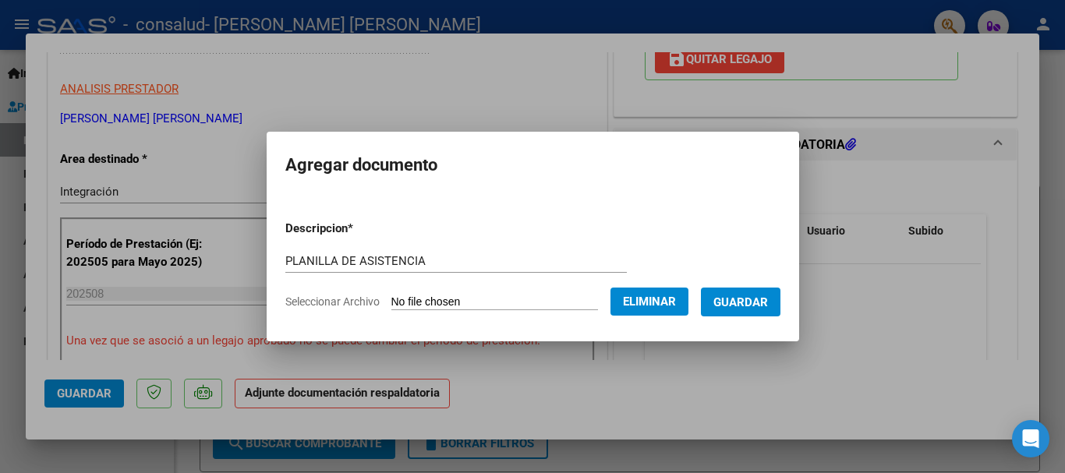
click at [748, 307] on span "Guardar" at bounding box center [741, 303] width 55 height 14
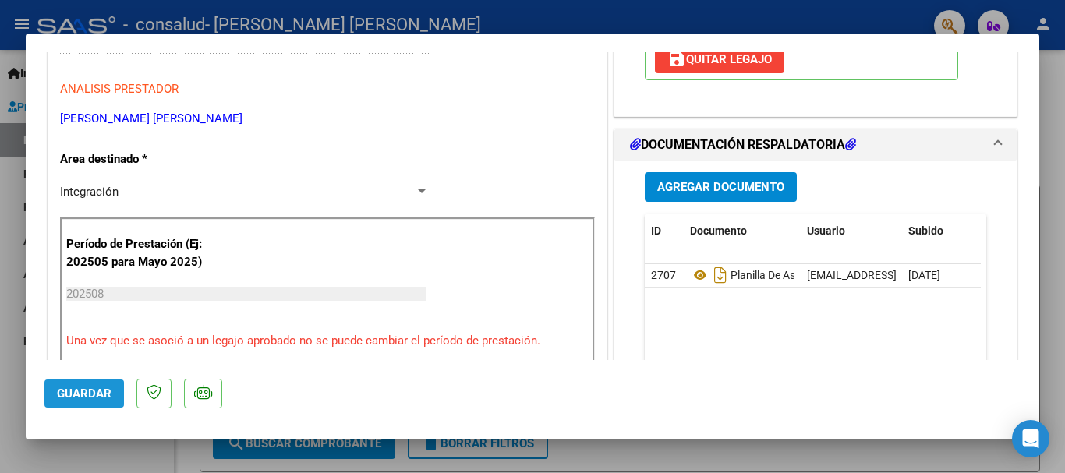
click at [78, 391] on span "Guardar" at bounding box center [84, 394] width 55 height 14
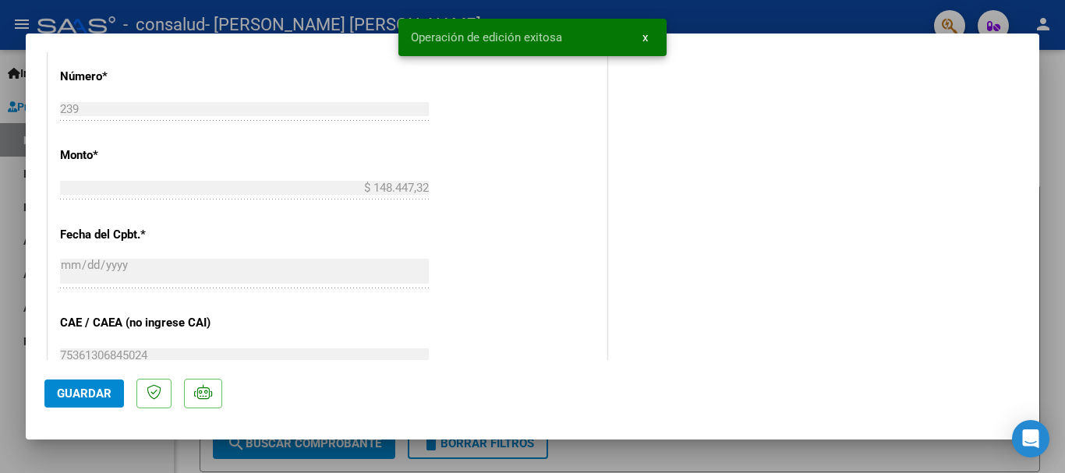
scroll to position [757, 0]
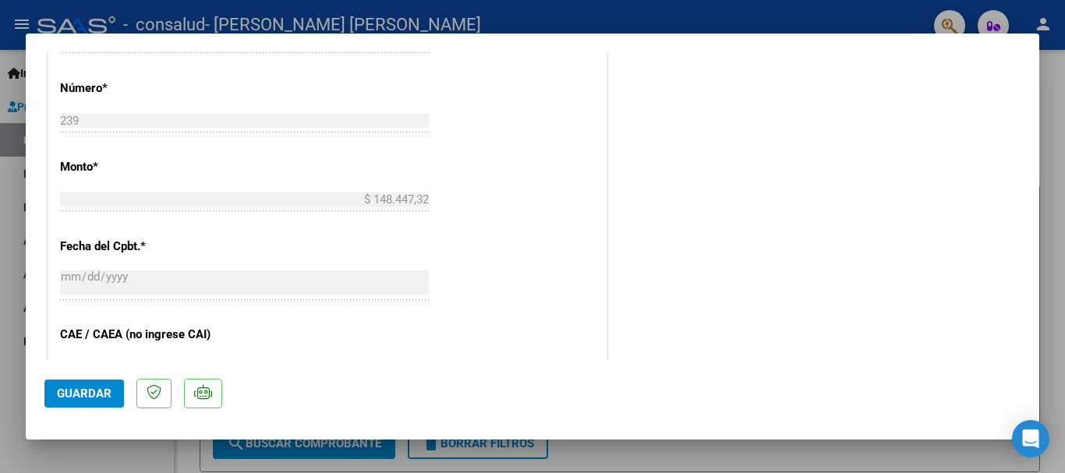
click at [1058, 101] on div at bounding box center [532, 236] width 1065 height 473
type input "$ 0,00"
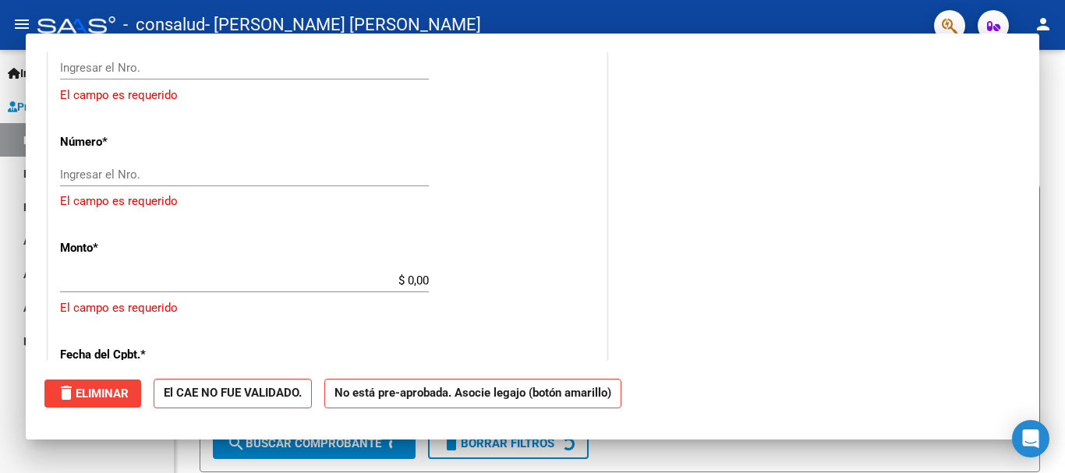
scroll to position [710, 0]
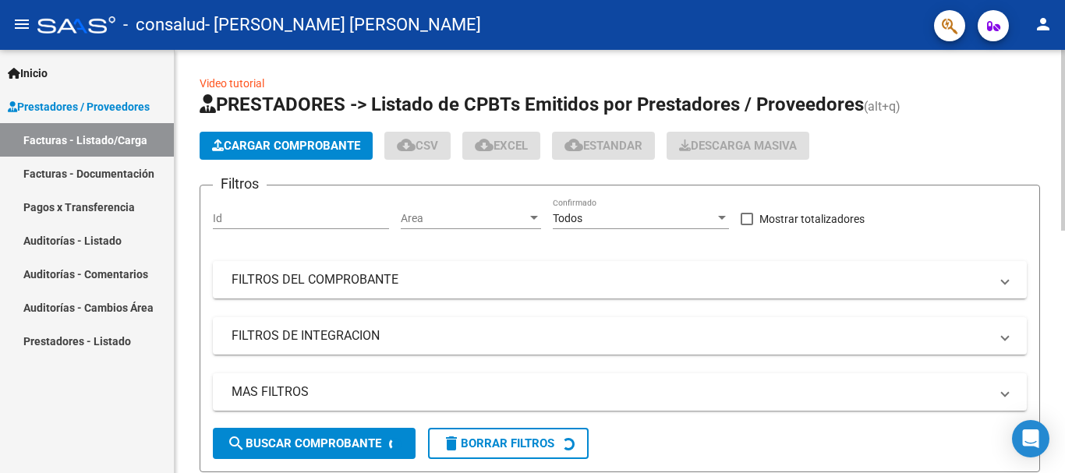
click at [266, 142] on span "Cargar Comprobante" at bounding box center [286, 146] width 148 height 14
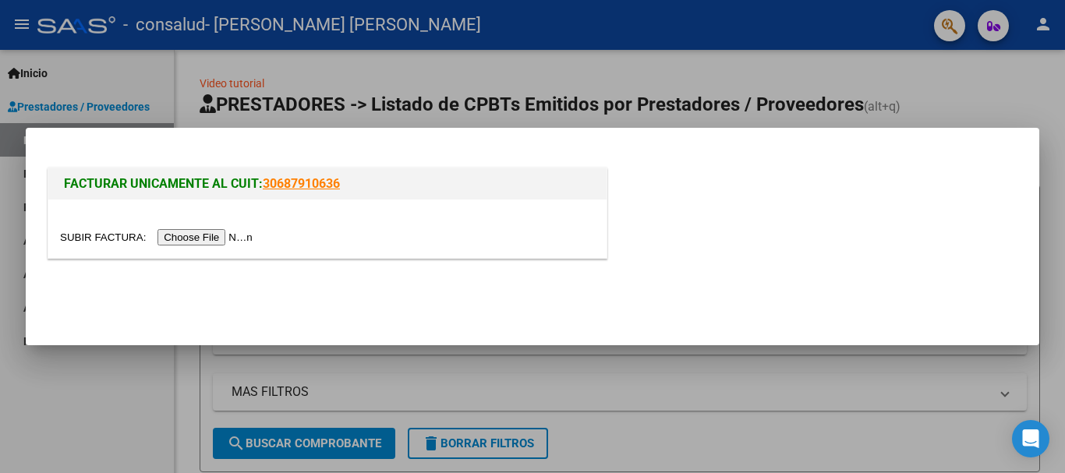
click at [248, 232] on input "file" at bounding box center [158, 237] width 197 height 16
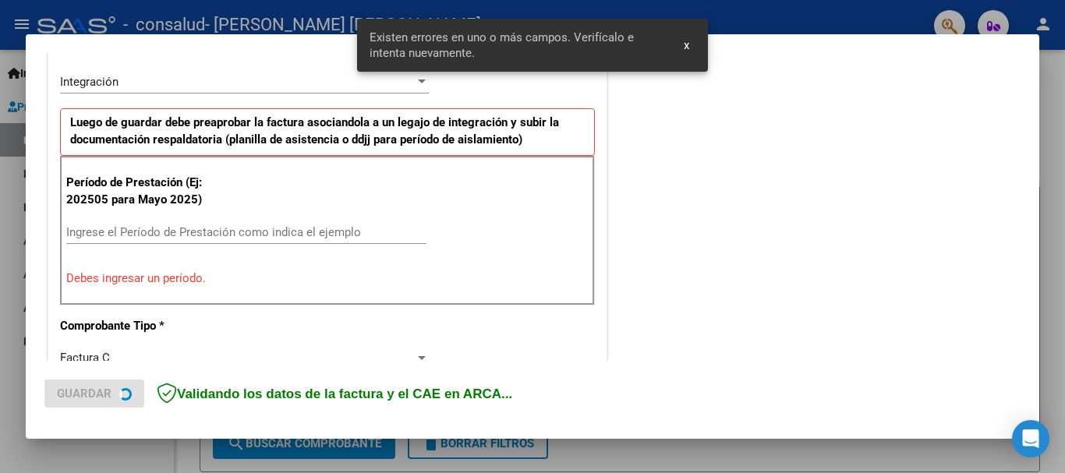
scroll to position [360, 0]
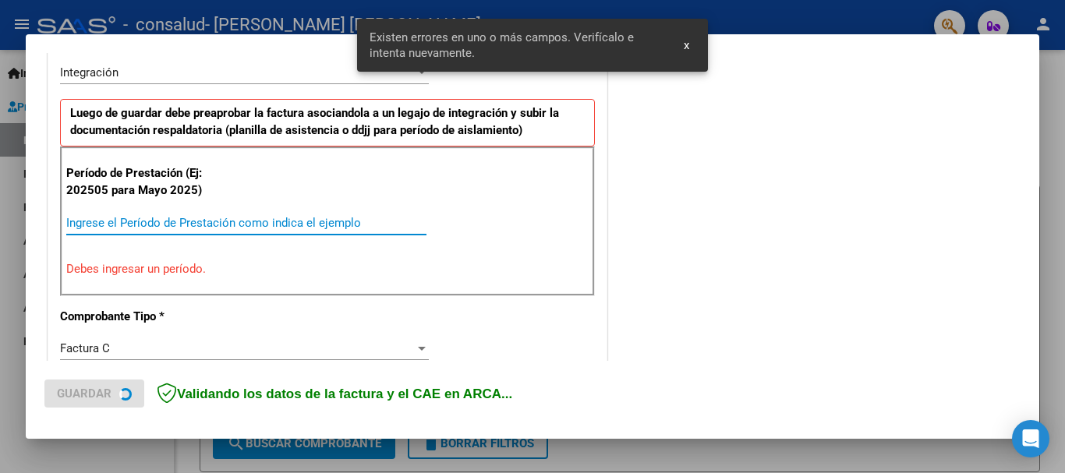
click at [240, 217] on input "Ingrese el Período de Prestación como indica el ejemplo" at bounding box center [246, 223] width 360 height 14
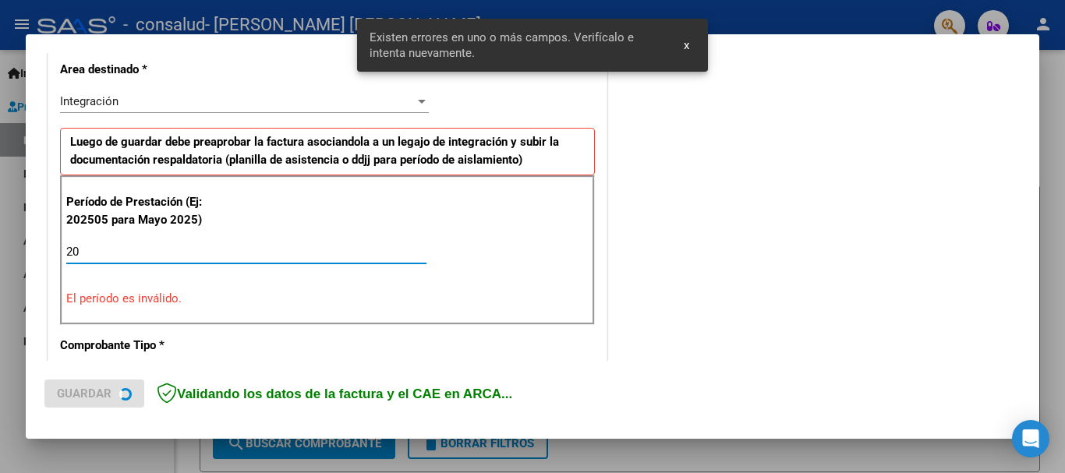
scroll to position [389, 0]
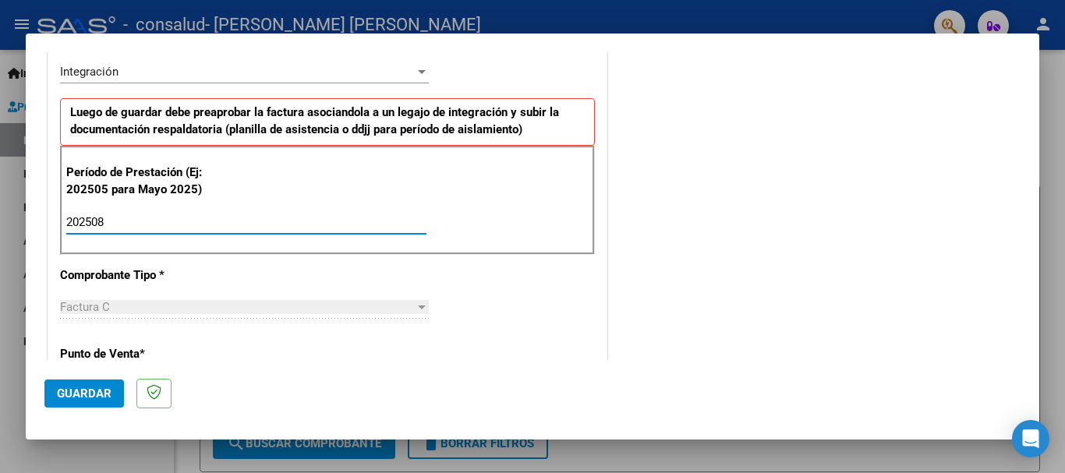
type input "202508"
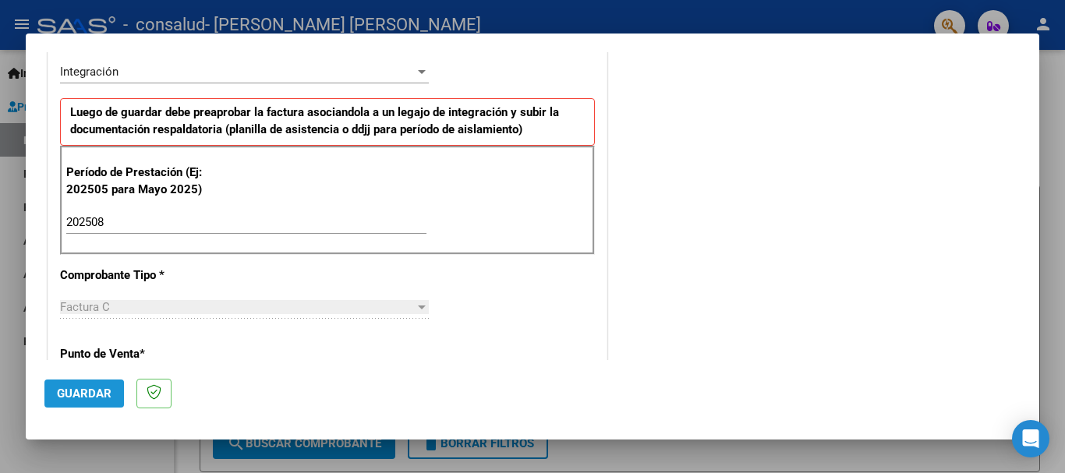
click at [80, 395] on span "Guardar" at bounding box center [84, 394] width 55 height 14
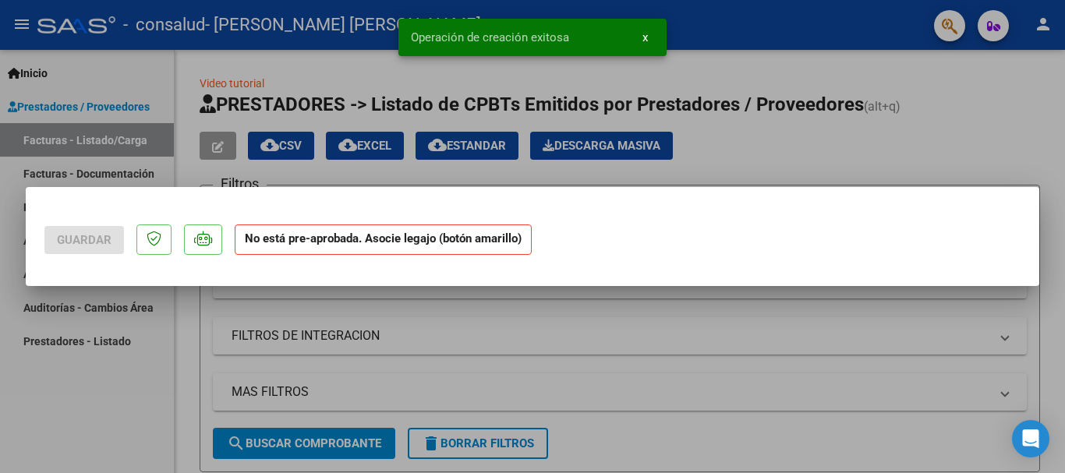
scroll to position [0, 0]
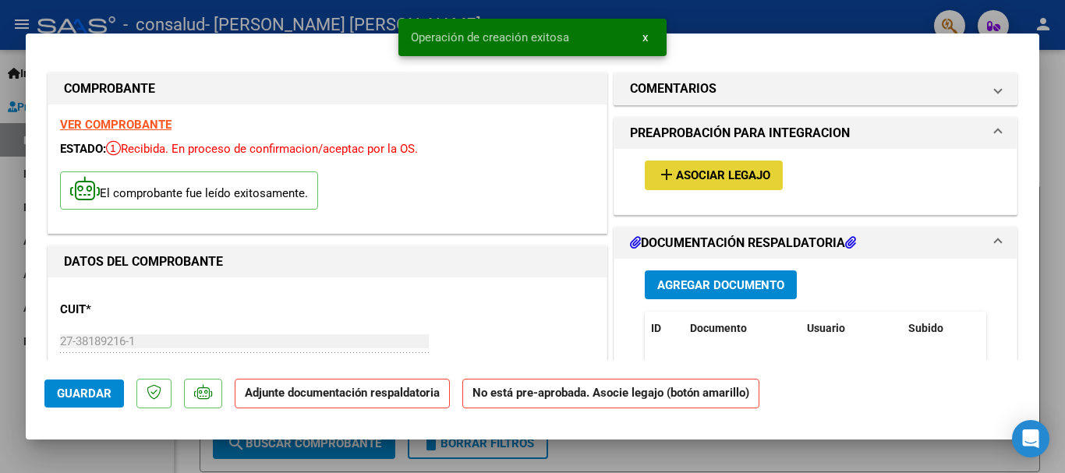
click at [736, 172] on span "Asociar Legajo" at bounding box center [723, 176] width 94 height 14
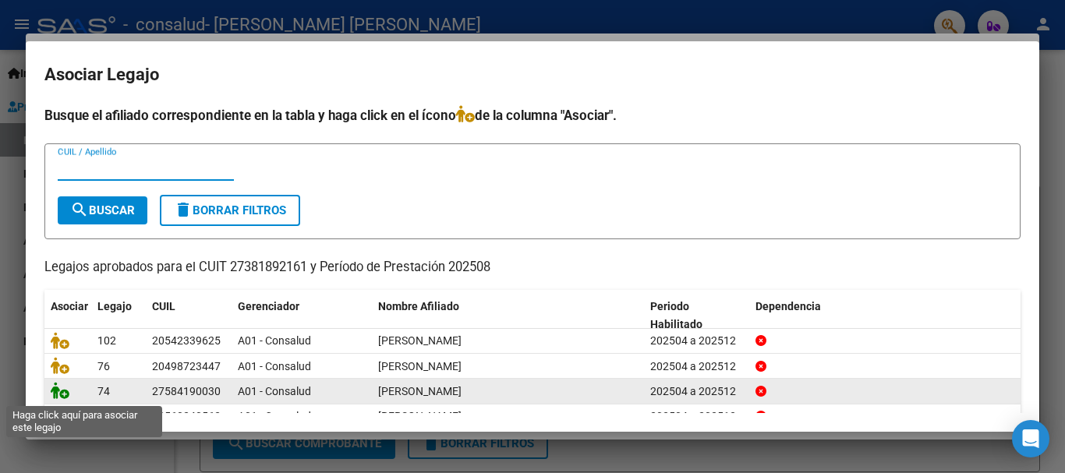
click at [64, 396] on icon at bounding box center [60, 390] width 19 height 17
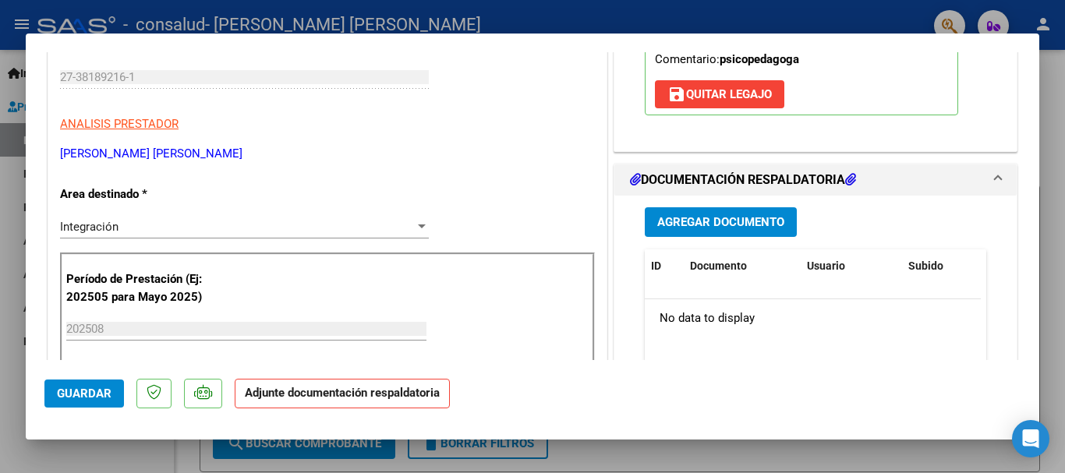
scroll to position [307, 0]
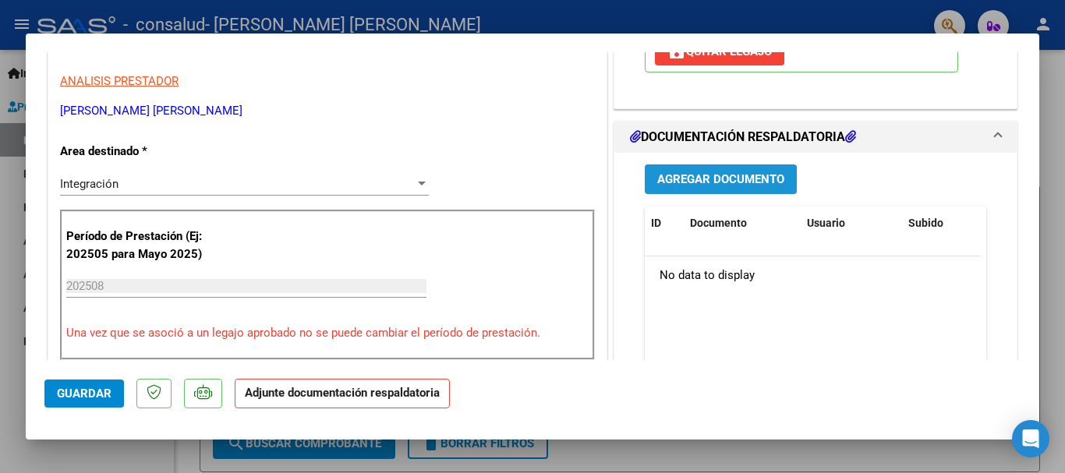
click at [768, 179] on span "Agregar Documento" at bounding box center [721, 180] width 127 height 14
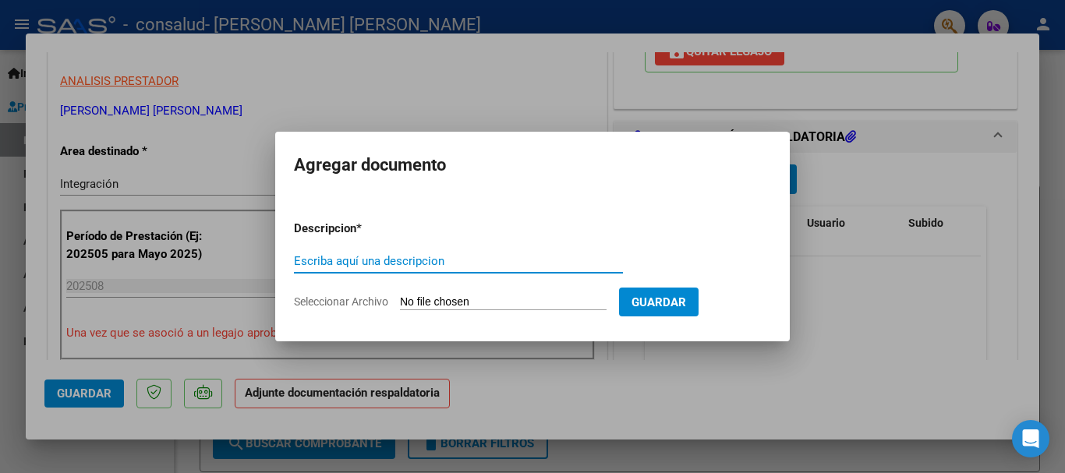
paste input "PLANILLA DE ASISTENCIA"
type input "PLANILLA DE ASISTENCIA"
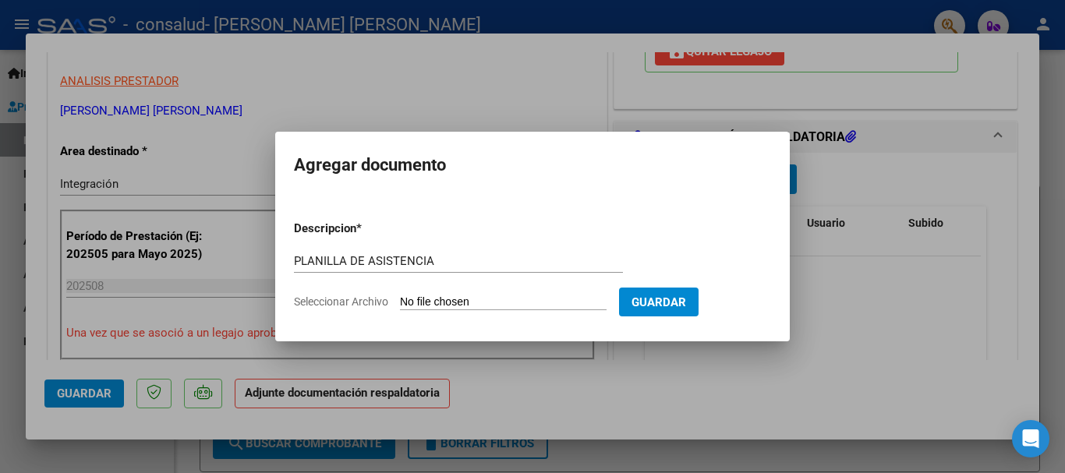
click at [457, 301] on input "Seleccionar Archivo" at bounding box center [503, 303] width 207 height 15
type input "C:\fakepath\[PERSON_NAME] [PERSON_NAME] FC 1-240 DOCUMENTO.pdf"
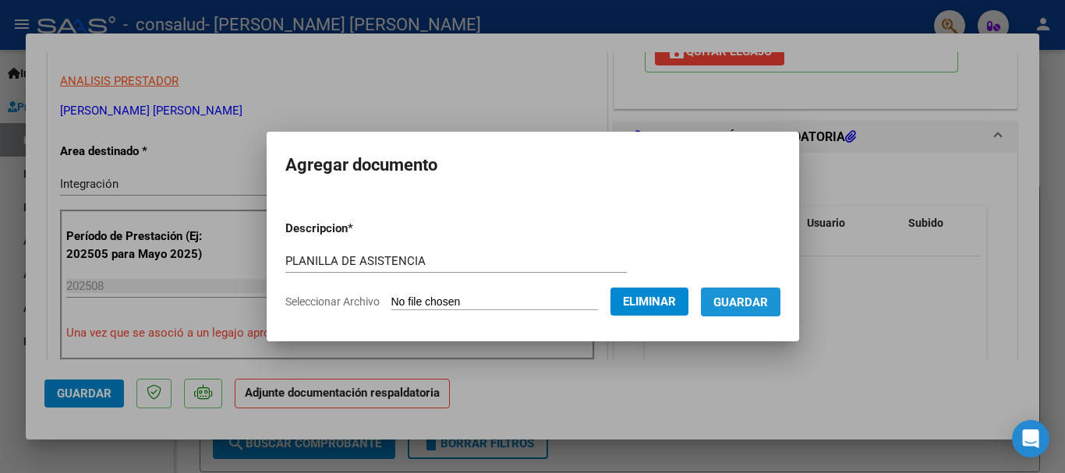
click at [757, 293] on button "Guardar" at bounding box center [741, 302] width 80 height 29
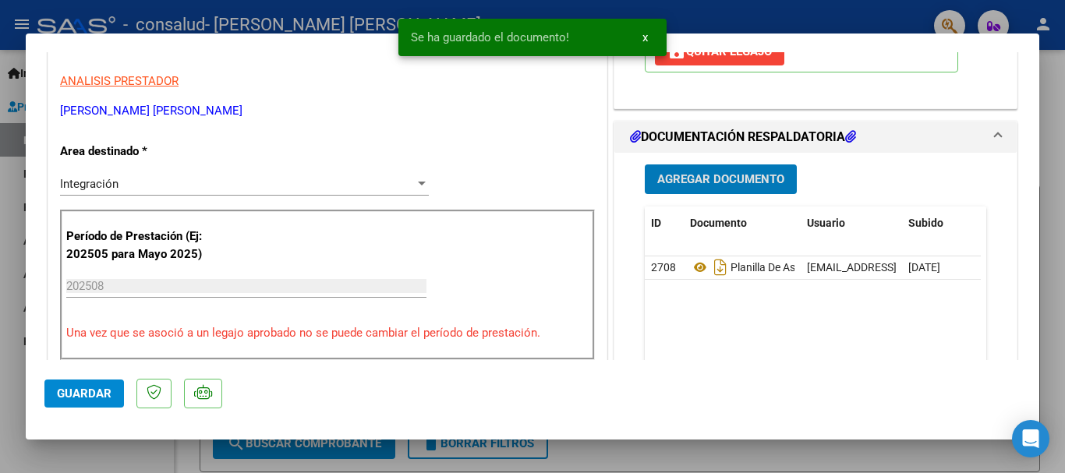
click at [1055, 178] on div at bounding box center [532, 236] width 1065 height 473
type input "$ 0,00"
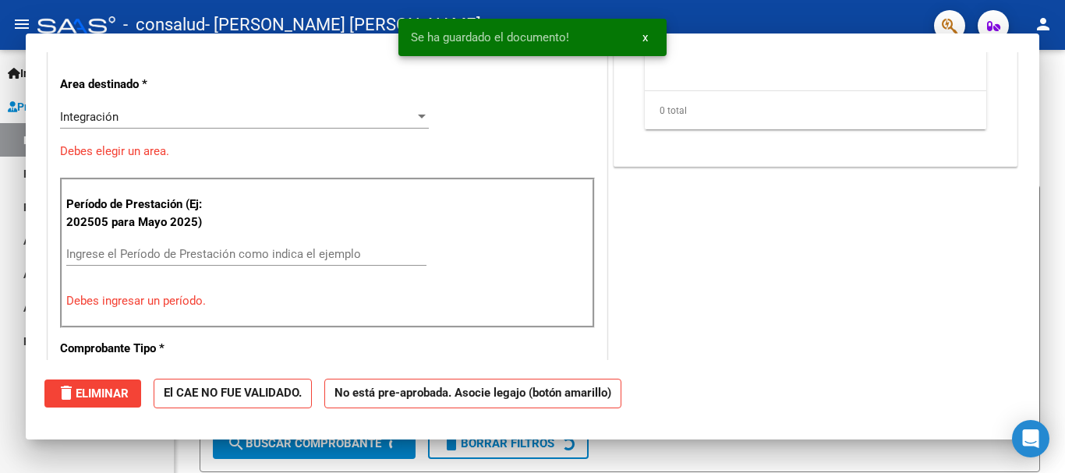
scroll to position [260, 0]
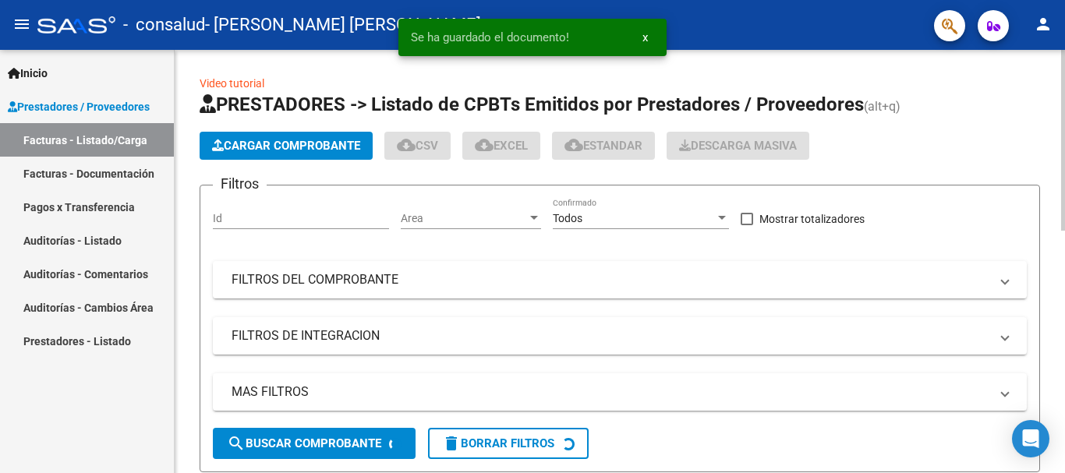
click at [288, 147] on span "Cargar Comprobante" at bounding box center [286, 146] width 148 height 14
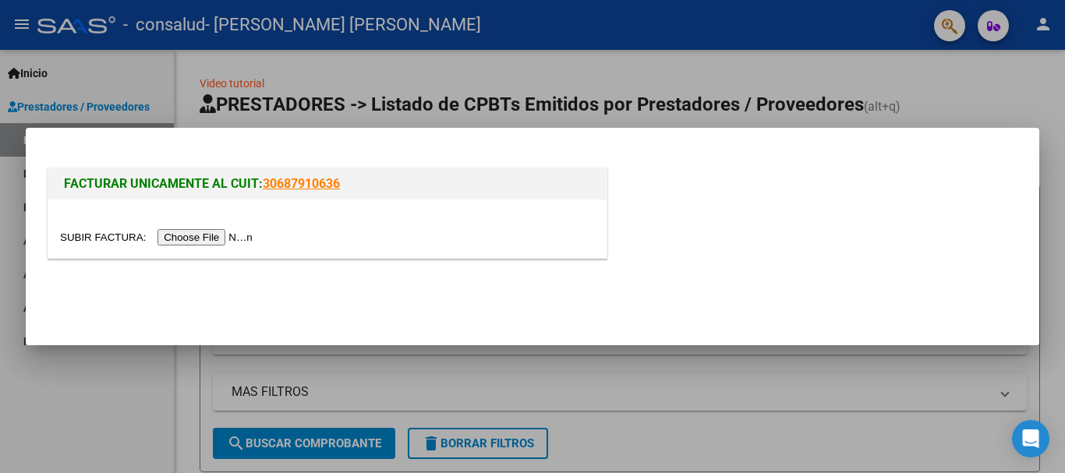
click at [250, 233] on input "file" at bounding box center [158, 237] width 197 height 16
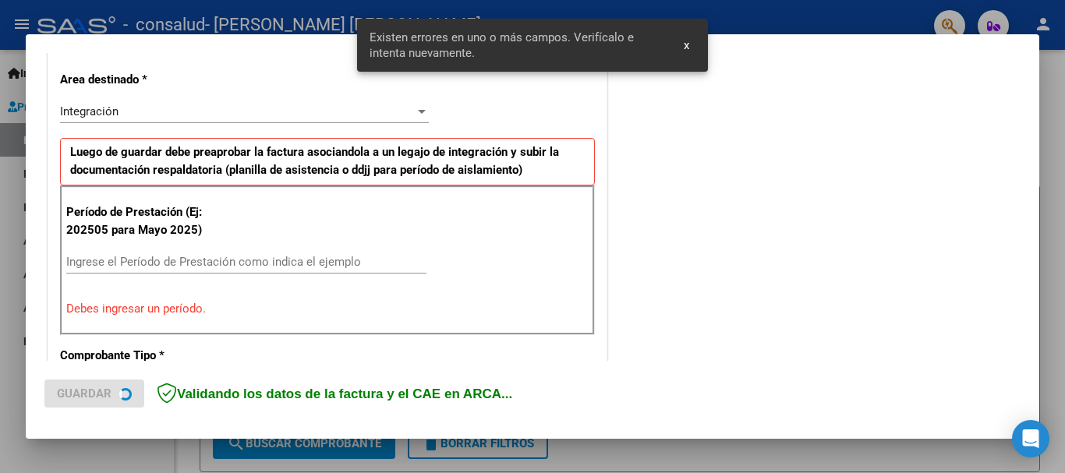
scroll to position [360, 0]
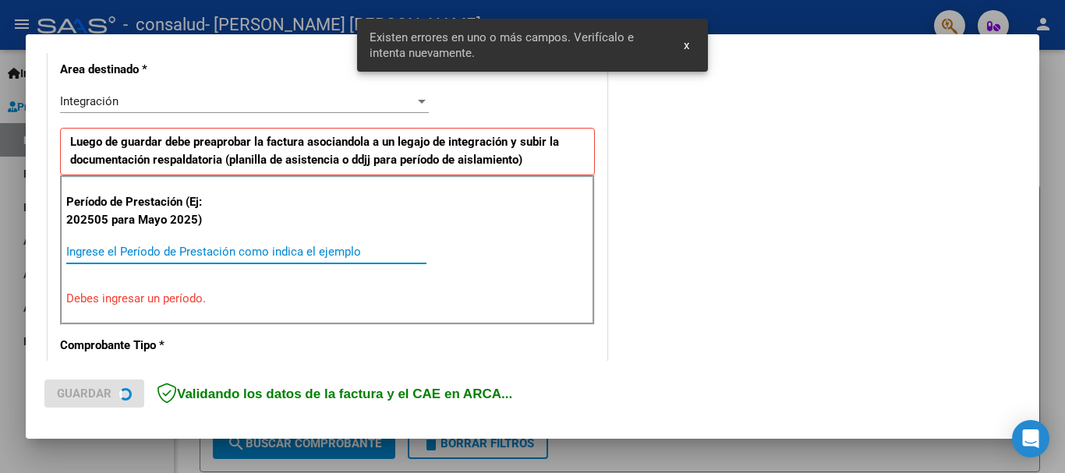
click at [144, 247] on input "Ingrese el Período de Prestación como indica el ejemplo" at bounding box center [246, 252] width 360 height 14
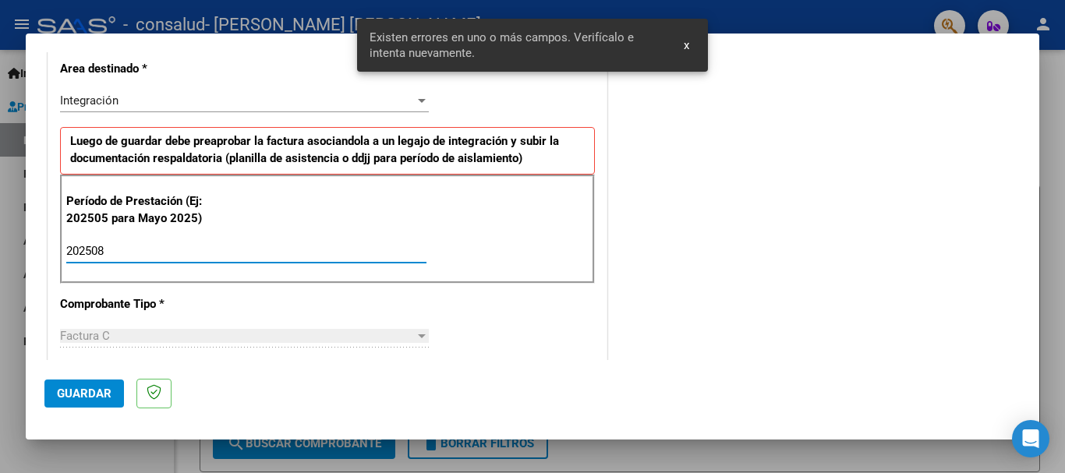
type input "202508"
click at [87, 400] on span "Guardar" at bounding box center [84, 394] width 55 height 14
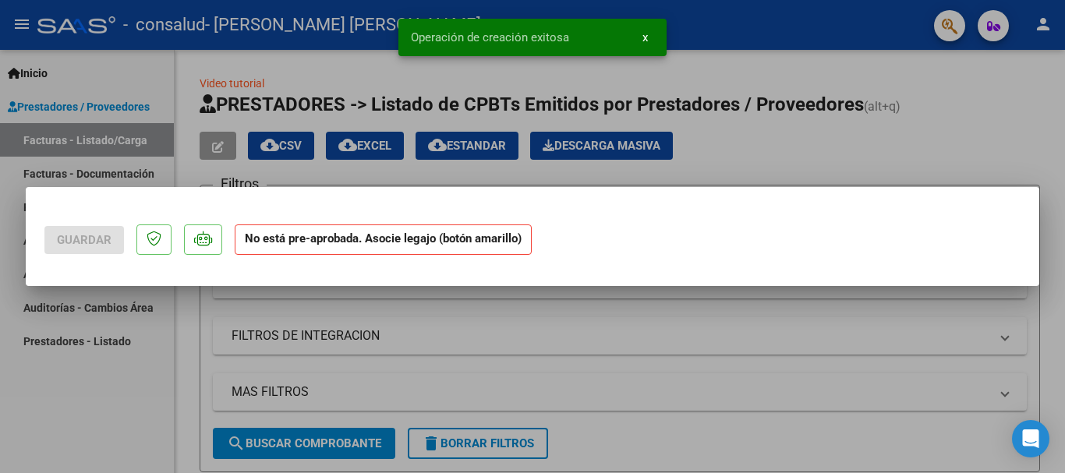
scroll to position [0, 0]
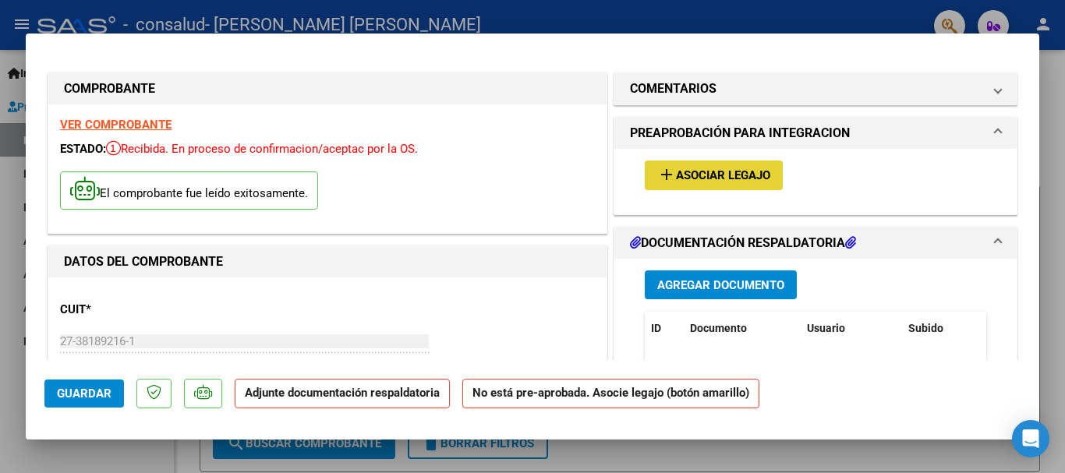
click at [665, 167] on mat-icon "add" at bounding box center [667, 174] width 19 height 19
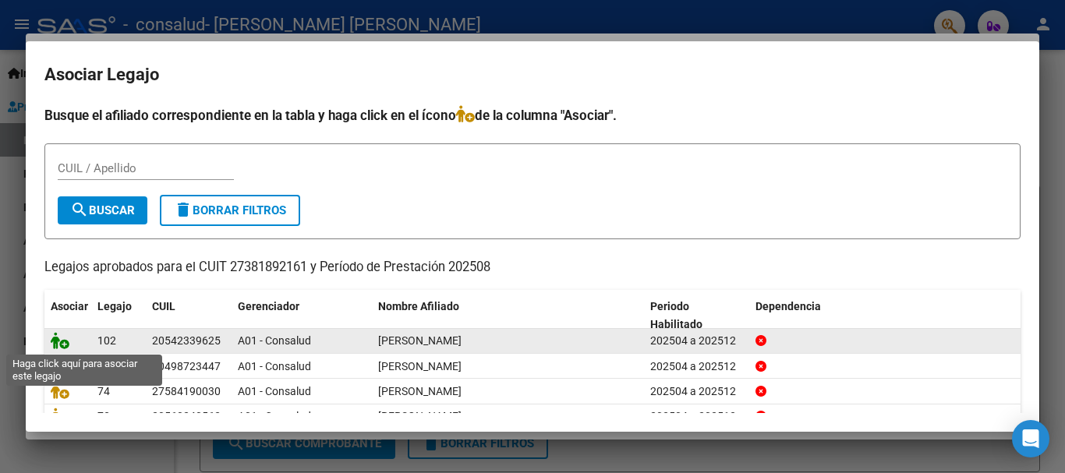
click at [62, 344] on icon at bounding box center [60, 340] width 19 height 17
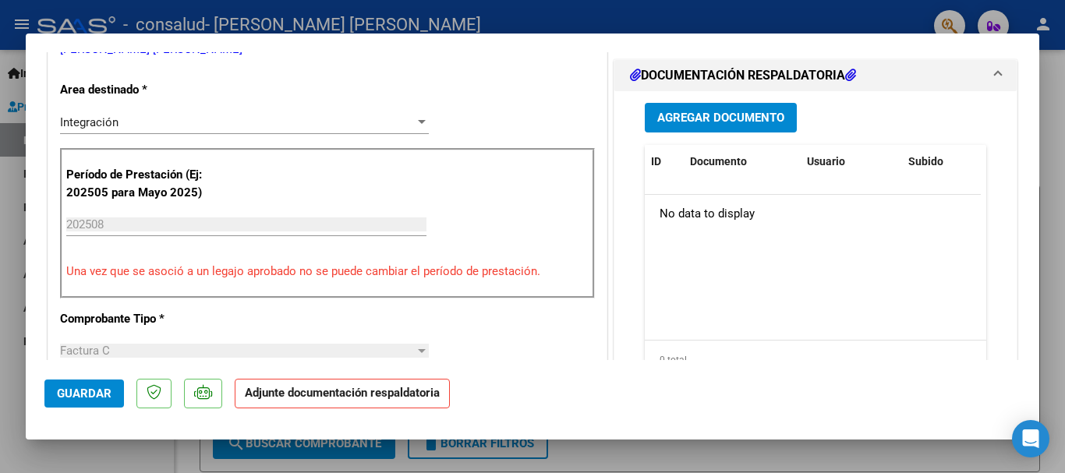
scroll to position [365, 0]
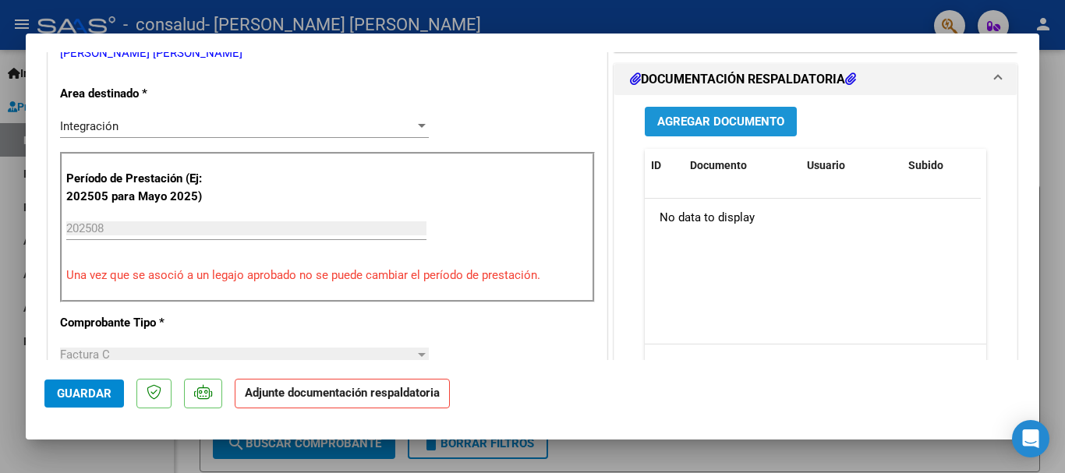
click at [773, 121] on span "Agregar Documento" at bounding box center [721, 122] width 127 height 14
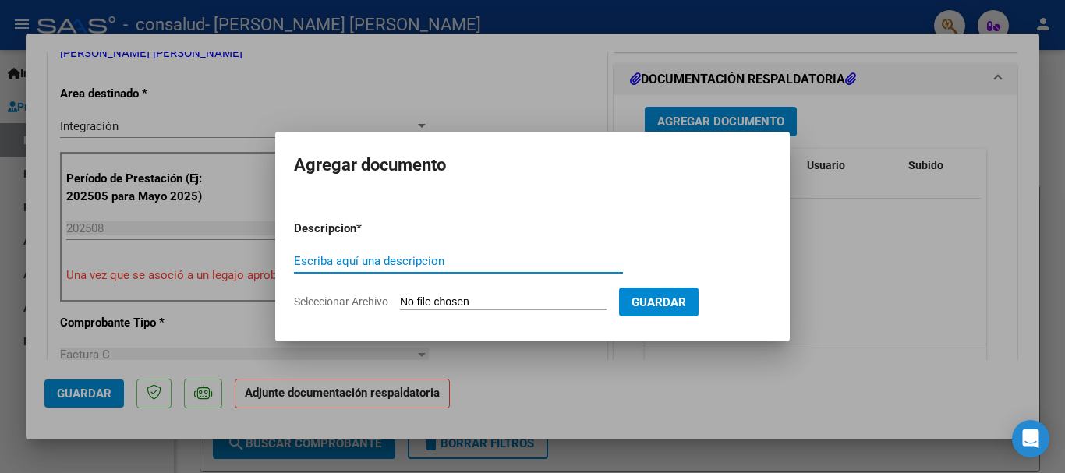
paste input "PLANILLA DE ASISTENCIA"
type input "PLANILLA DE ASISTENCIA"
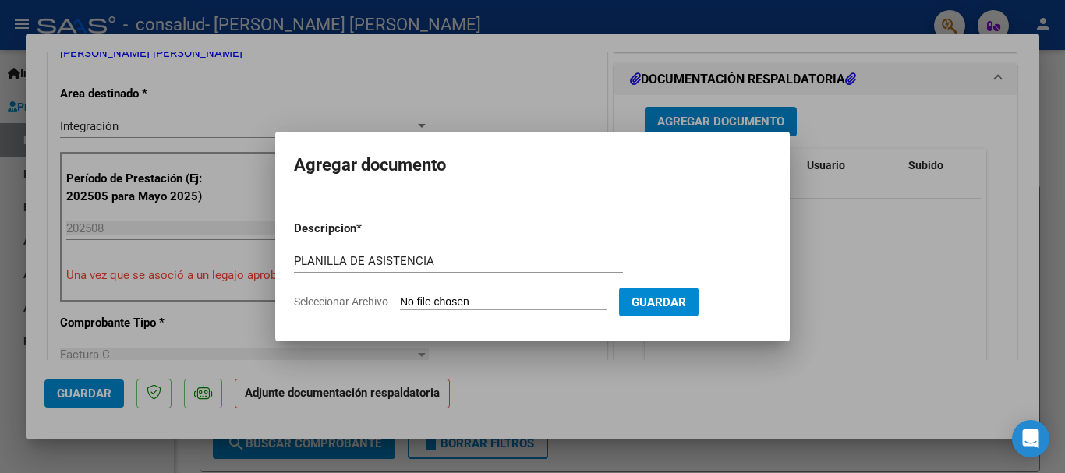
click at [471, 300] on input "Seleccionar Archivo" at bounding box center [503, 303] width 207 height 15
type input "C:\fakepath\[PERSON_NAME] [PERSON_NAME] FC 1-241 DOCUMENTO.pdf"
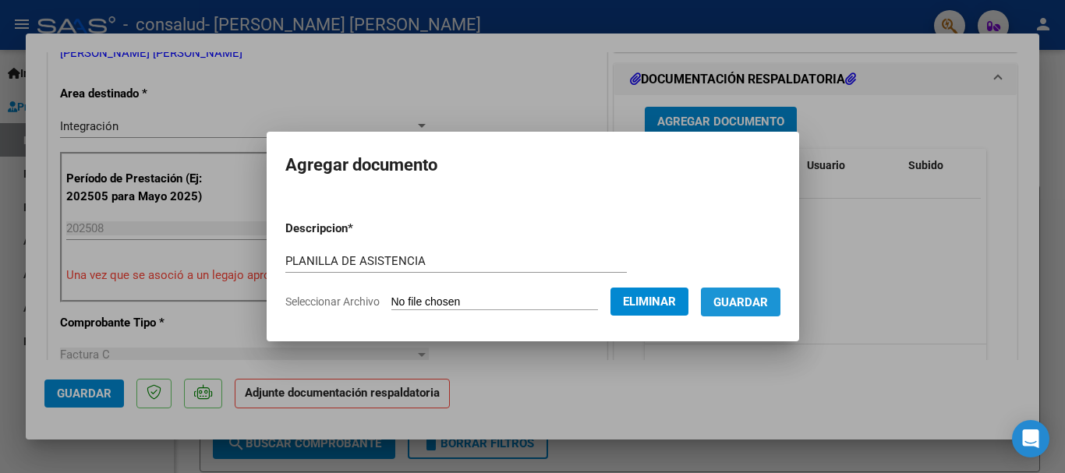
click at [768, 307] on span "Guardar" at bounding box center [741, 303] width 55 height 14
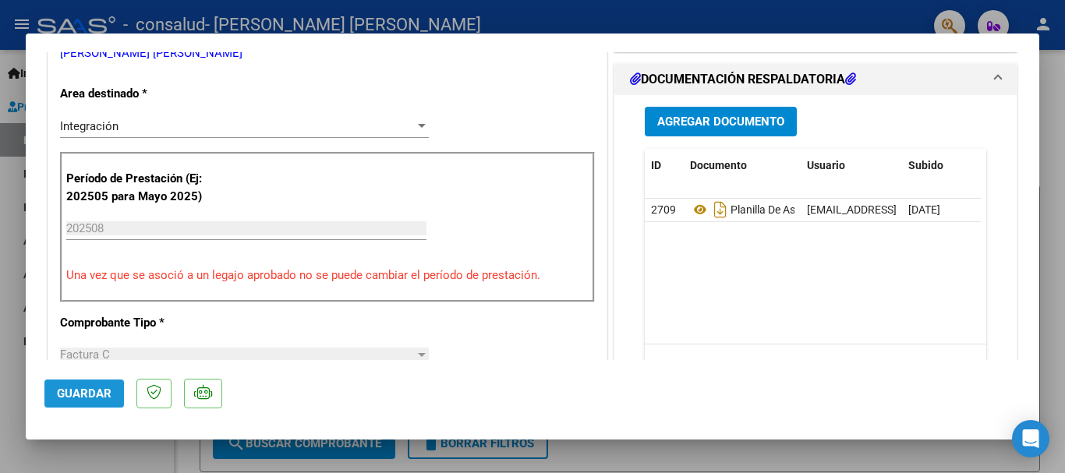
click at [106, 398] on span "Guardar" at bounding box center [84, 394] width 55 height 14
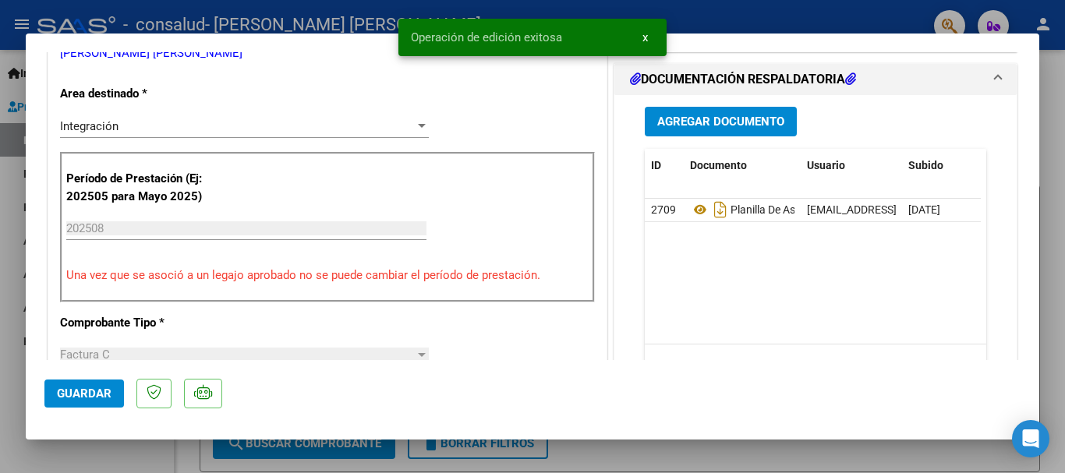
click at [1054, 73] on div at bounding box center [532, 236] width 1065 height 473
type input "$ 0,00"
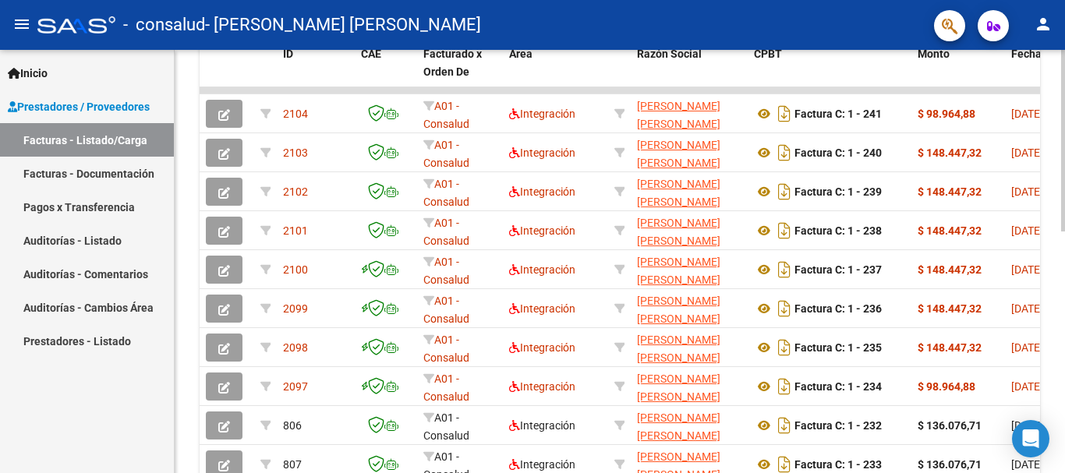
scroll to position [190, 0]
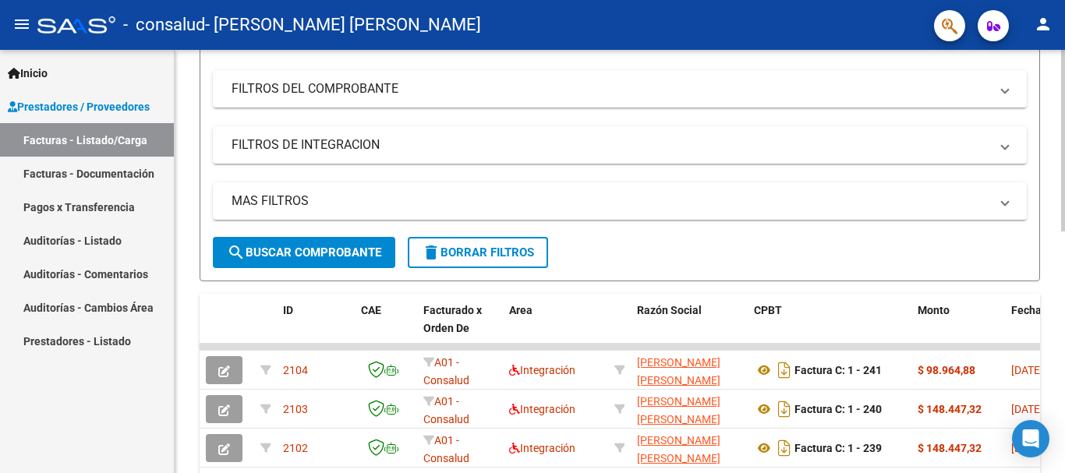
click at [1053, 162] on div "Video tutorial PRESTADORES -> Listado de CPBTs Emitidos por Prestadores / Prove…" at bounding box center [622, 347] width 895 height 977
